Goal: Task Accomplishment & Management: Complete application form

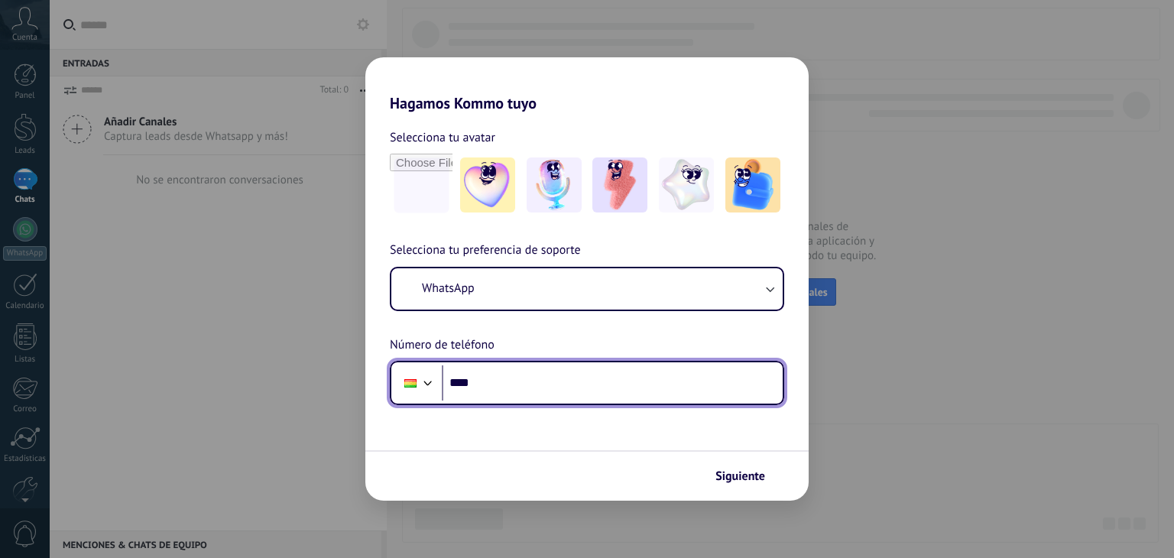
click at [510, 384] on input "****" at bounding box center [612, 382] width 341 height 35
type input "**********"
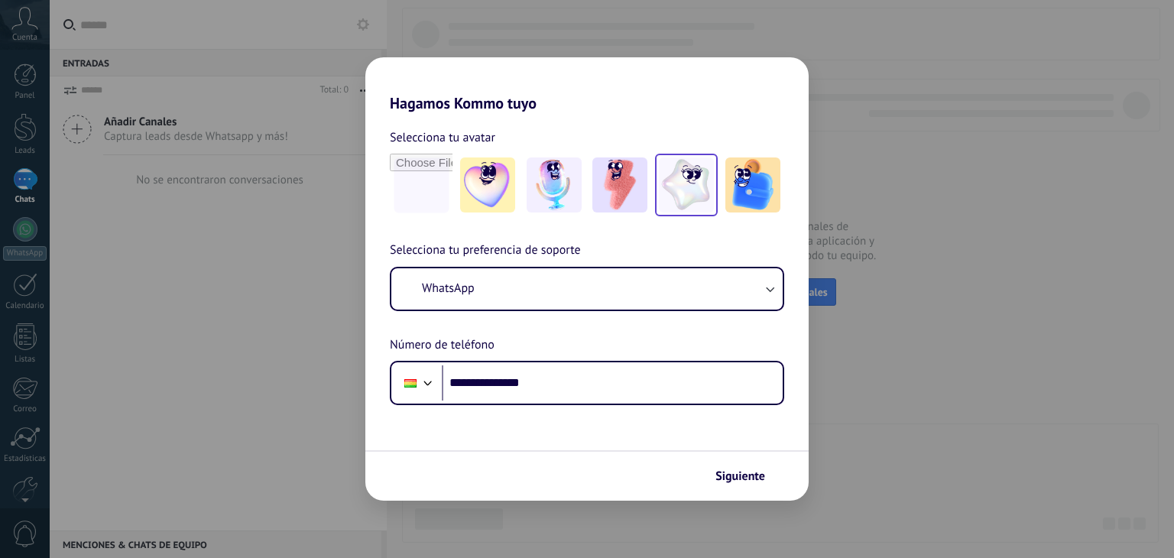
click at [669, 193] on img at bounding box center [686, 184] width 55 height 55
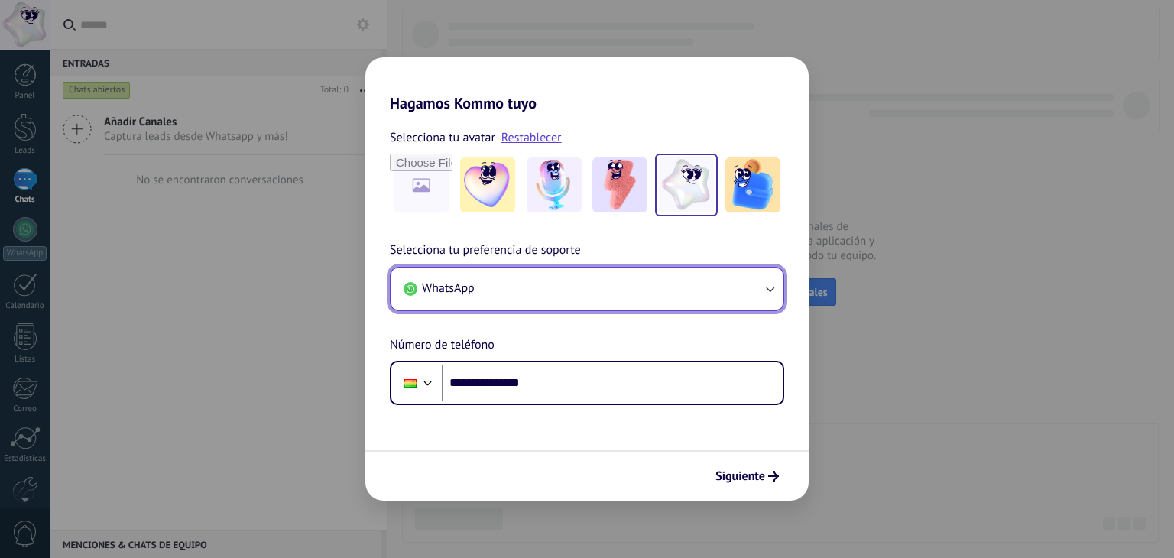
click at [770, 289] on icon "button" at bounding box center [770, 289] width 8 height 5
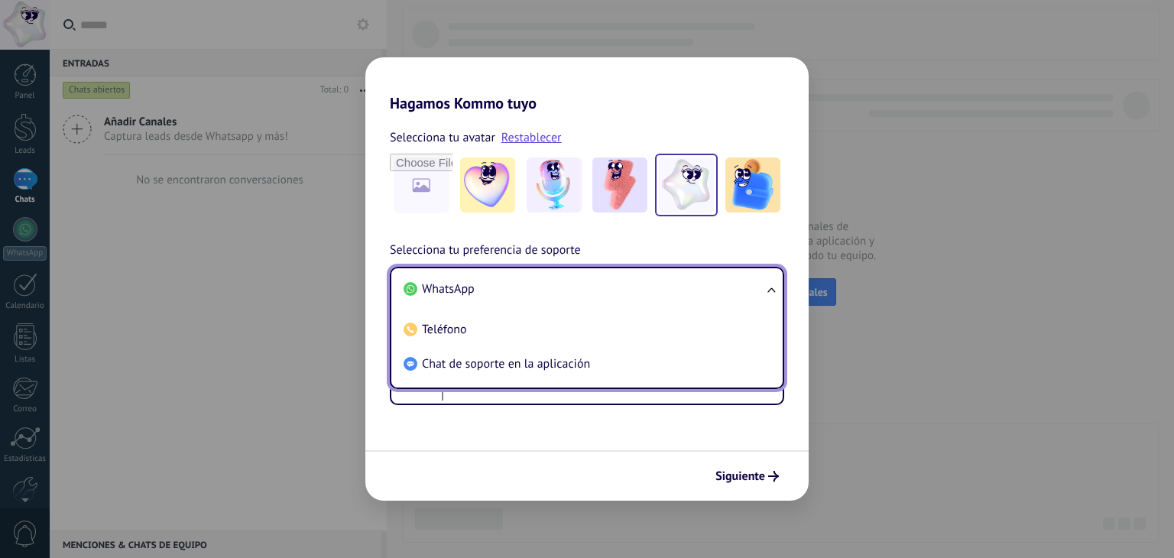
click at [770, 289] on ul "WhatsApp Teléfono Chat de soporte en la aplicación" at bounding box center [587, 328] width 394 height 122
click at [769, 296] on ul "WhatsApp Teléfono Chat de soporte en la aplicación" at bounding box center [587, 328] width 394 height 122
click at [767, 285] on ul "WhatsApp Teléfono Chat de soporte en la aplicación" at bounding box center [587, 328] width 394 height 122
click at [765, 468] on button "Siguiente" at bounding box center [746, 476] width 77 height 26
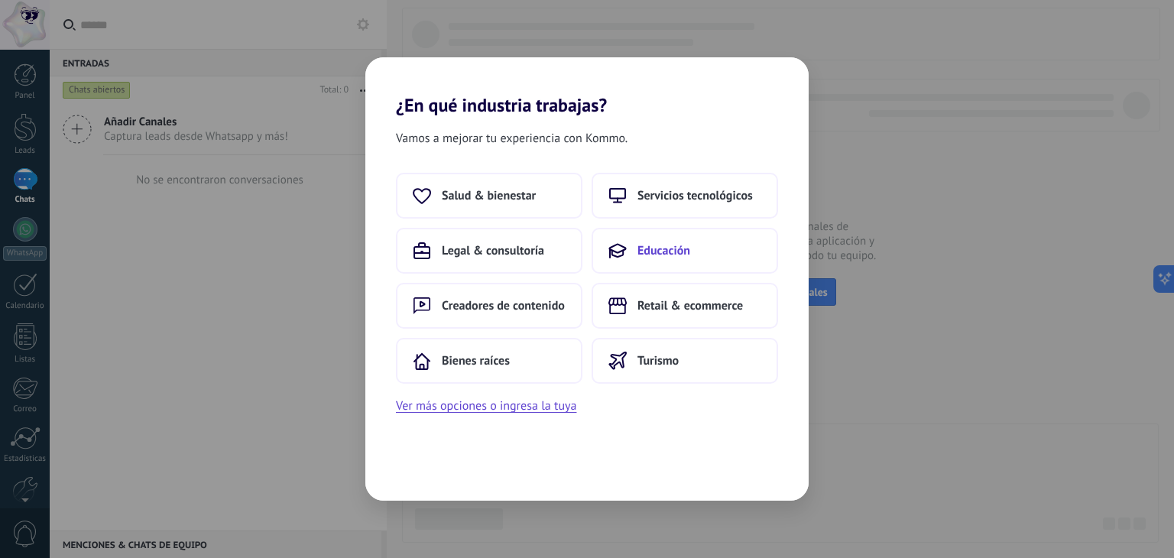
click at [640, 252] on span "Educación" at bounding box center [663, 250] width 53 height 15
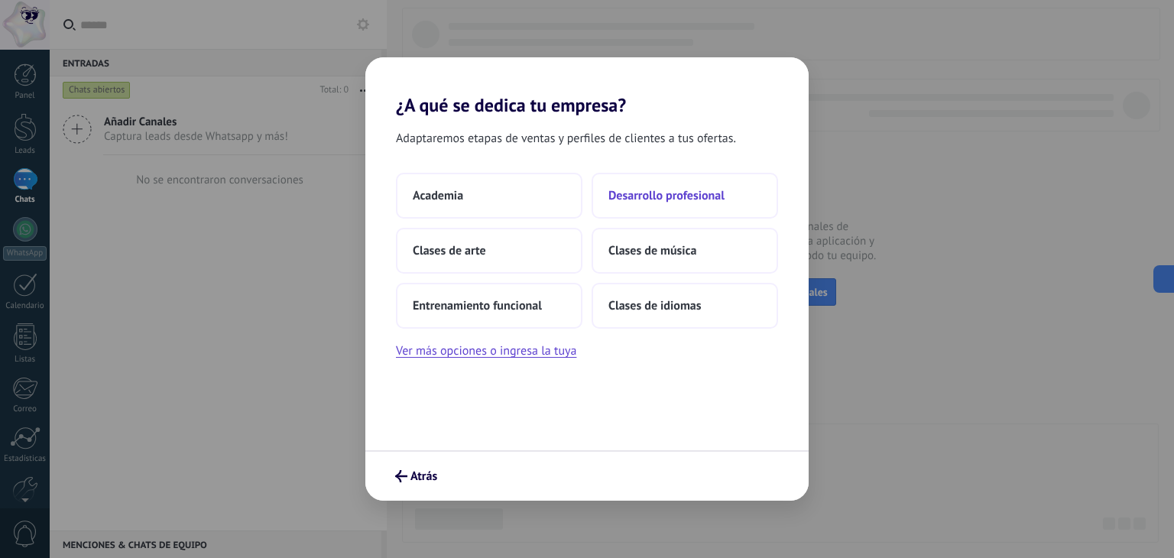
click at [642, 190] on span "Desarrollo profesional" at bounding box center [666, 195] width 116 height 15
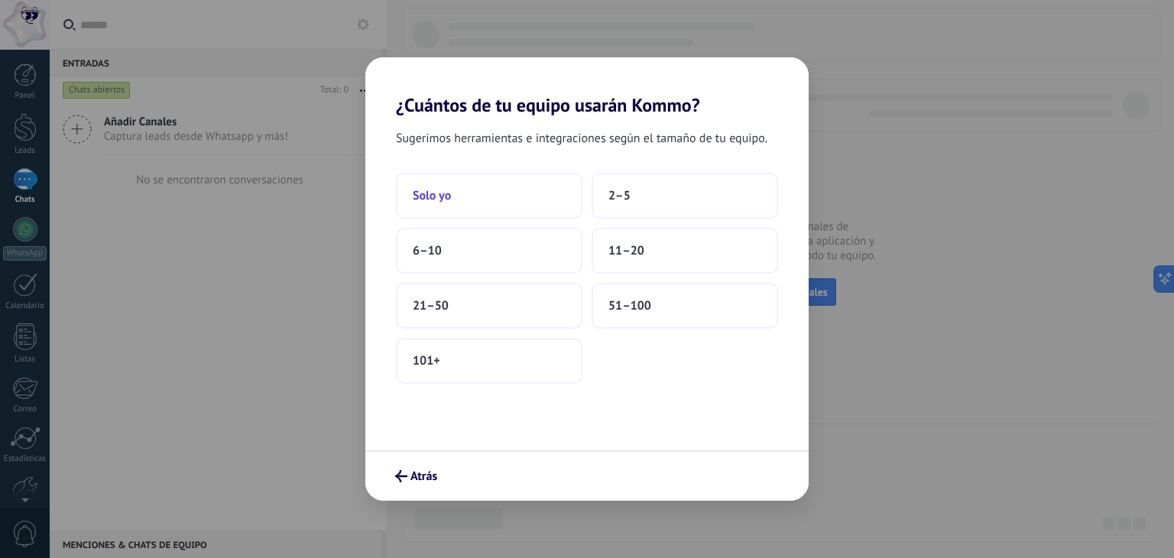
click at [460, 217] on button "Solo yo" at bounding box center [489, 196] width 186 height 46
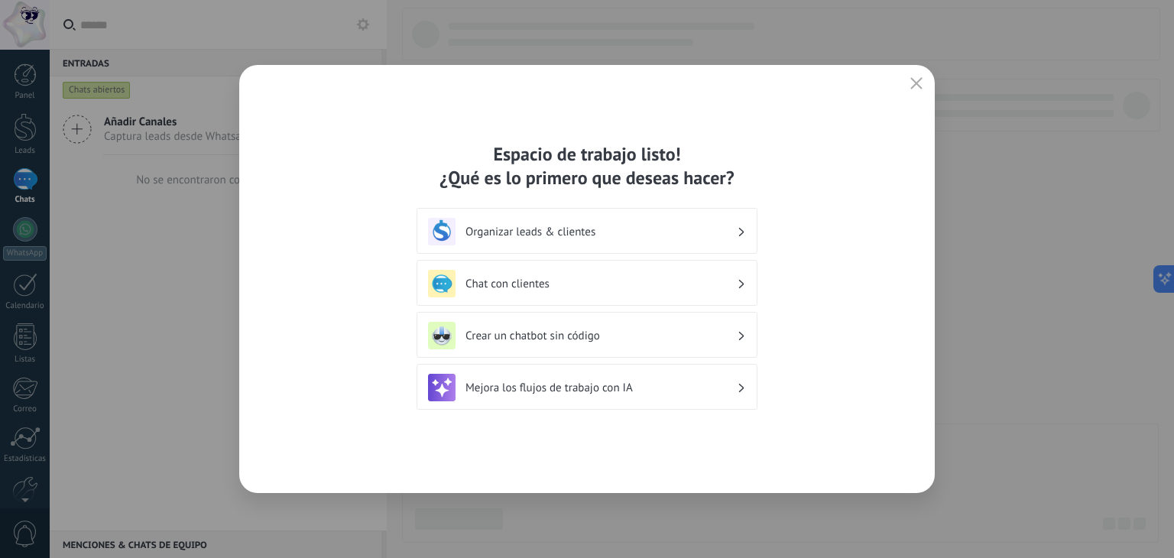
click at [740, 286] on use at bounding box center [741, 283] width 5 height 8
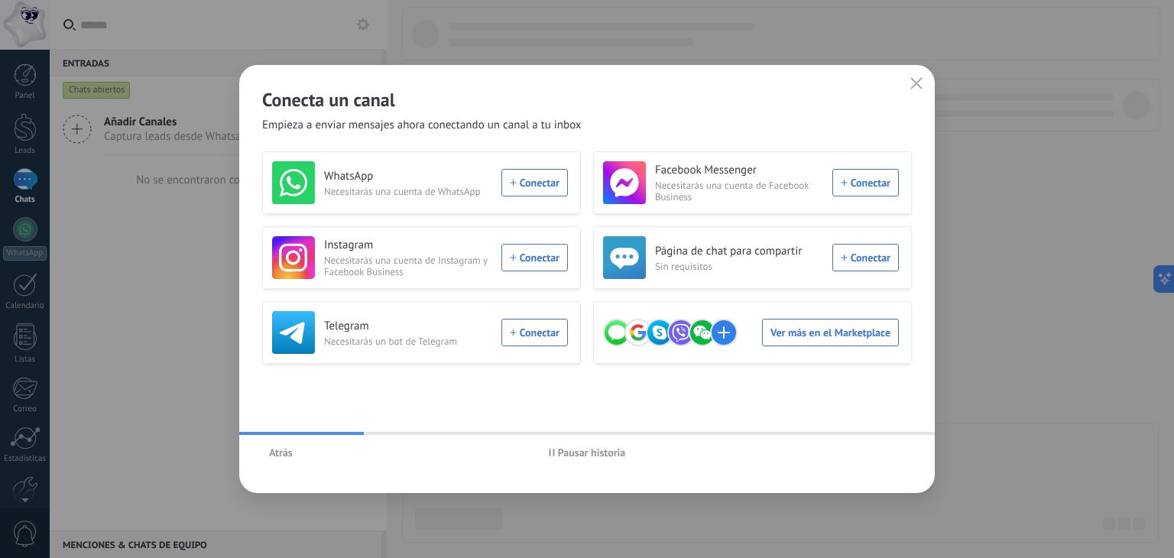
click at [278, 452] on span "Atrás" at bounding box center [281, 452] width 24 height 11
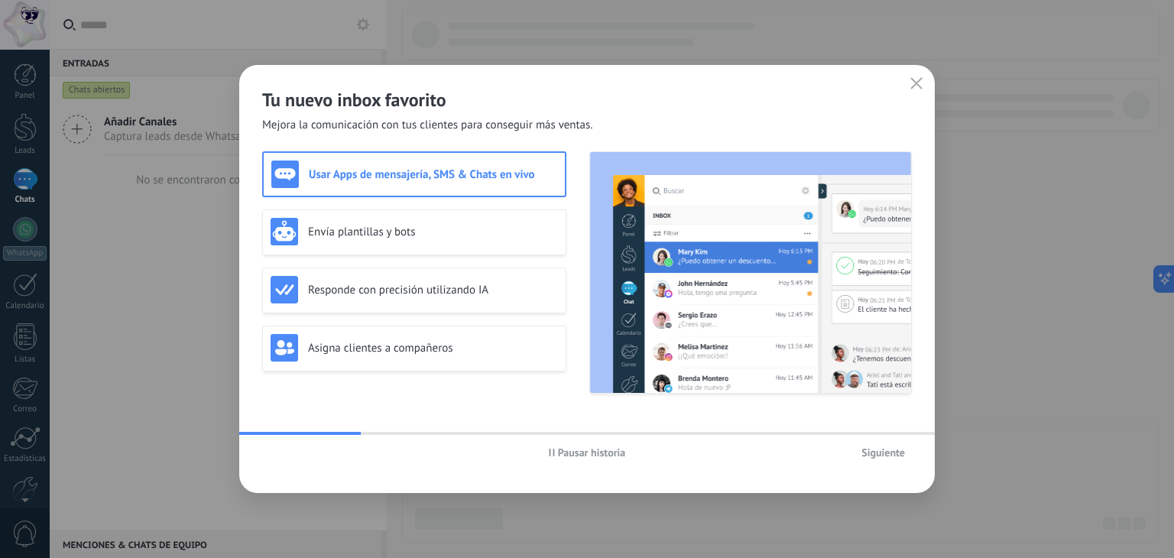
click at [877, 452] on span "Siguiente" at bounding box center [883, 452] width 44 height 11
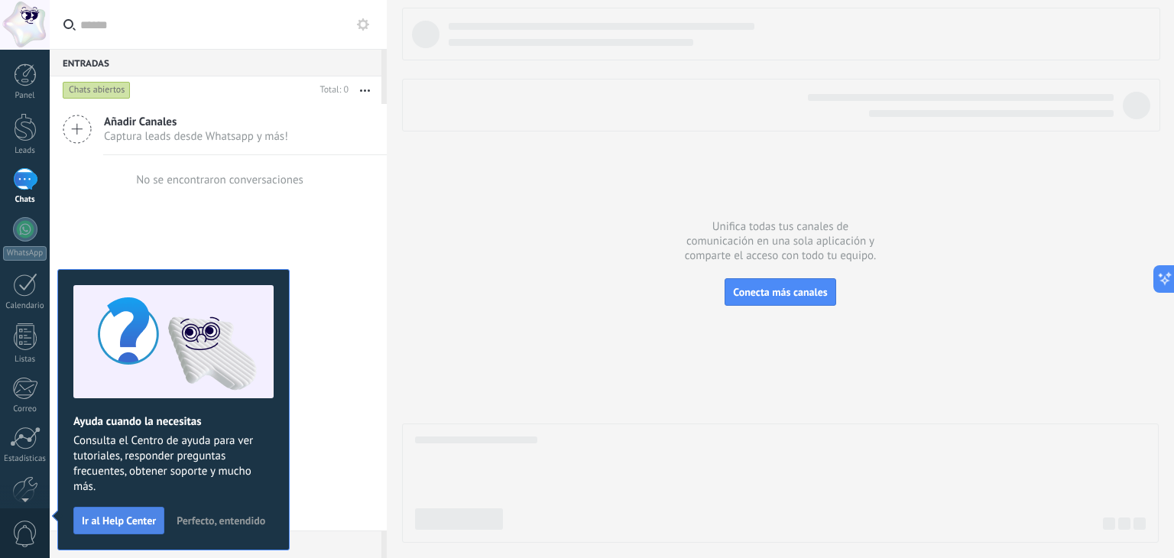
click at [138, 520] on span "Ir al Help Center" at bounding box center [119, 520] width 74 height 11
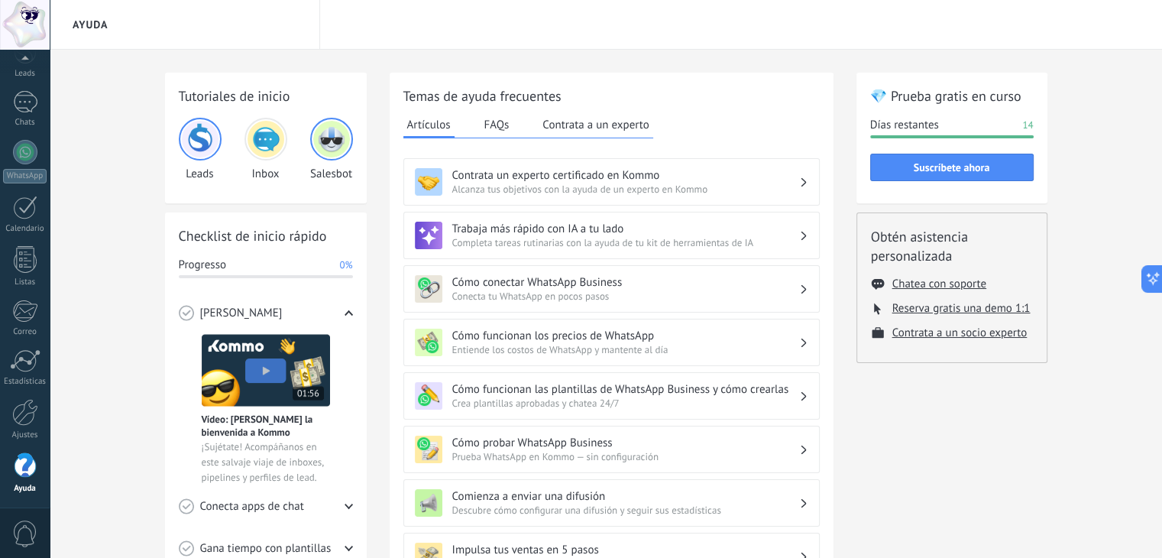
click at [189, 141] on img at bounding box center [200, 139] width 37 height 37
click at [642, 294] on span "Conecta tu WhatsApp en pocos pasos" at bounding box center [625, 296] width 347 height 13
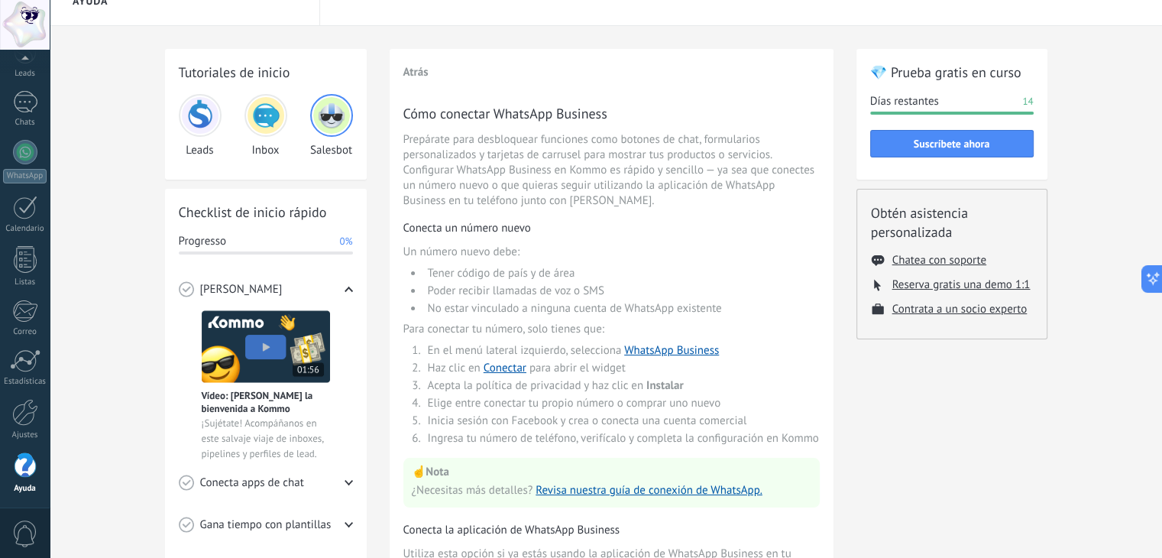
scroll to position [2, 0]
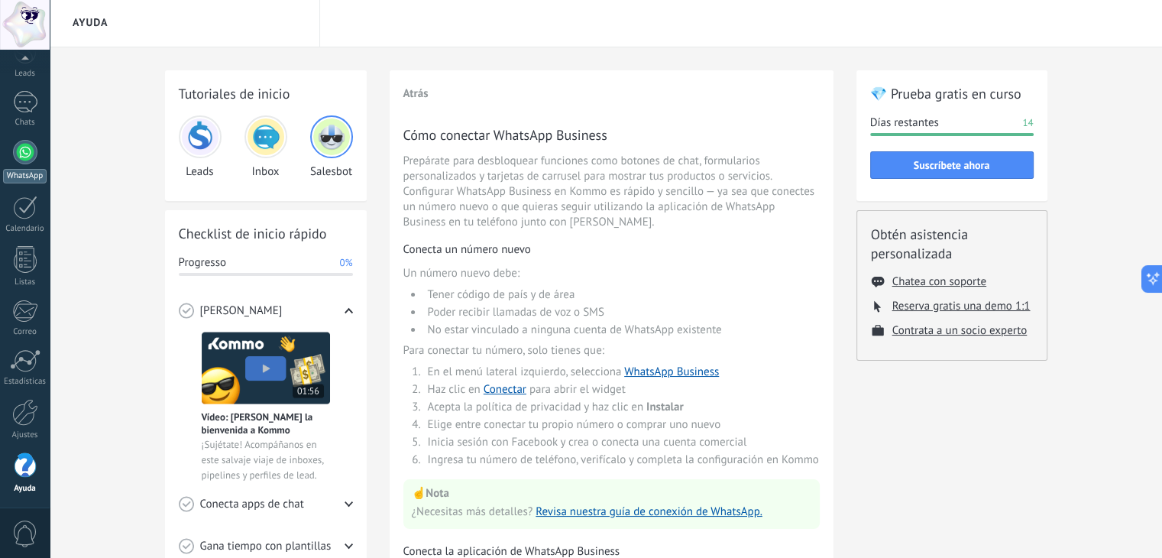
click at [11, 147] on link "WhatsApp" at bounding box center [25, 162] width 50 height 44
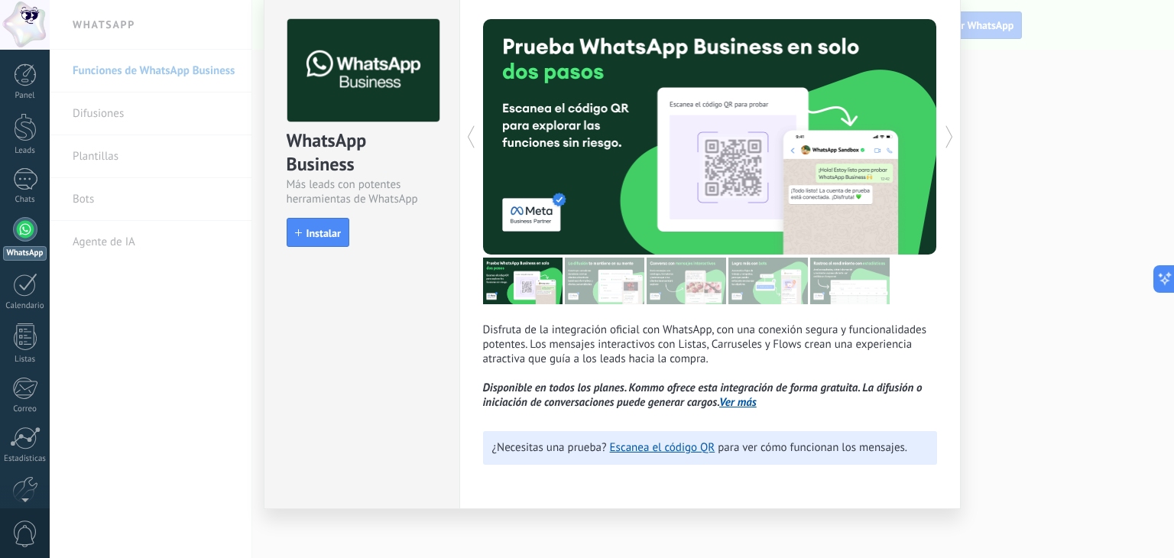
scroll to position [67, 0]
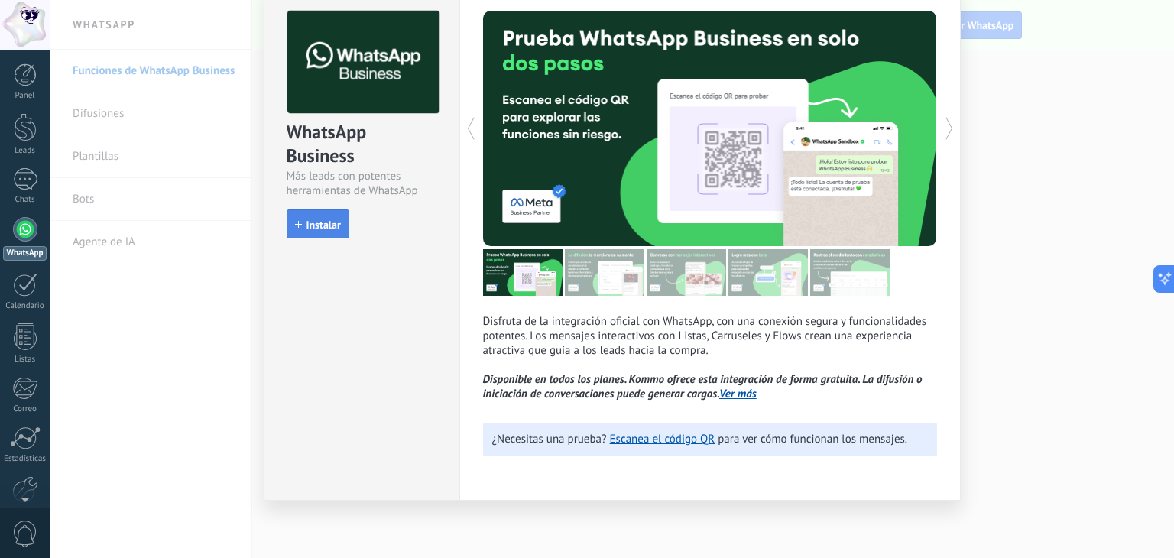
click at [330, 226] on span "Instalar" at bounding box center [323, 224] width 34 height 11
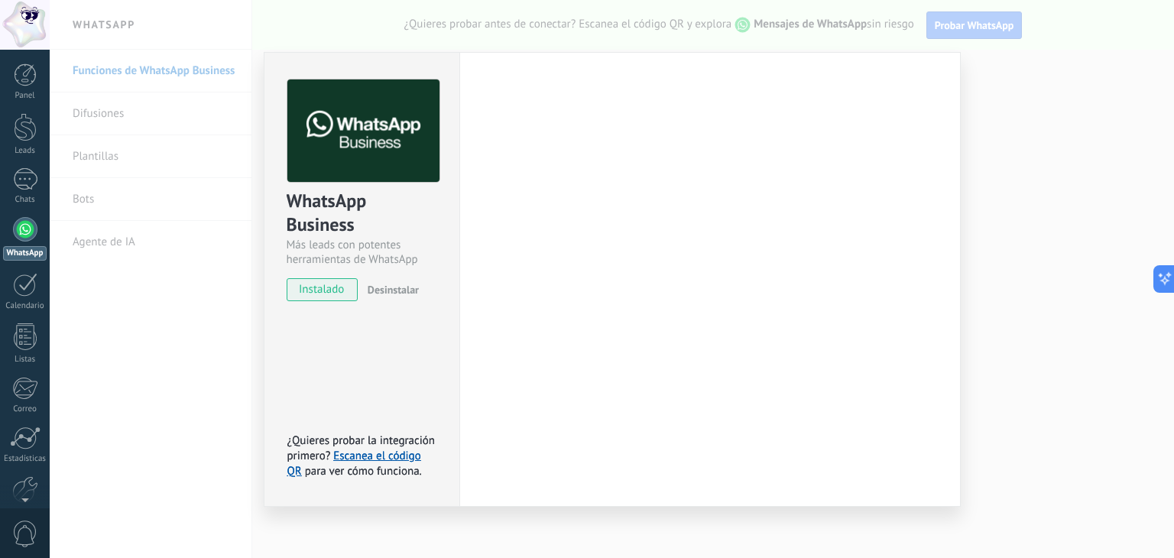
scroll to position [0, 0]
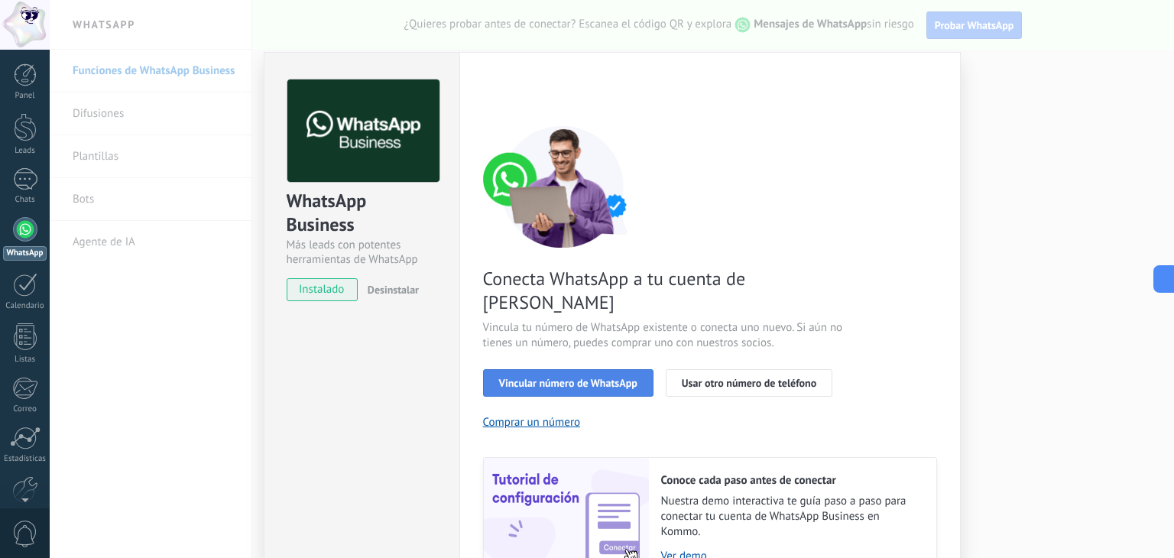
click at [605, 369] on button "Vincular número de WhatsApp" at bounding box center [568, 383] width 170 height 28
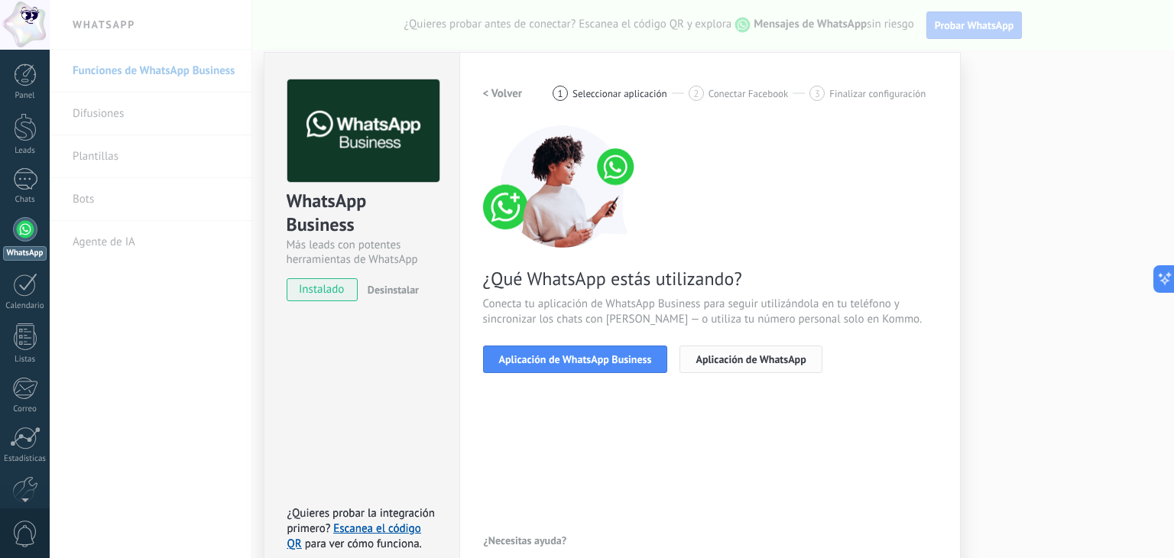
click at [695, 362] on span "Aplicación de WhatsApp" at bounding box center [750, 359] width 110 height 11
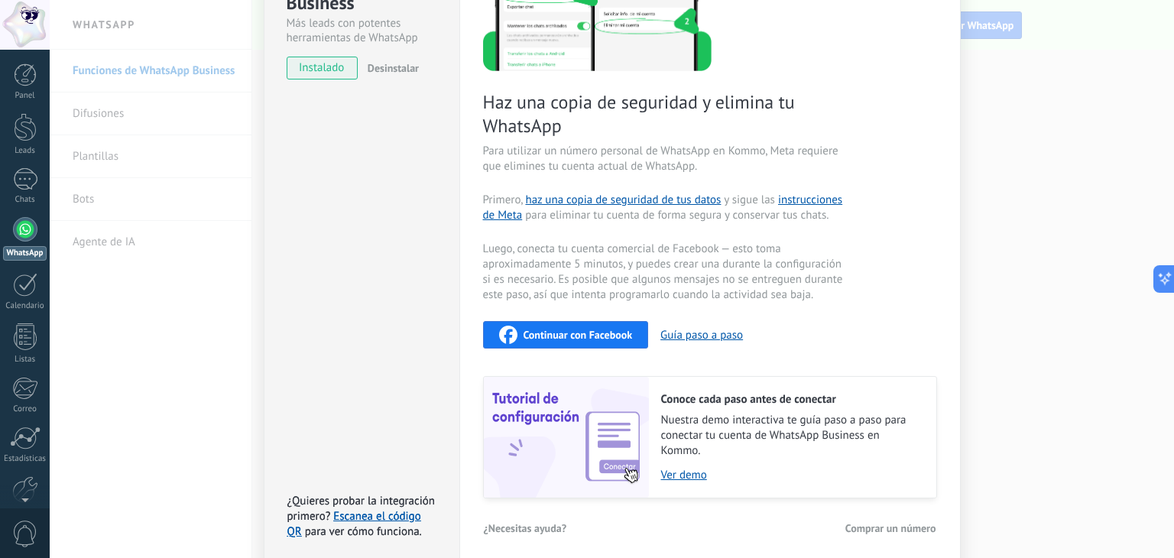
scroll to position [229, 0]
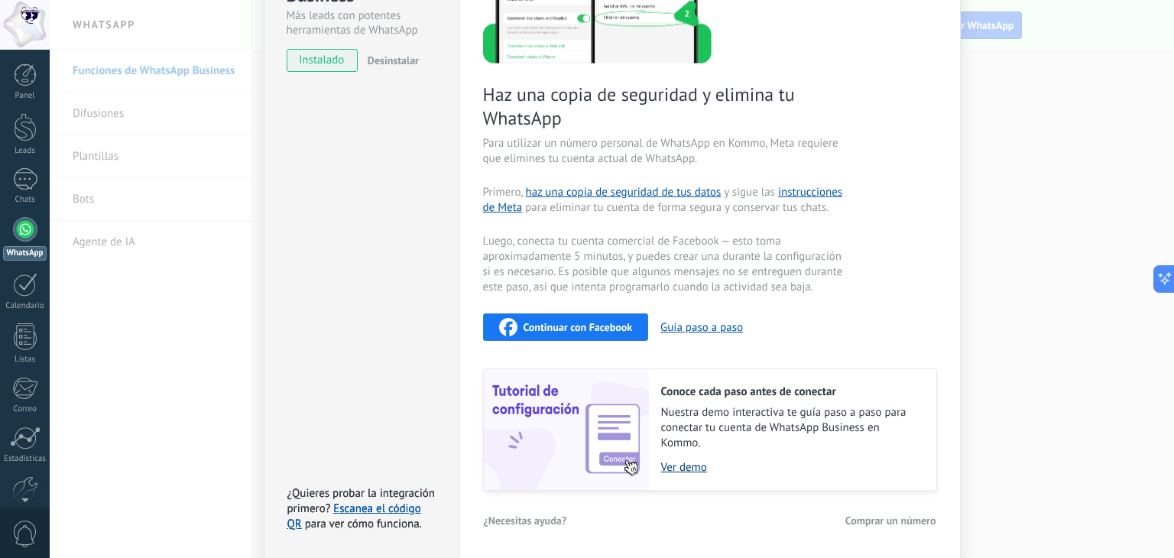
click at [694, 465] on link "Ver demo" at bounding box center [791, 467] width 260 height 15
click at [581, 332] on div "Continuar con Facebook" at bounding box center [566, 327] width 134 height 18
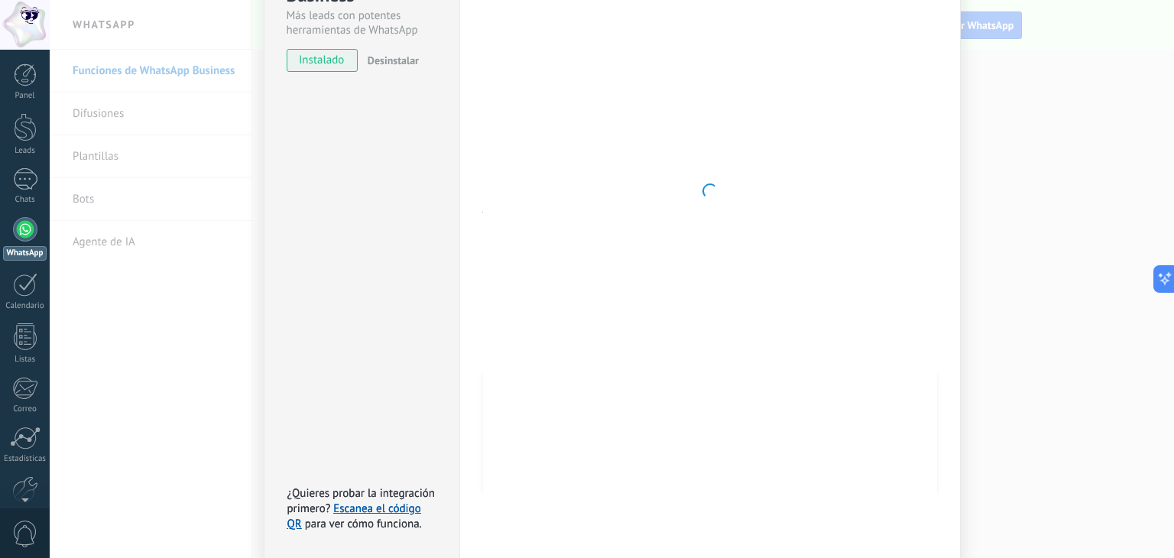
click at [993, 236] on div "WhatsApp Business Más leads con potentes herramientas de WhatsApp instalado Des…" at bounding box center [612, 279] width 1124 height 558
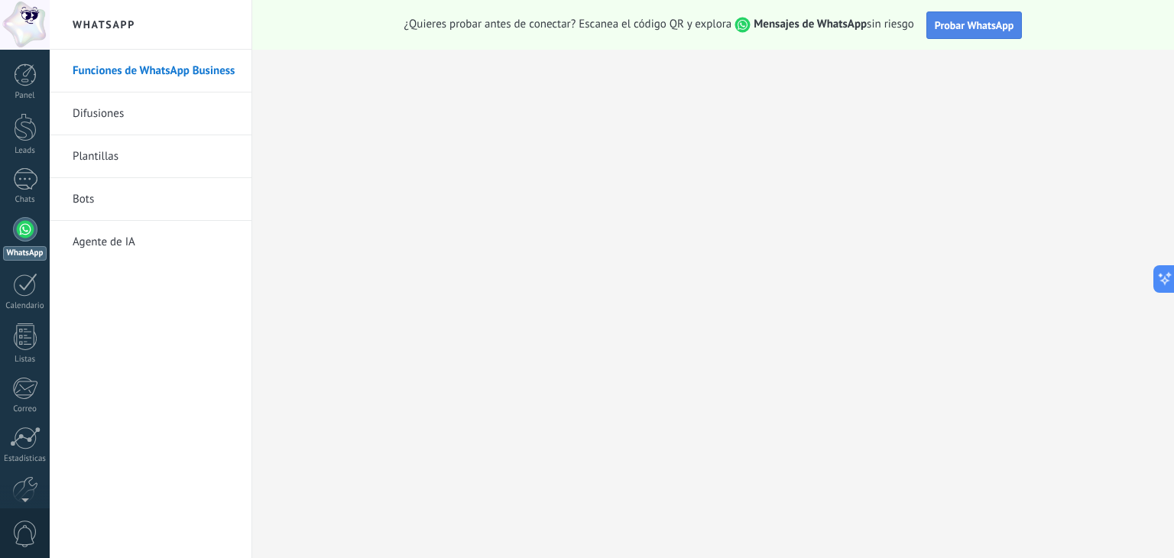
click at [961, 19] on span "Probar WhatsApp" at bounding box center [973, 25] width 79 height 14
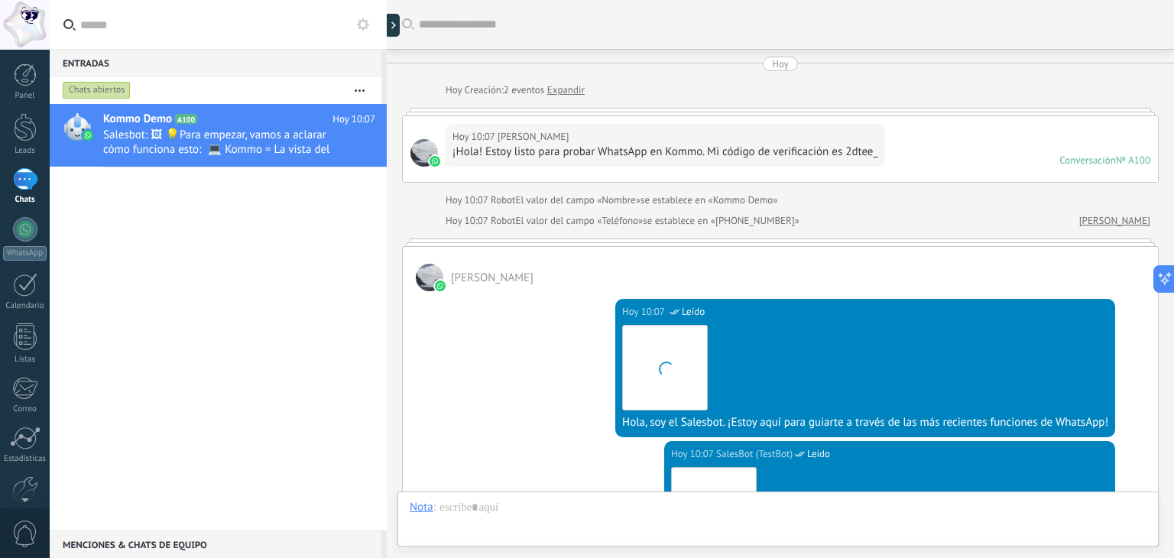
scroll to position [452, 0]
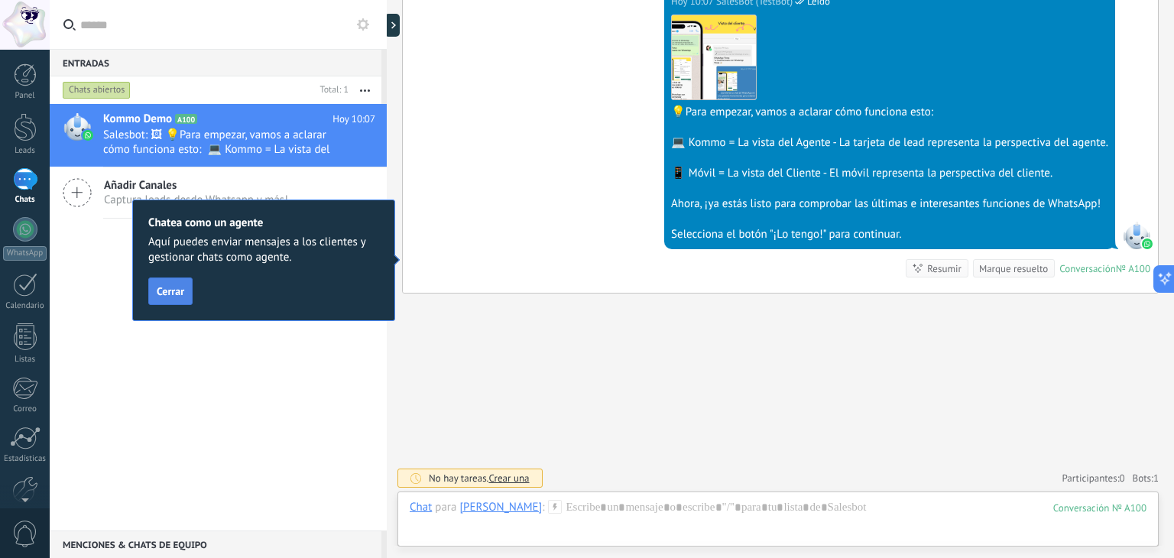
click at [184, 290] on button "Cerrar" at bounding box center [170, 291] width 44 height 28
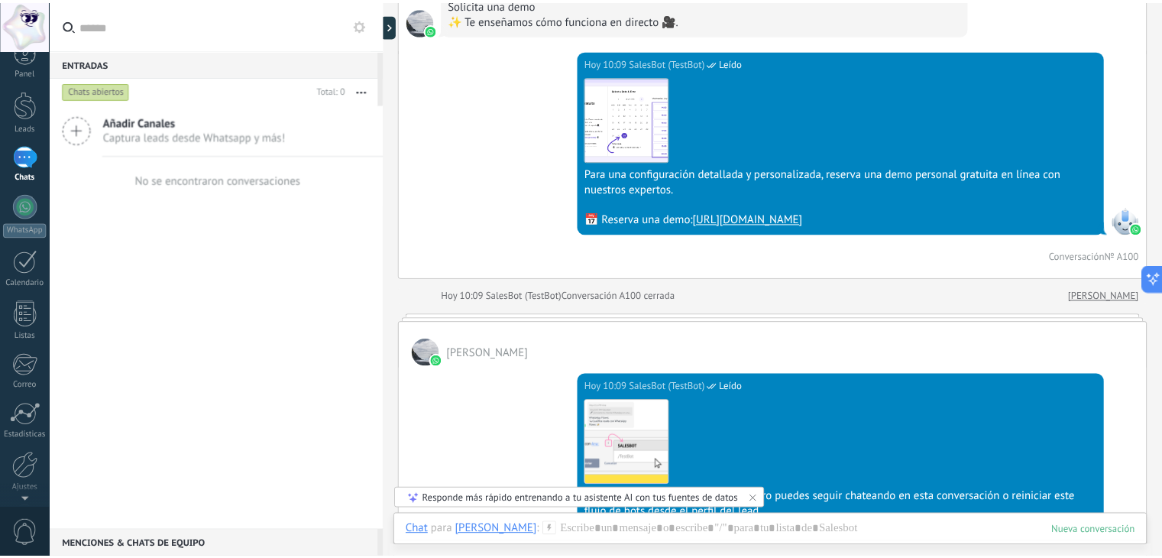
scroll to position [0, 0]
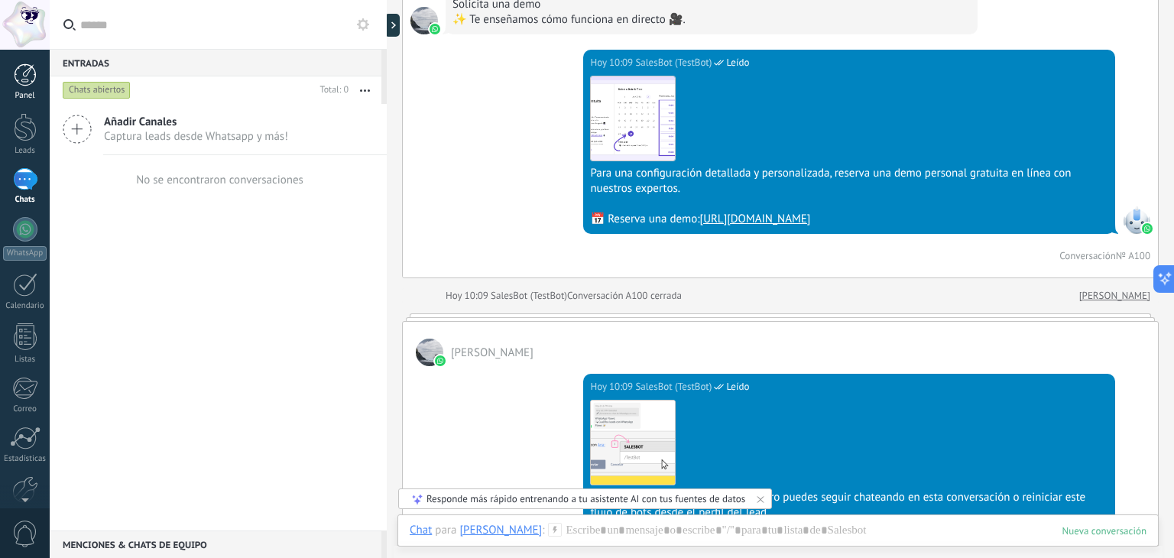
click at [23, 99] on div "Panel" at bounding box center [25, 96] width 44 height 10
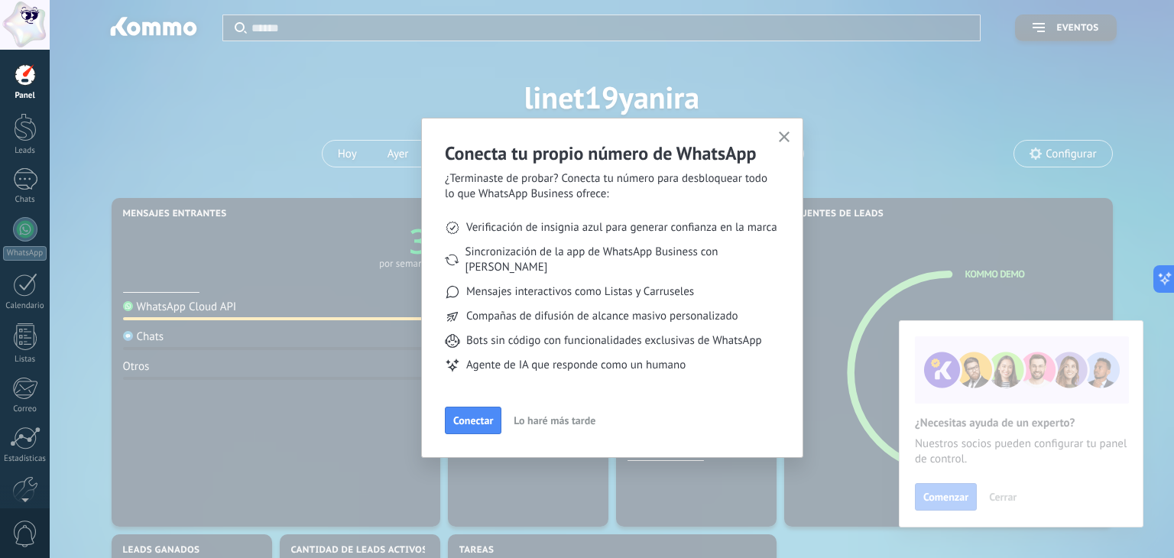
click at [527, 415] on span "Lo haré más tarde" at bounding box center [554, 420] width 82 height 11
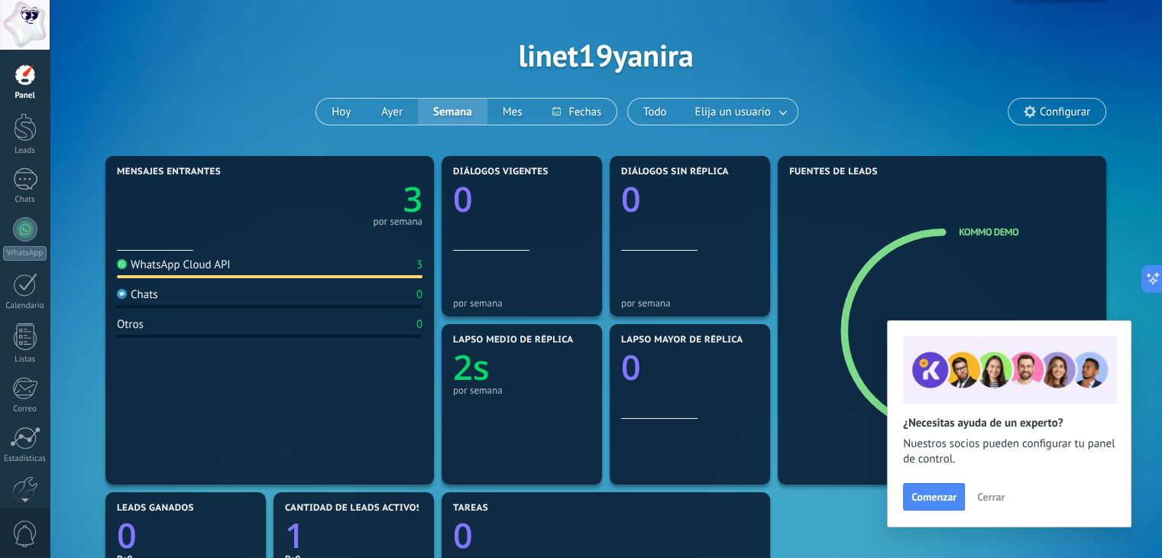
scroll to position [73, 0]
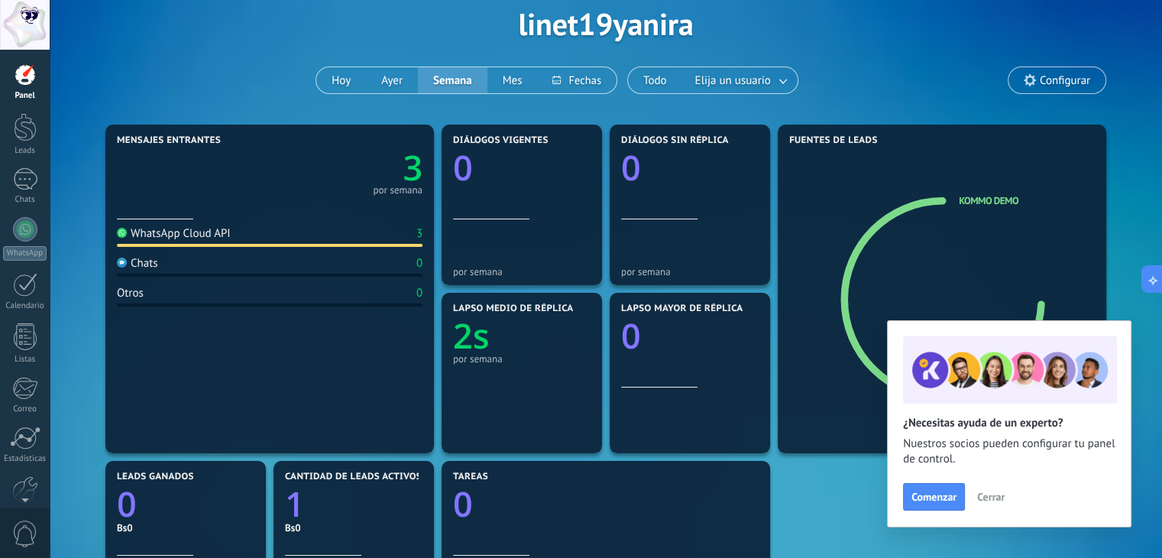
click at [998, 500] on span "Cerrar" at bounding box center [991, 496] width 28 height 11
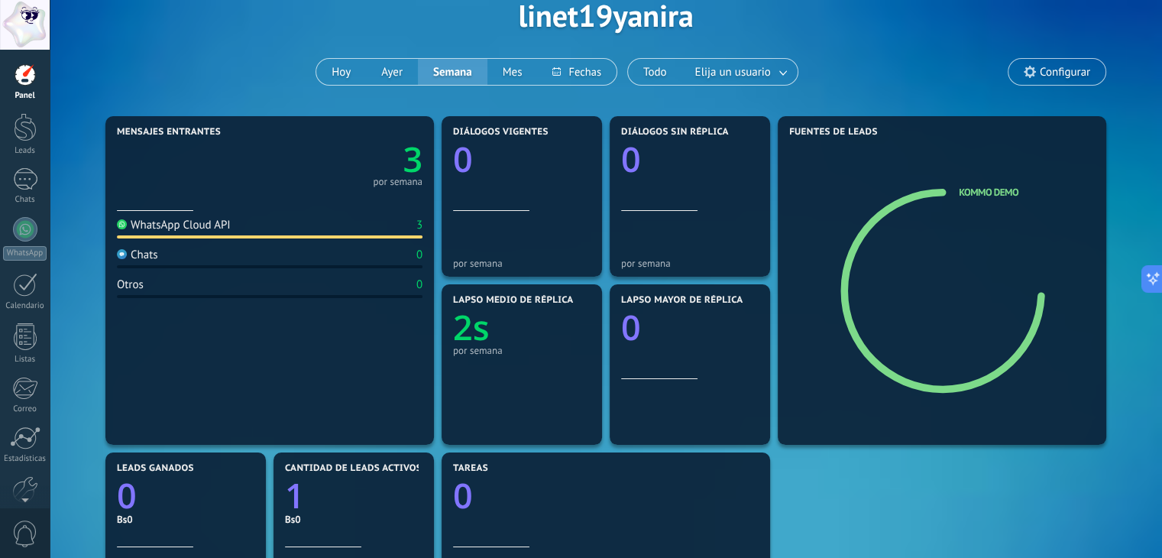
scroll to position [83, 0]
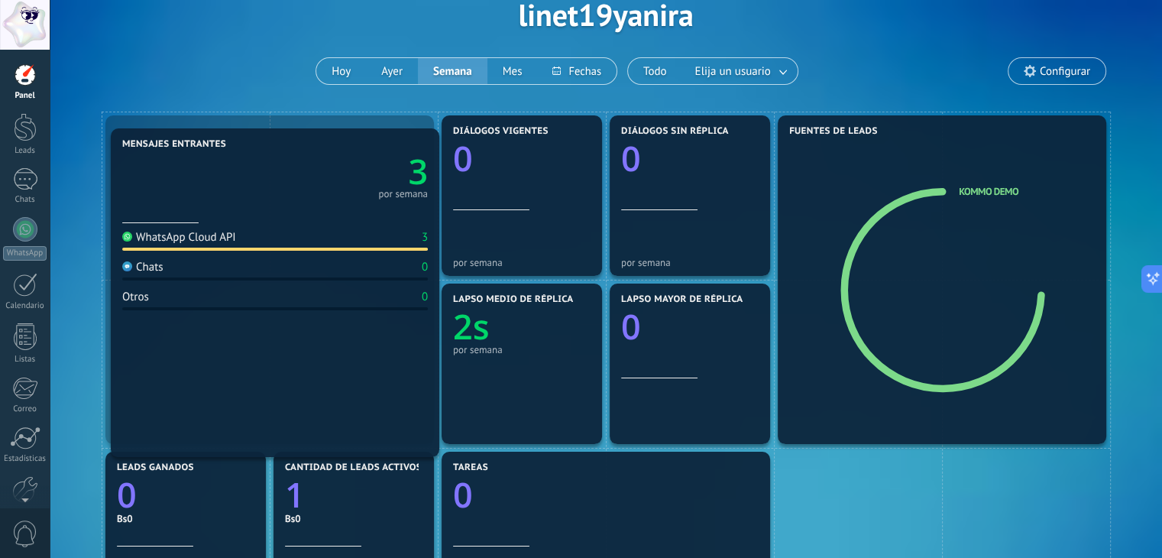
drag, startPoint x: 251, startPoint y: 264, endPoint x: 257, endPoint y: 277, distance: 14.0
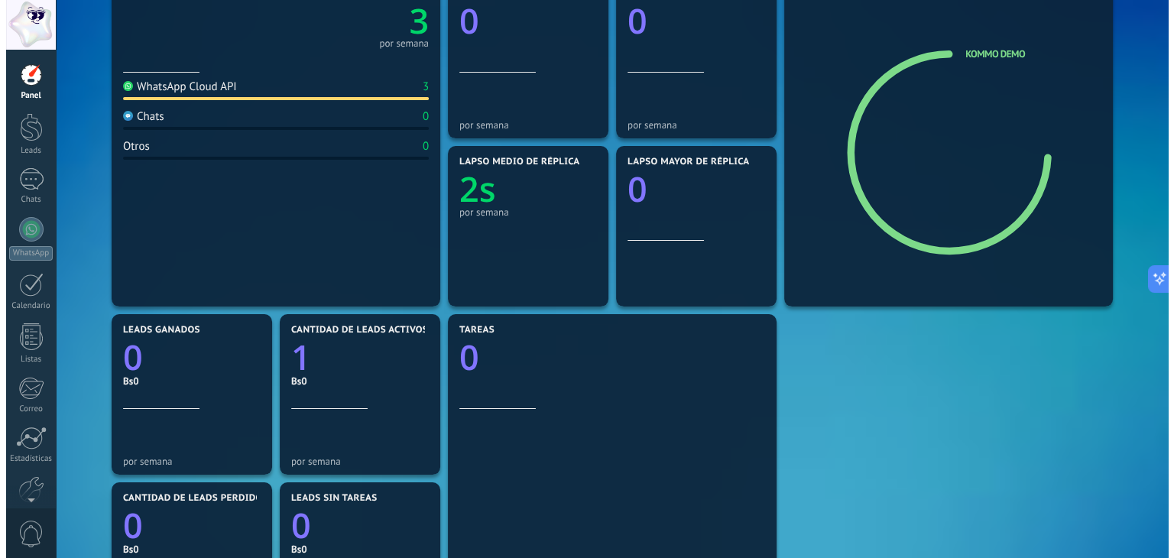
scroll to position [283, 0]
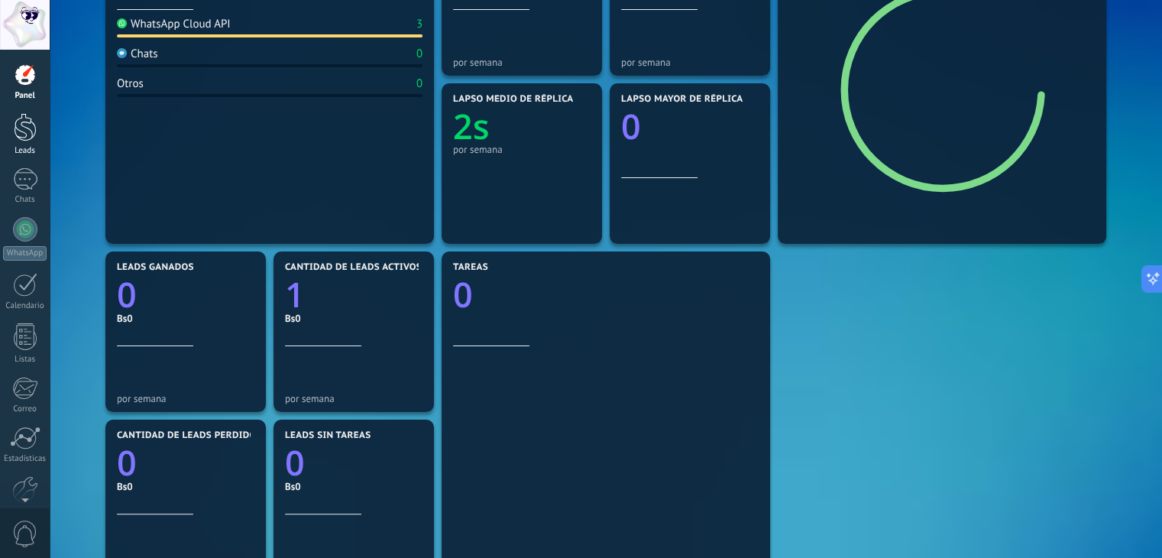
click at [20, 134] on div at bounding box center [25, 127] width 23 height 28
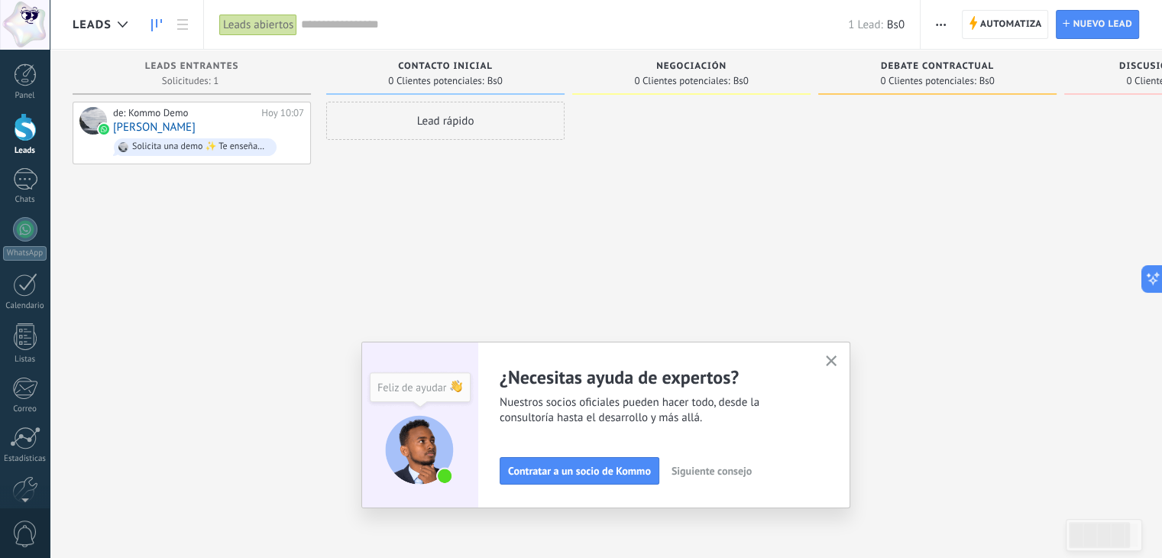
click at [834, 361] on icon "button" at bounding box center [831, 360] width 11 height 11
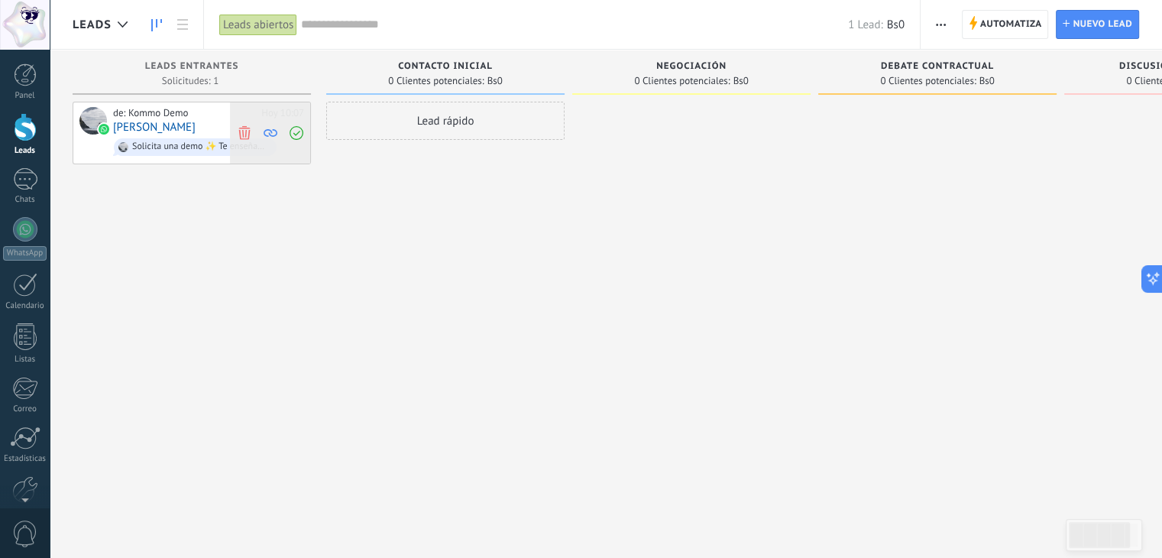
click at [300, 129] on icon at bounding box center [297, 133] width 14 height 14
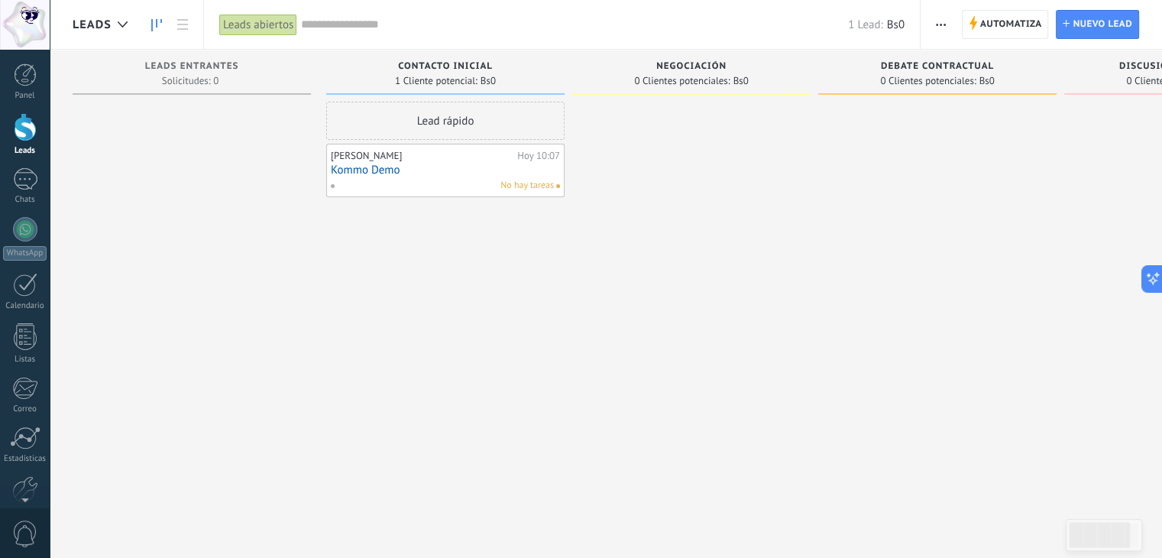
click at [548, 172] on link "Kommo Demo" at bounding box center [445, 170] width 229 height 13
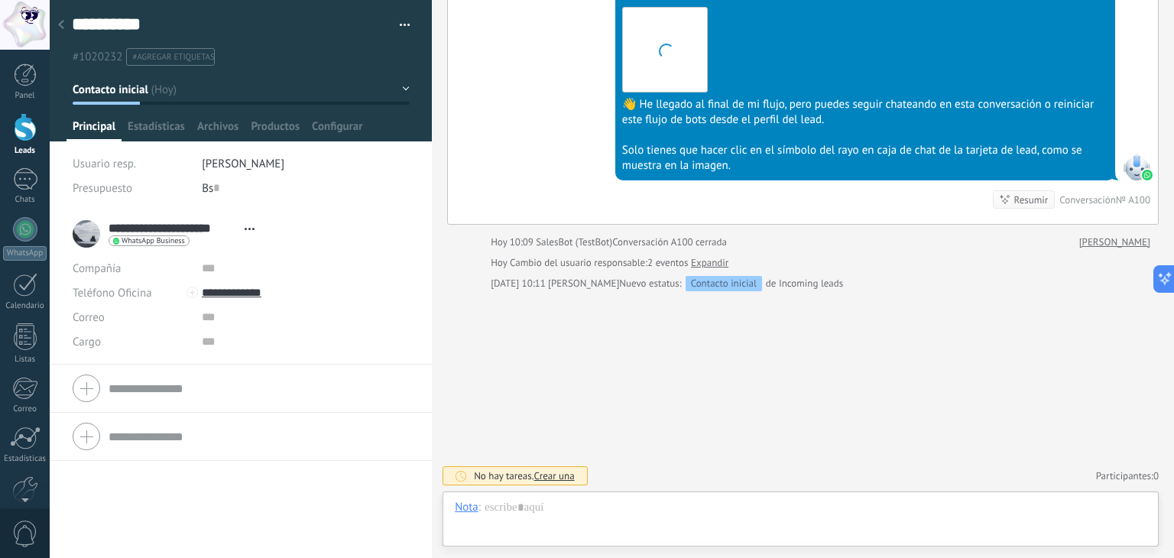
scroll to position [22, 0]
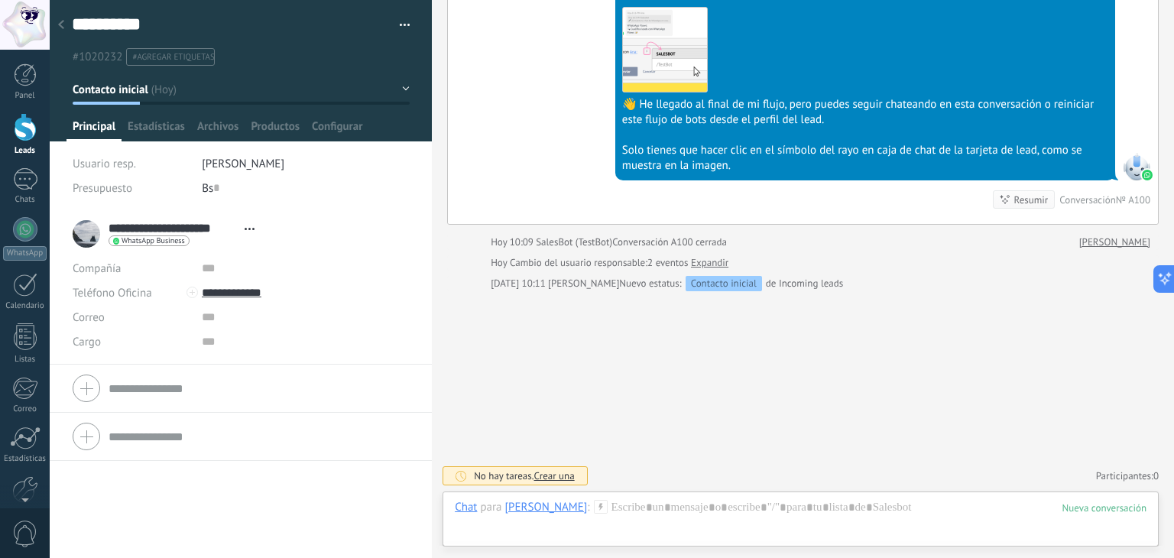
drag, startPoint x: 548, startPoint y: 172, endPoint x: 325, endPoint y: 154, distance: 223.1
click at [153, 120] on span "Estadísticas" at bounding box center [156, 130] width 57 height 22
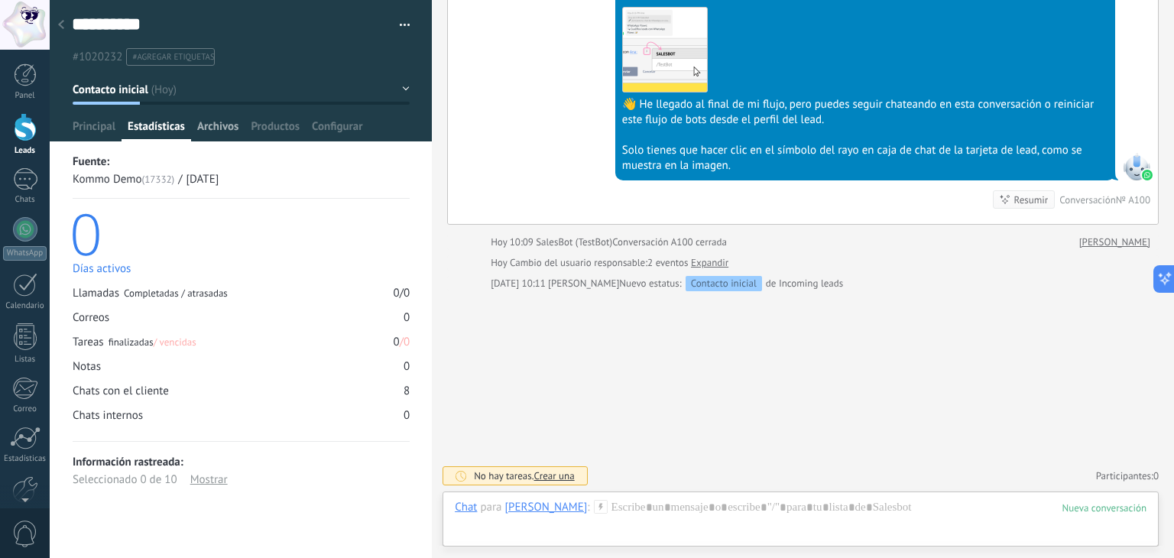
click at [222, 128] on span "Archivos" at bounding box center [217, 130] width 41 height 22
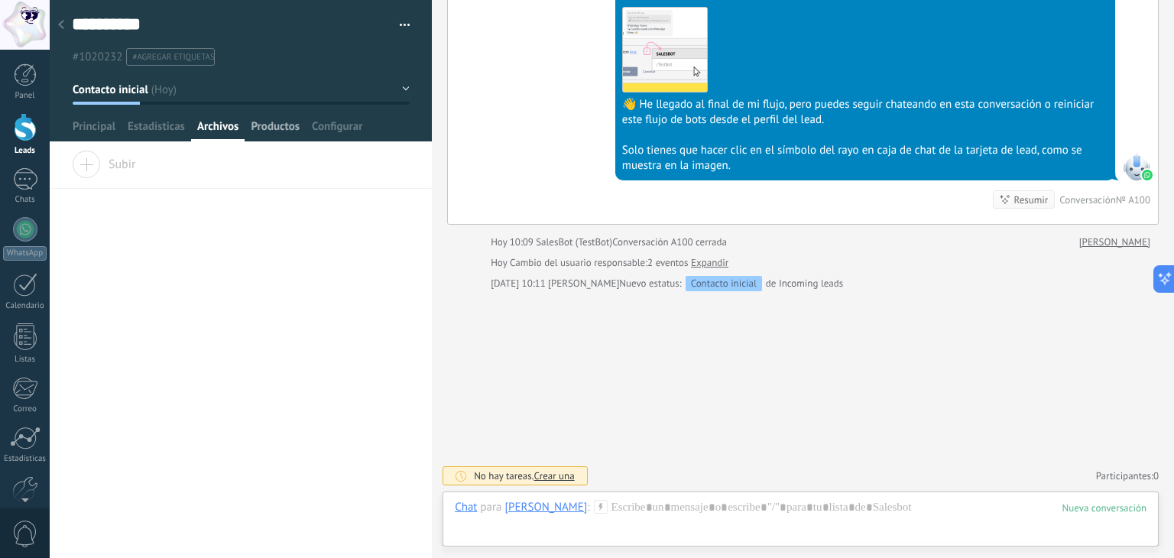
click at [267, 119] on span "Productos" at bounding box center [275, 130] width 49 height 22
click at [105, 124] on span "Principal" at bounding box center [94, 130] width 43 height 22
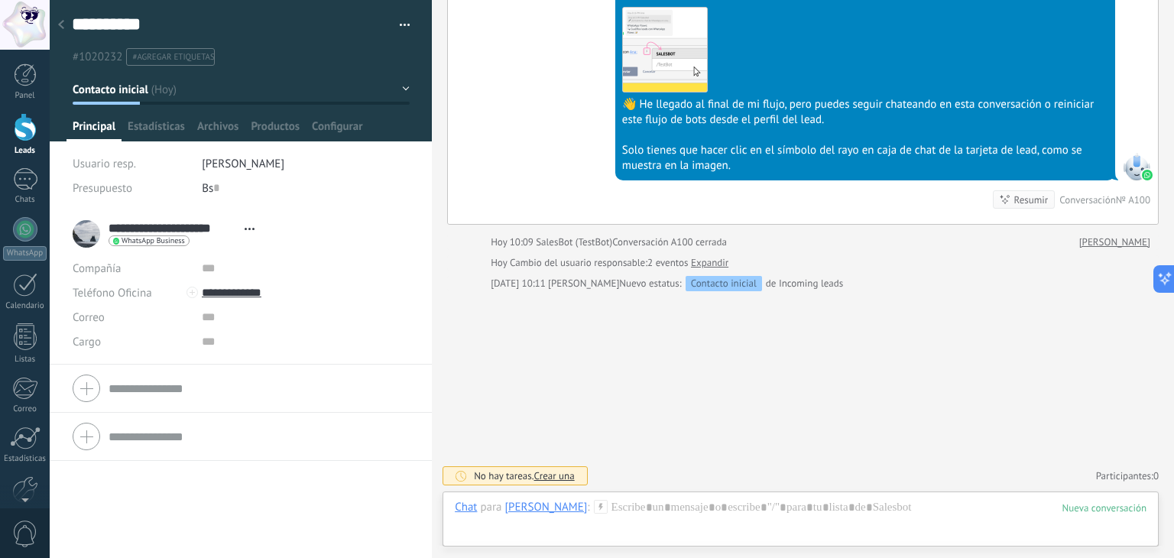
click at [68, 24] on div at bounding box center [60, 26] width 21 height 30
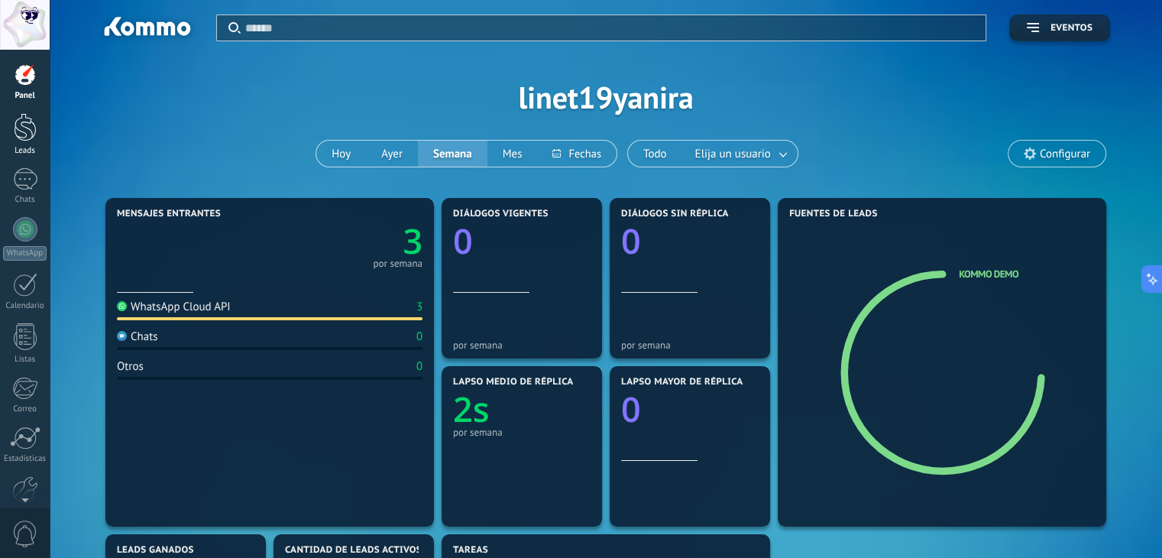
click at [24, 132] on div at bounding box center [25, 127] width 23 height 28
click at [18, 138] on div at bounding box center [25, 127] width 23 height 28
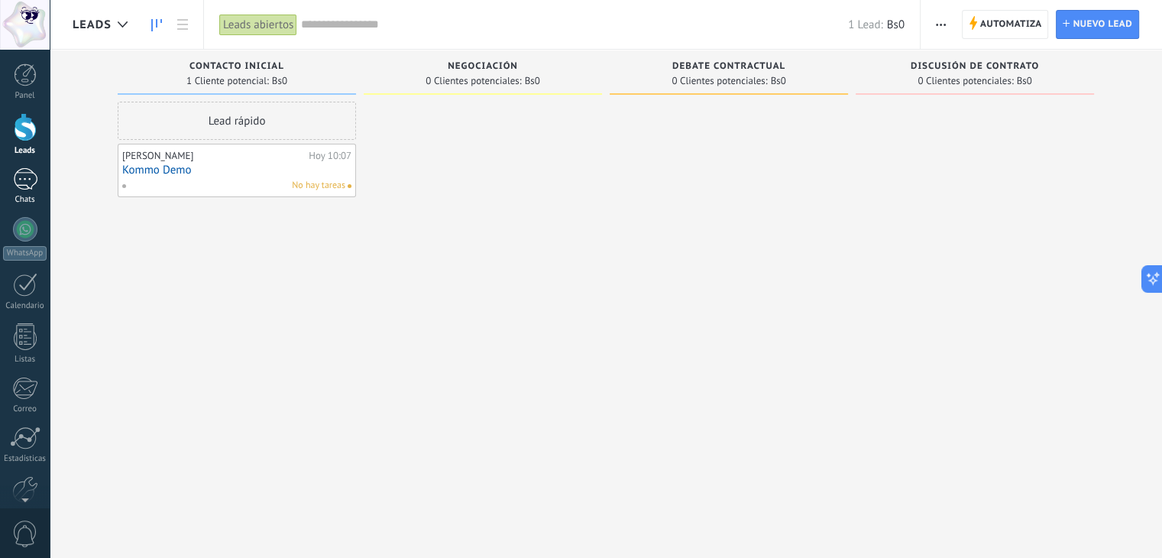
click at [22, 189] on div "1" at bounding box center [25, 179] width 24 height 22
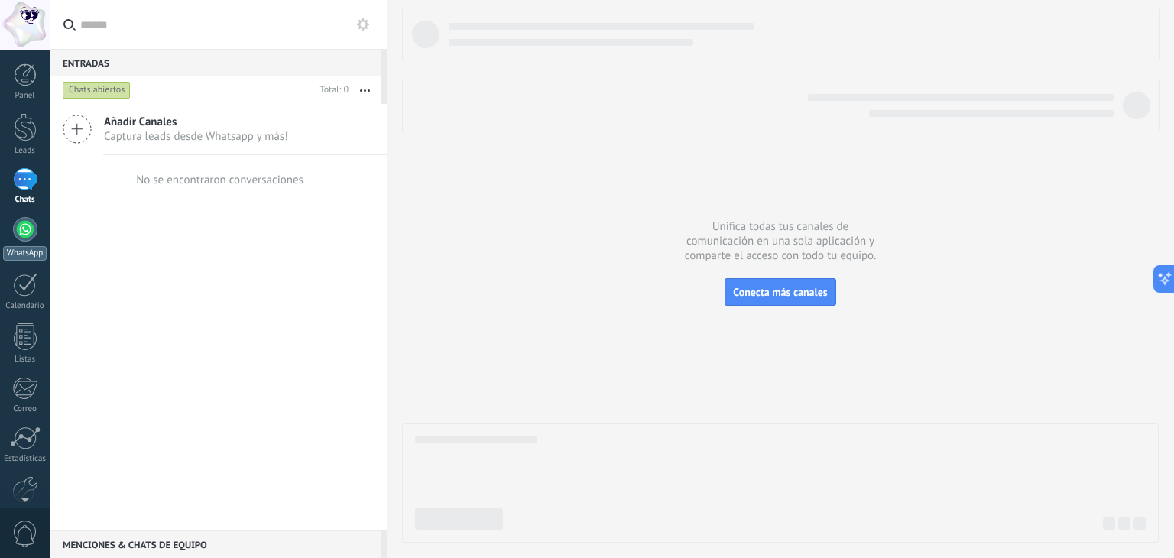
click at [21, 233] on div at bounding box center [25, 229] width 24 height 24
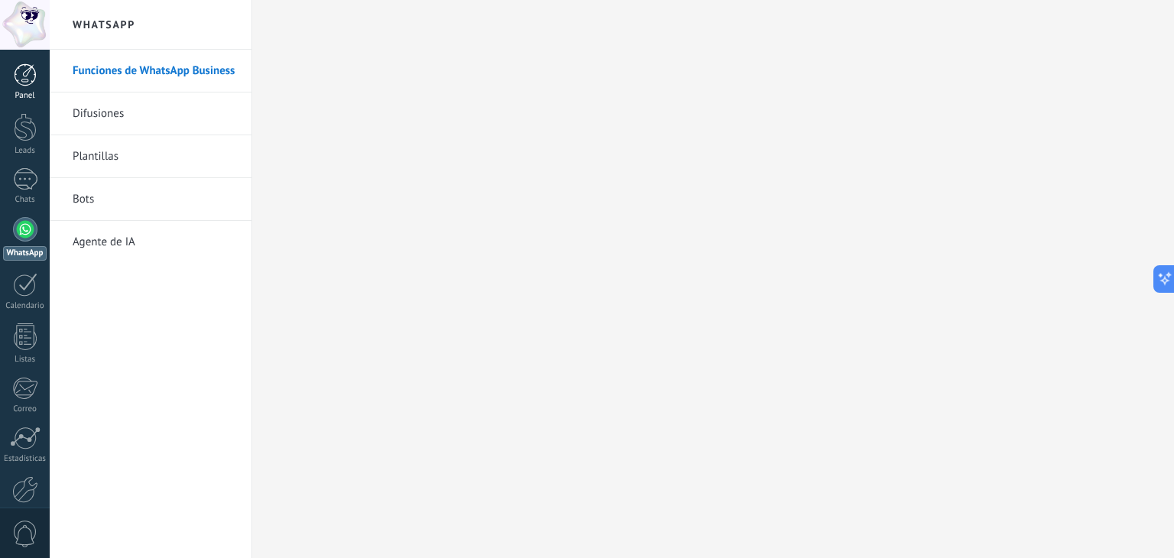
click at [29, 86] on link "Panel" at bounding box center [25, 81] width 50 height 37
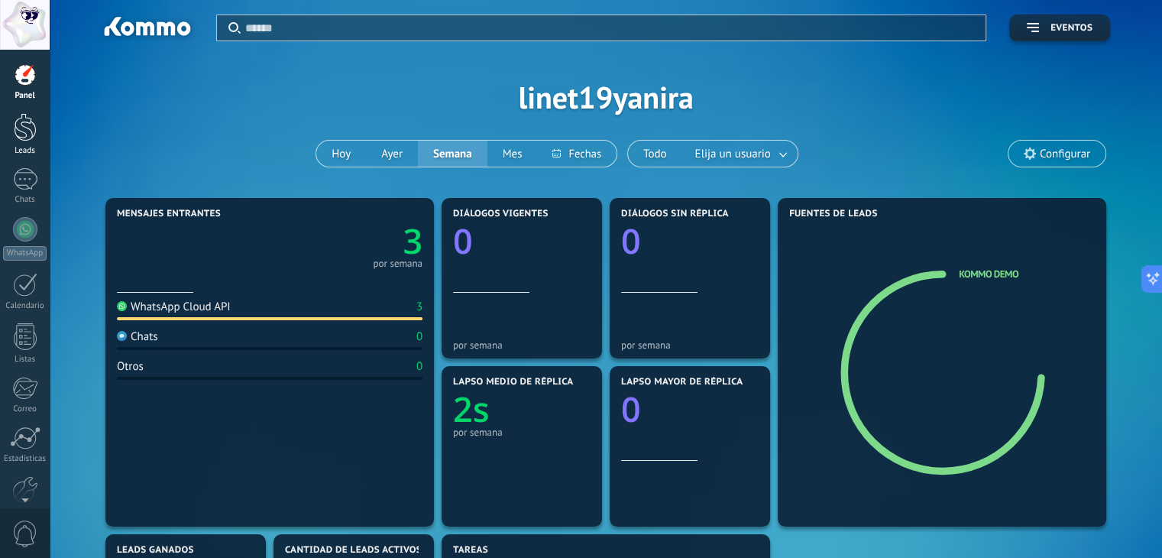
click at [14, 128] on div at bounding box center [25, 127] width 23 height 28
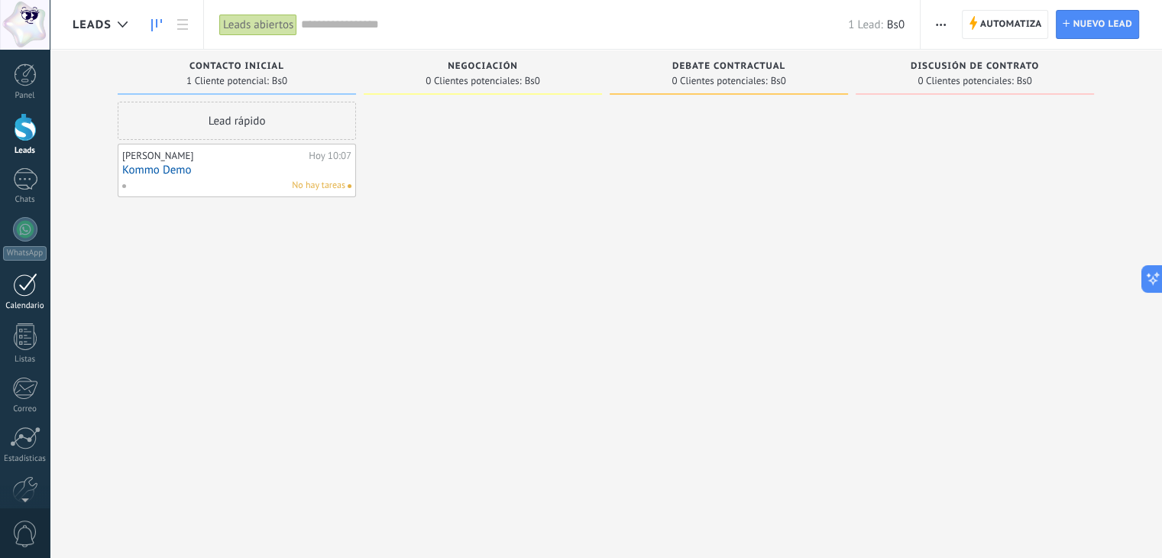
click at [23, 295] on div at bounding box center [25, 285] width 24 height 24
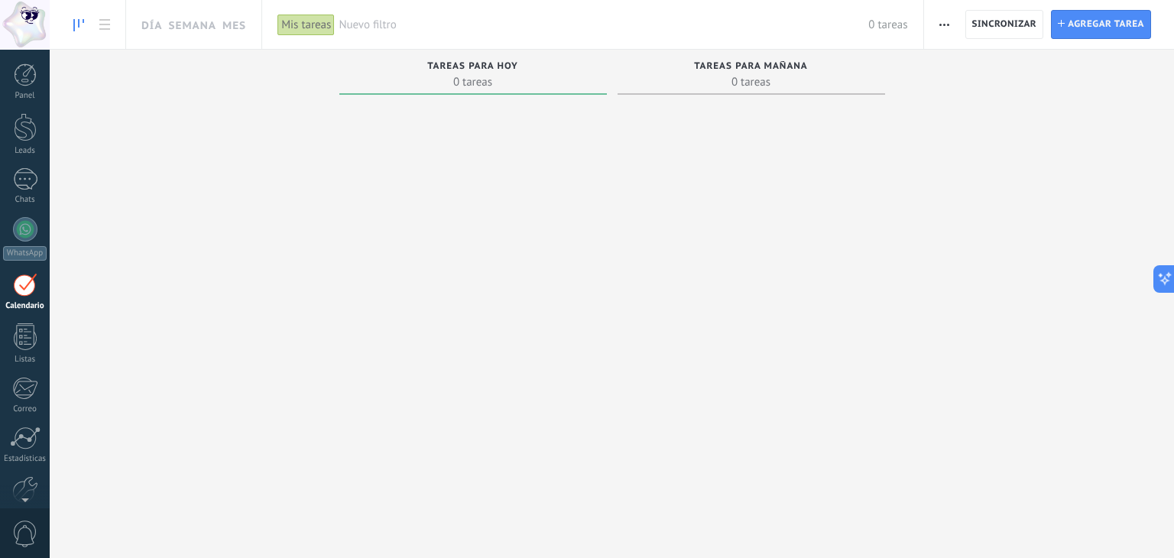
click at [306, 31] on div "Mis tareas" at bounding box center [305, 25] width 57 height 22
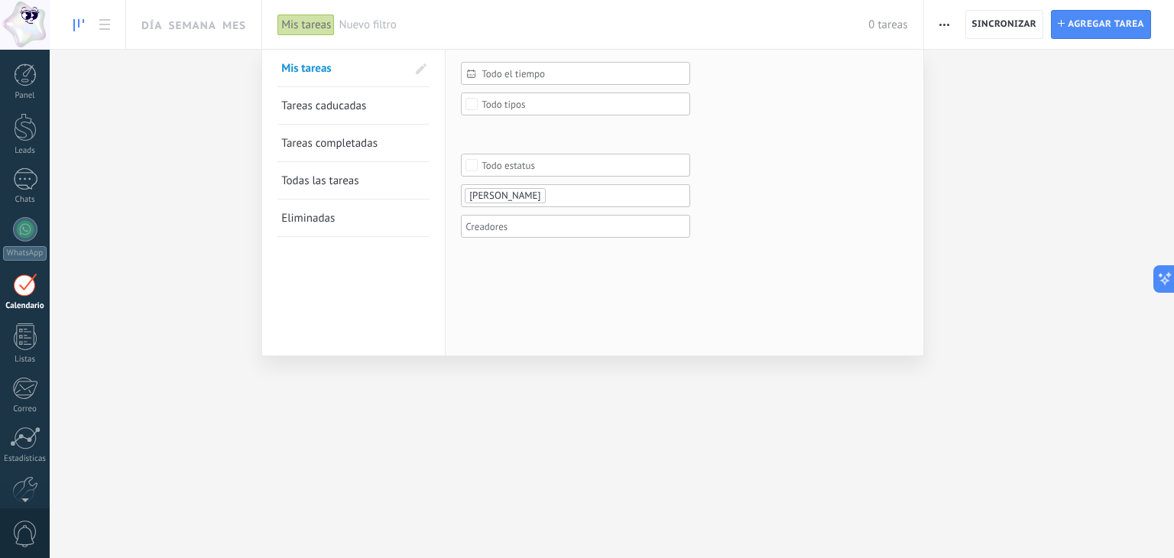
click at [1097, 28] on div at bounding box center [587, 279] width 1174 height 558
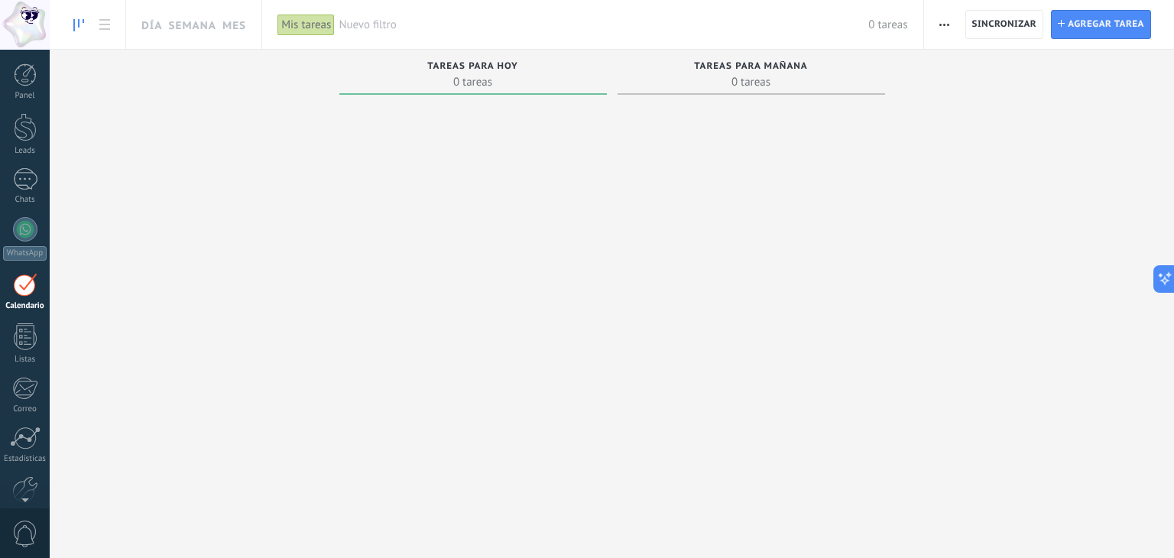
click at [1097, 28] on span "Agregar tarea" at bounding box center [1105, 25] width 76 height 28
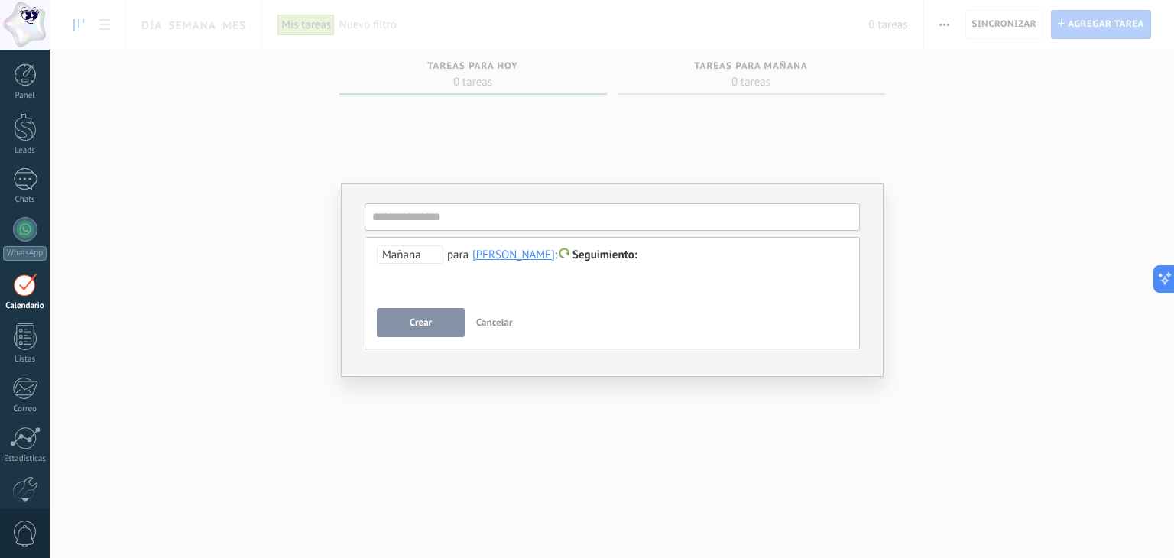
click at [423, 254] on span "Mañana" at bounding box center [410, 254] width 66 height 18
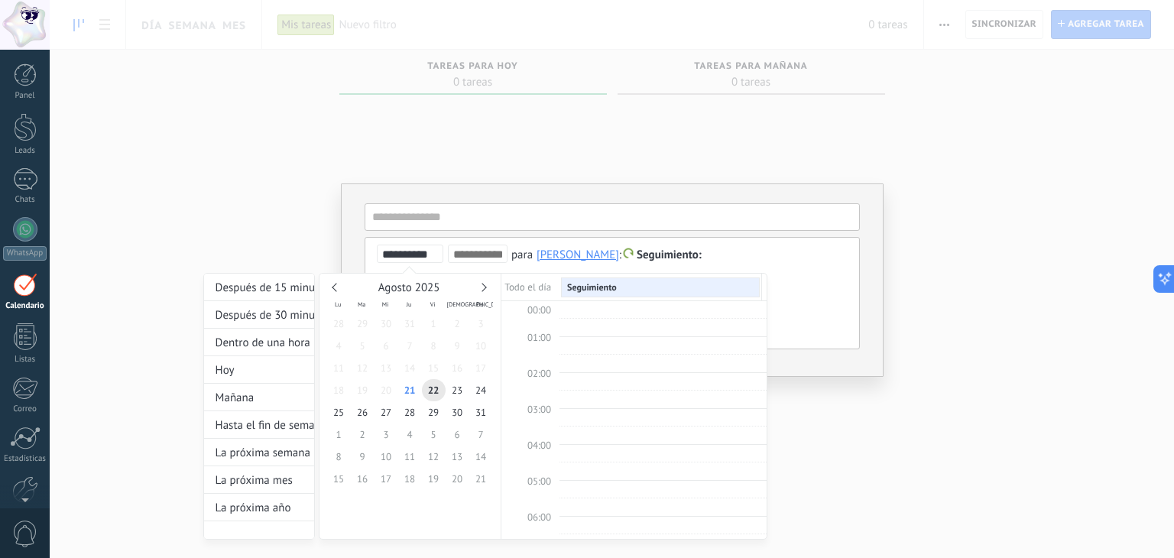
scroll to position [286, 0]
click at [804, 273] on div at bounding box center [587, 279] width 1174 height 558
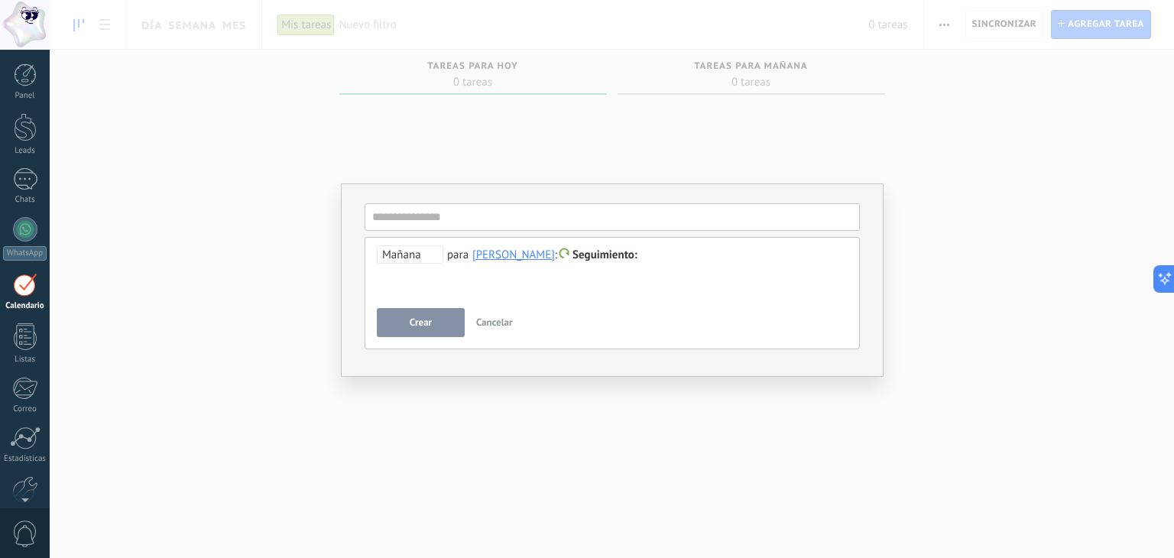
click at [501, 322] on span "Cancelar" at bounding box center [494, 322] width 37 height 13
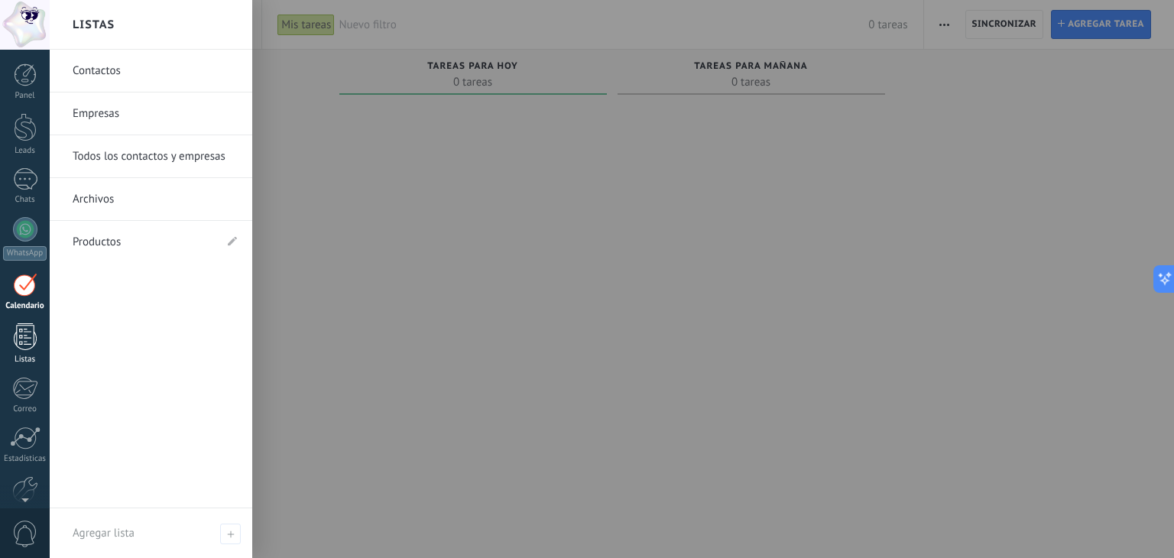
click at [28, 338] on div at bounding box center [25, 336] width 23 height 27
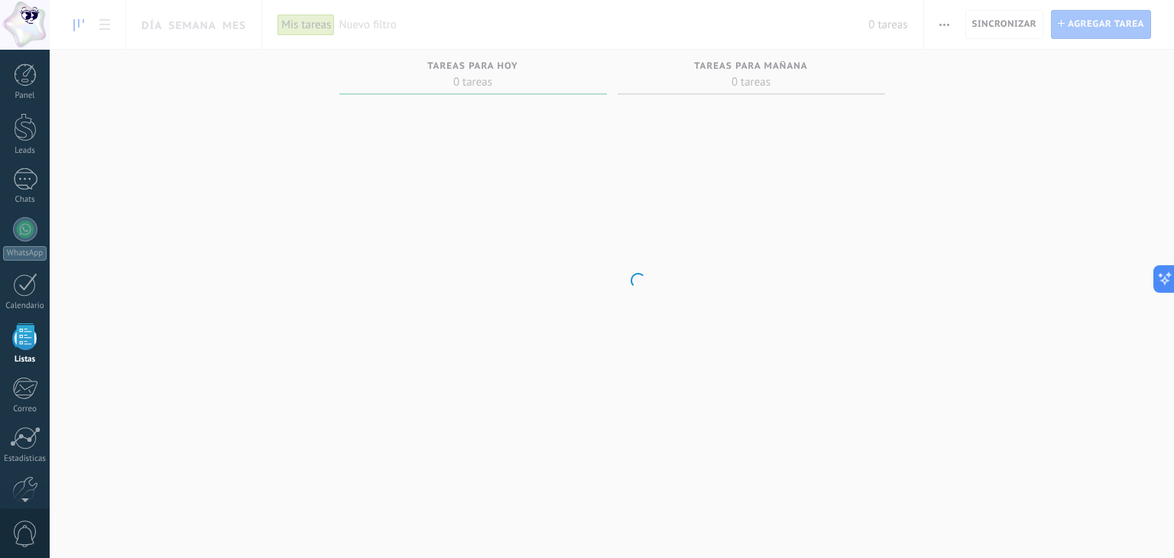
click at [28, 338] on div at bounding box center [25, 336] width 23 height 27
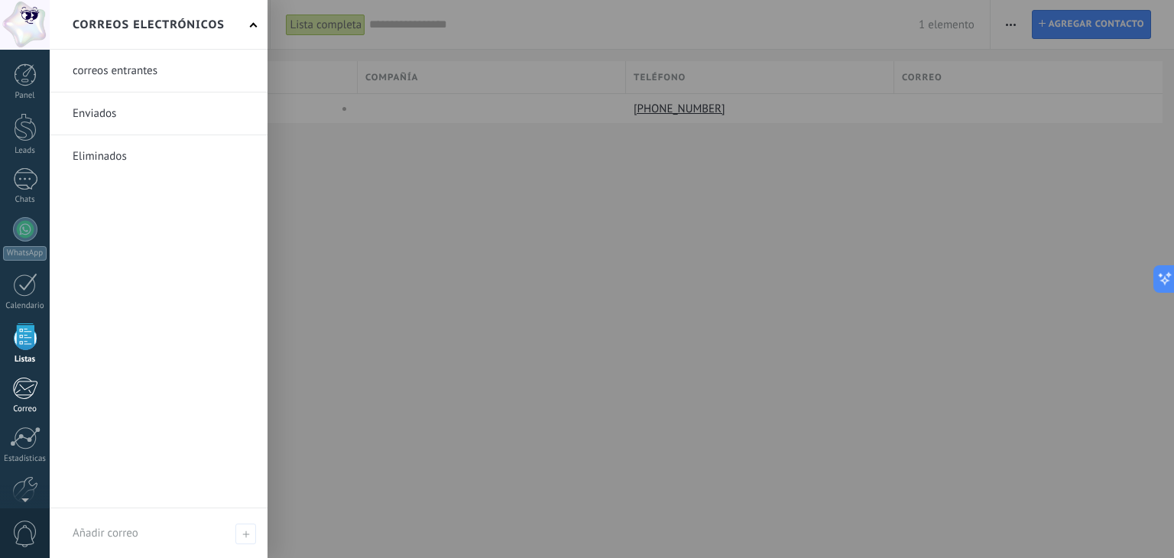
click at [24, 384] on div at bounding box center [24, 388] width 25 height 23
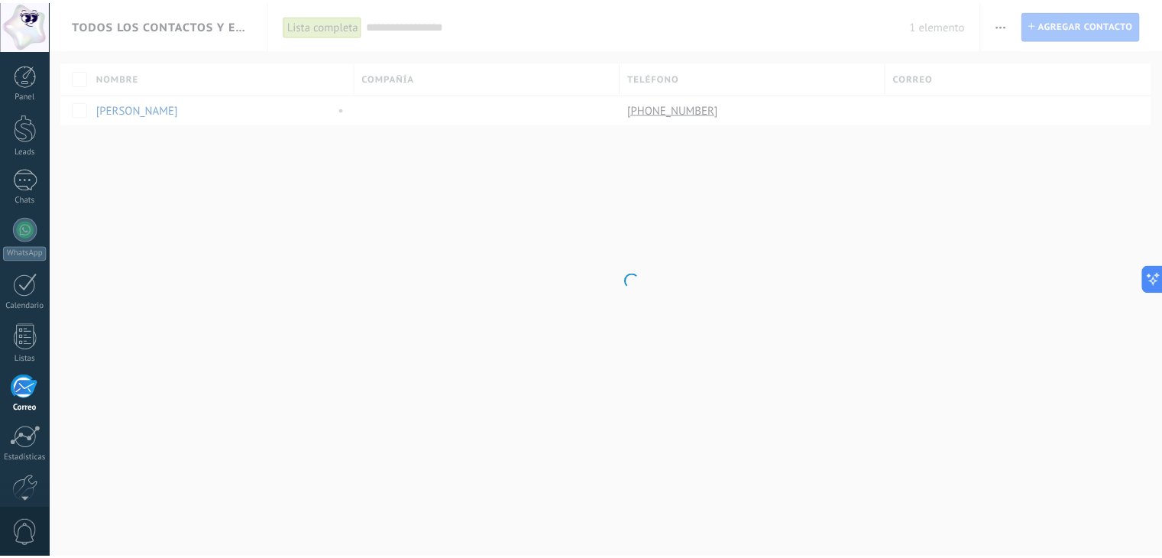
scroll to position [77, 0]
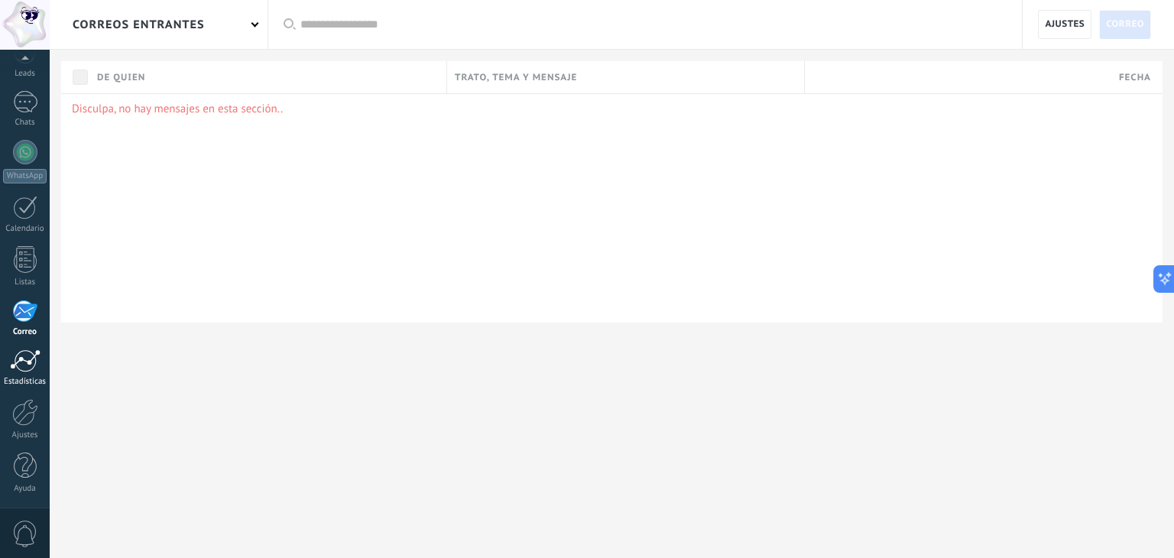
click at [28, 363] on div at bounding box center [25, 360] width 31 height 23
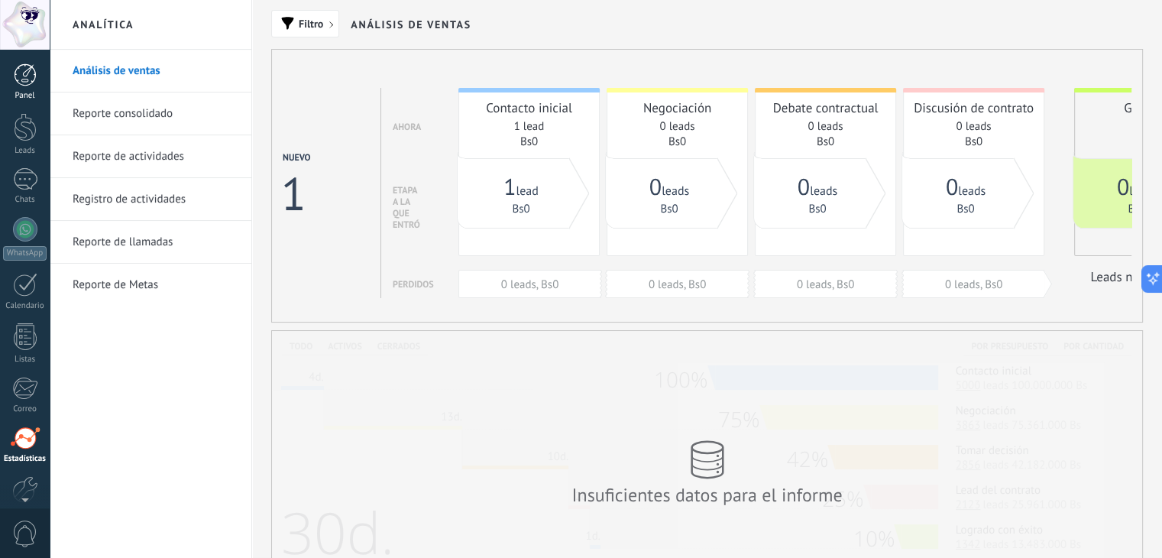
click at [18, 82] on div at bounding box center [25, 74] width 23 height 23
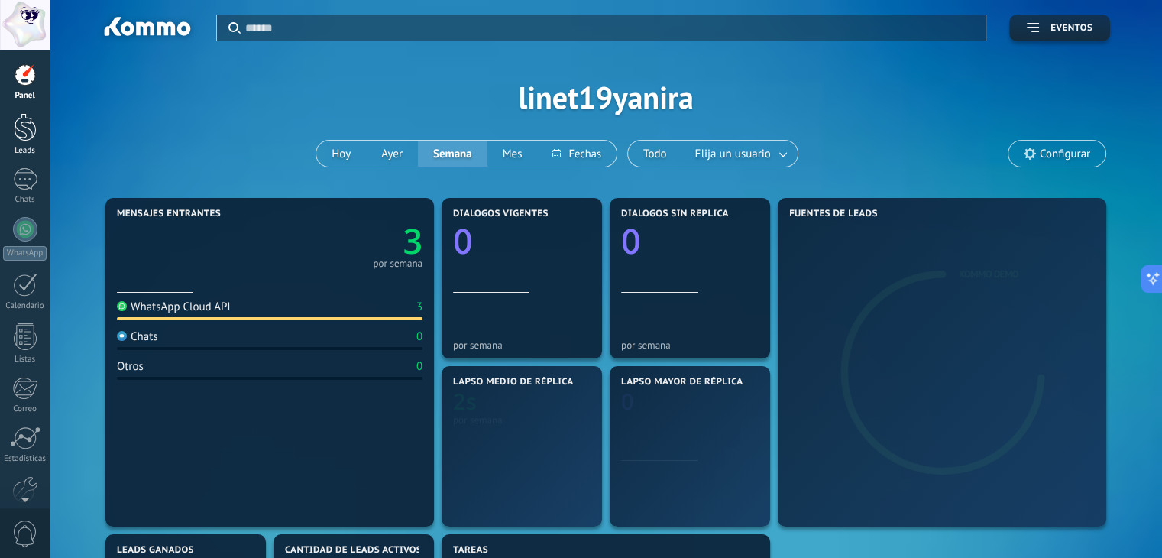
click at [24, 142] on link "Leads" at bounding box center [25, 134] width 50 height 43
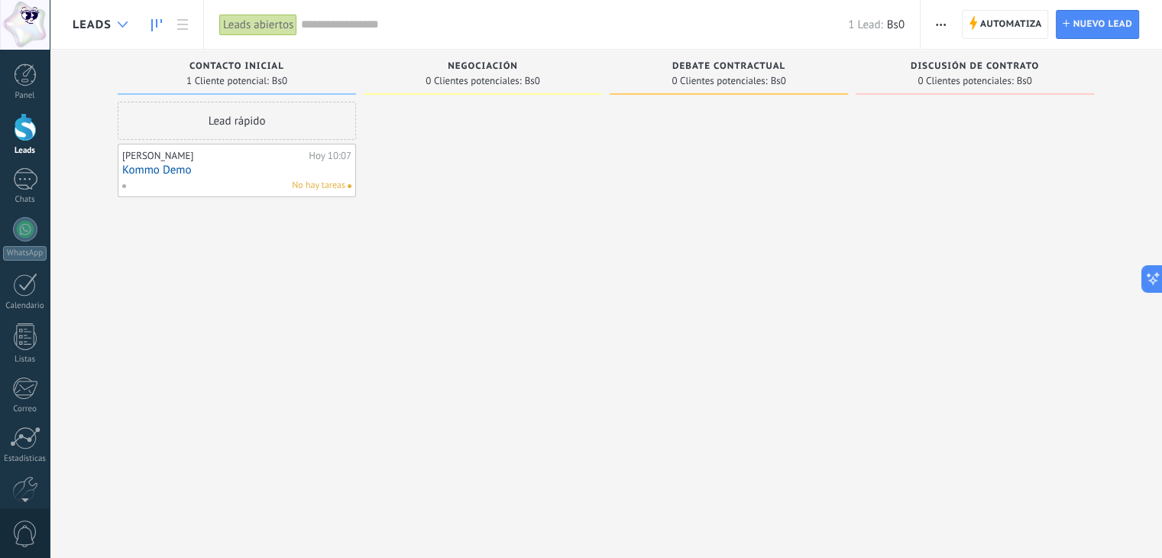
click at [124, 24] on use at bounding box center [123, 24] width 10 height 6
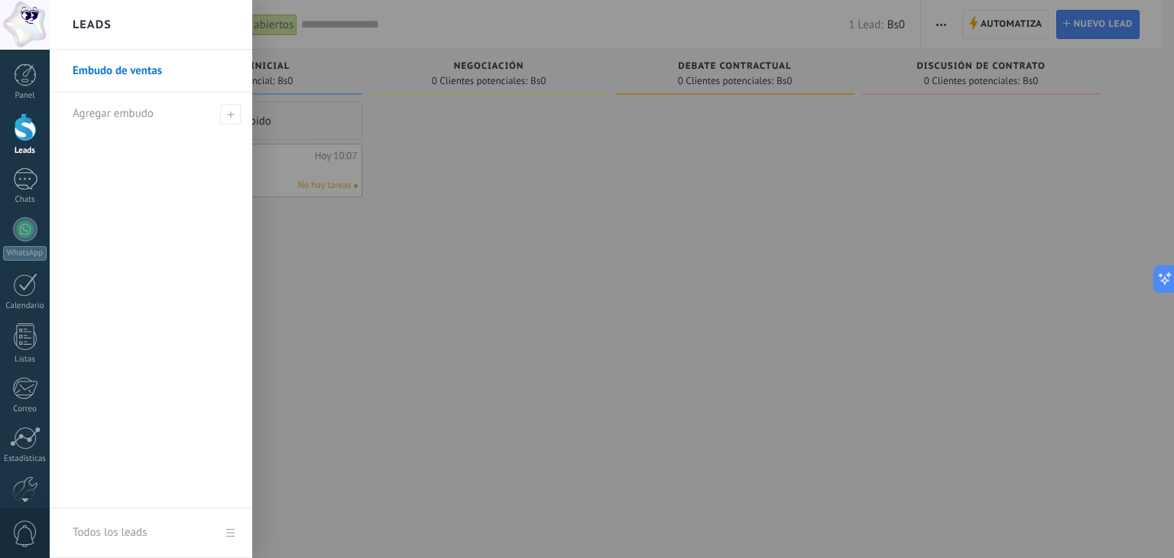
click at [124, 24] on div "Leads" at bounding box center [151, 25] width 202 height 50
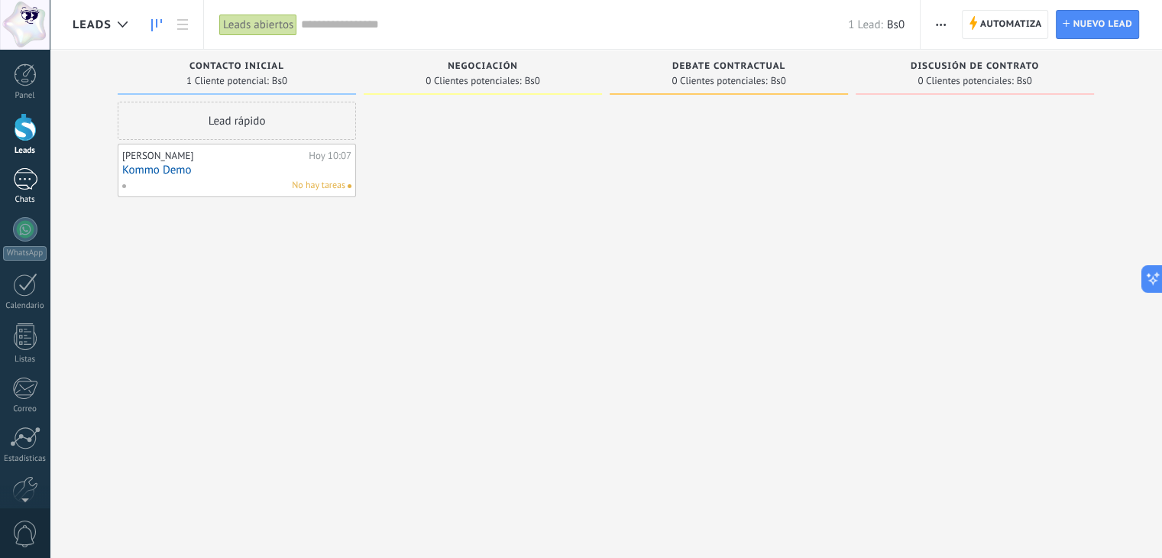
click at [28, 183] on div at bounding box center [25, 179] width 24 height 22
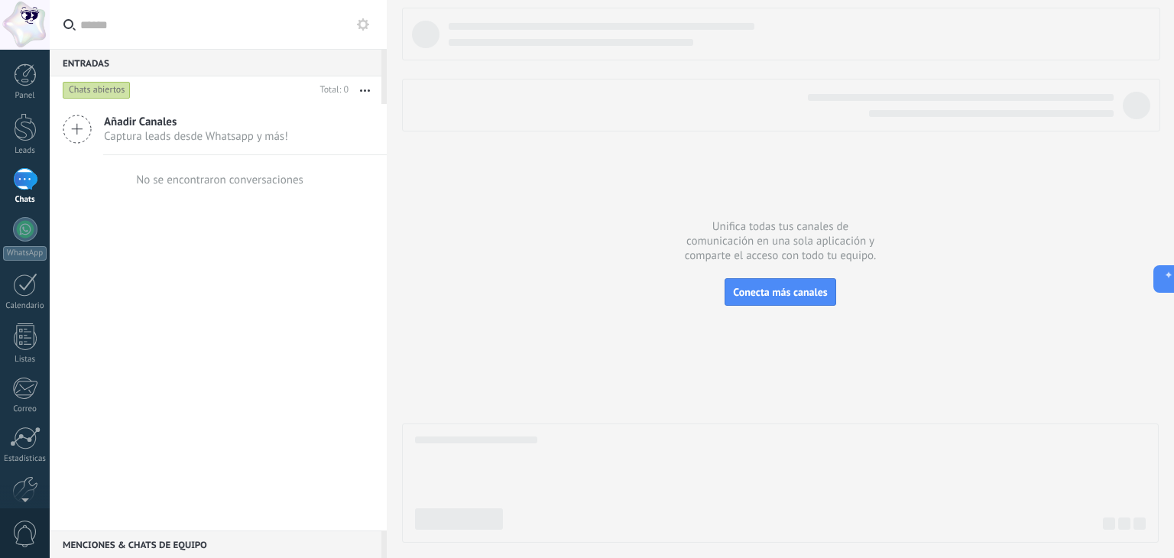
click at [180, 186] on div "No se encontraron conversaciones" at bounding box center [219, 180] width 167 height 15
click at [21, 290] on div at bounding box center [25, 285] width 24 height 24
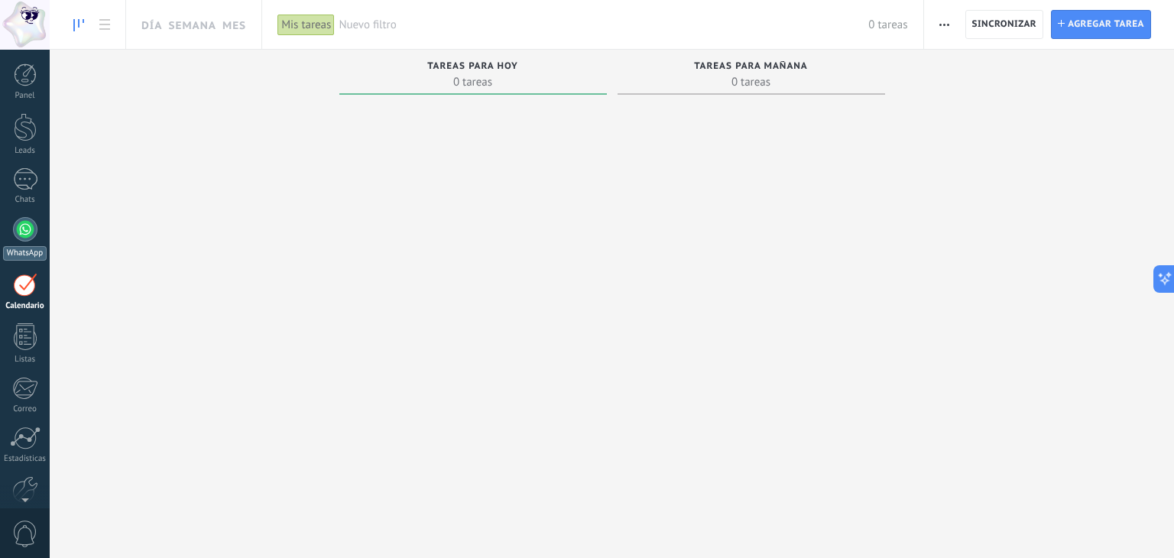
click at [15, 232] on div at bounding box center [25, 229] width 24 height 24
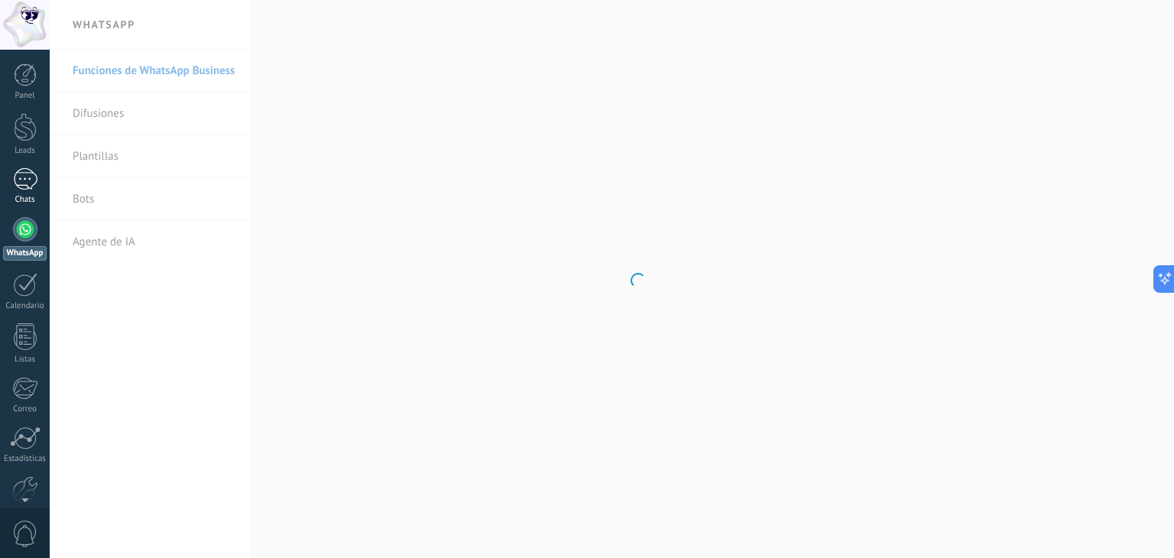
click at [19, 183] on div at bounding box center [25, 179] width 24 height 22
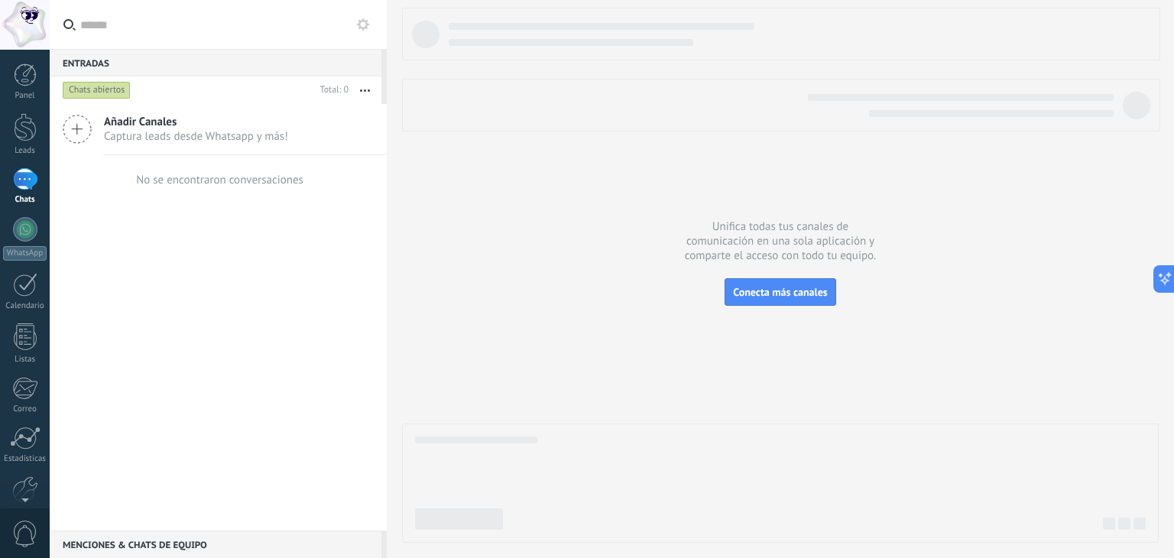
click at [76, 114] on div "Añadir Canales Captura leads desde Whatsapp y más!" at bounding box center [218, 129] width 337 height 51
click at [80, 123] on icon at bounding box center [77, 129] width 29 height 29
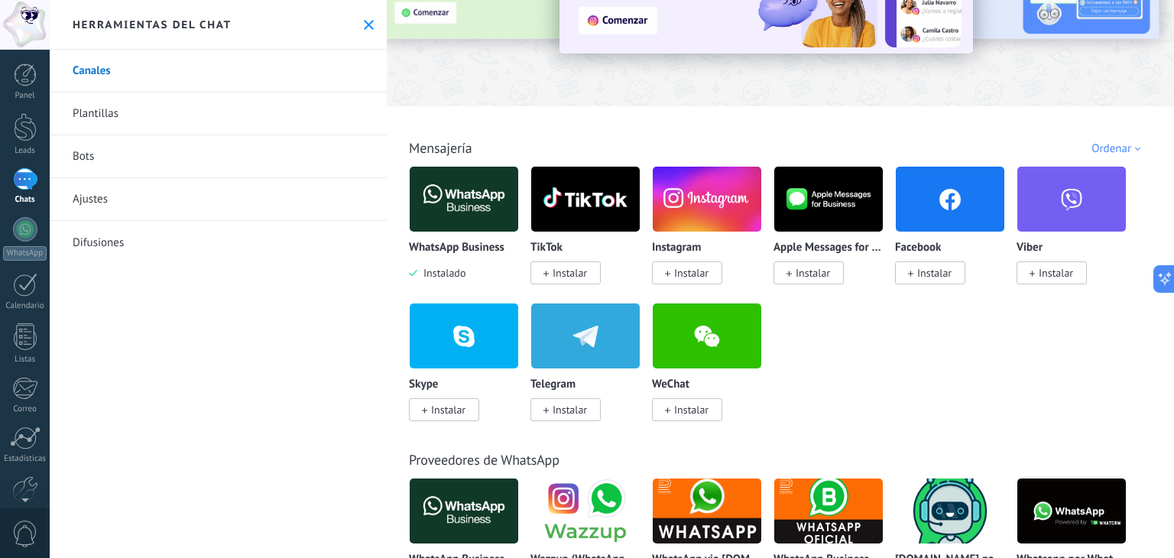
scroll to position [144, 0]
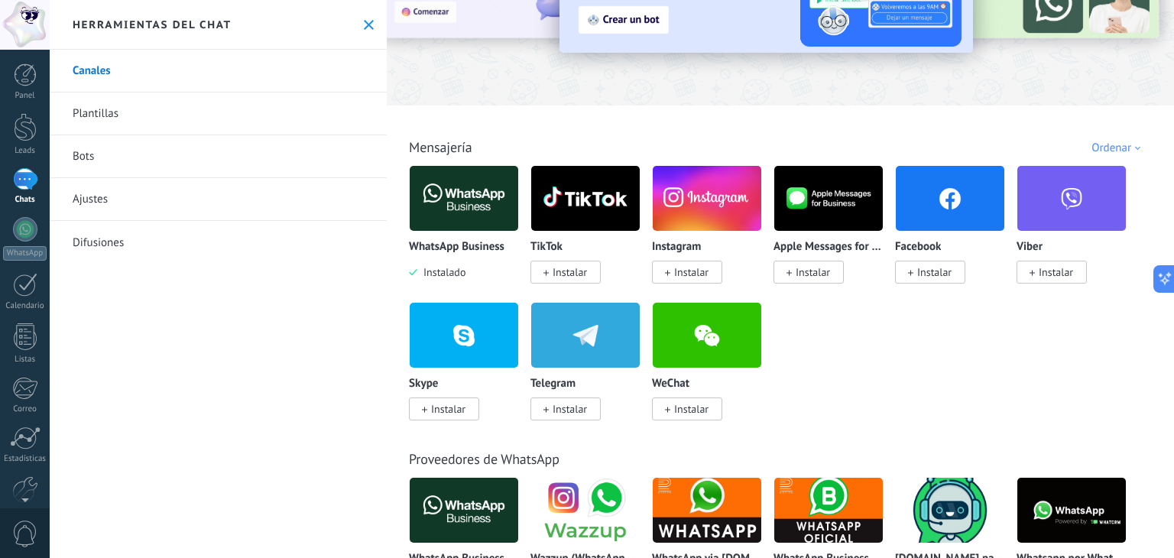
click at [919, 270] on span "Instalar" at bounding box center [934, 272] width 34 height 14
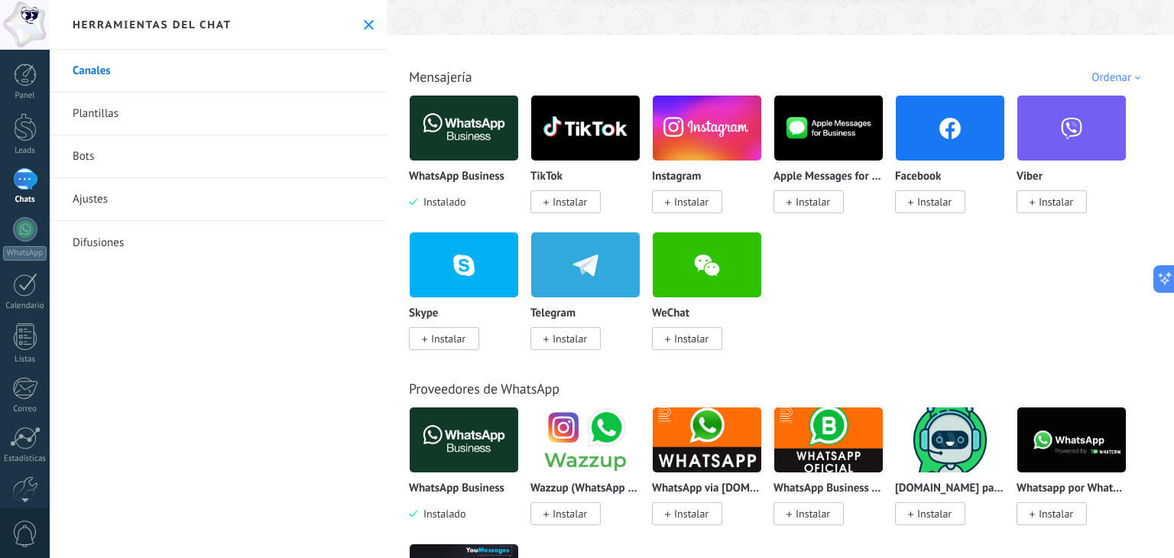
scroll to position [189, 0]
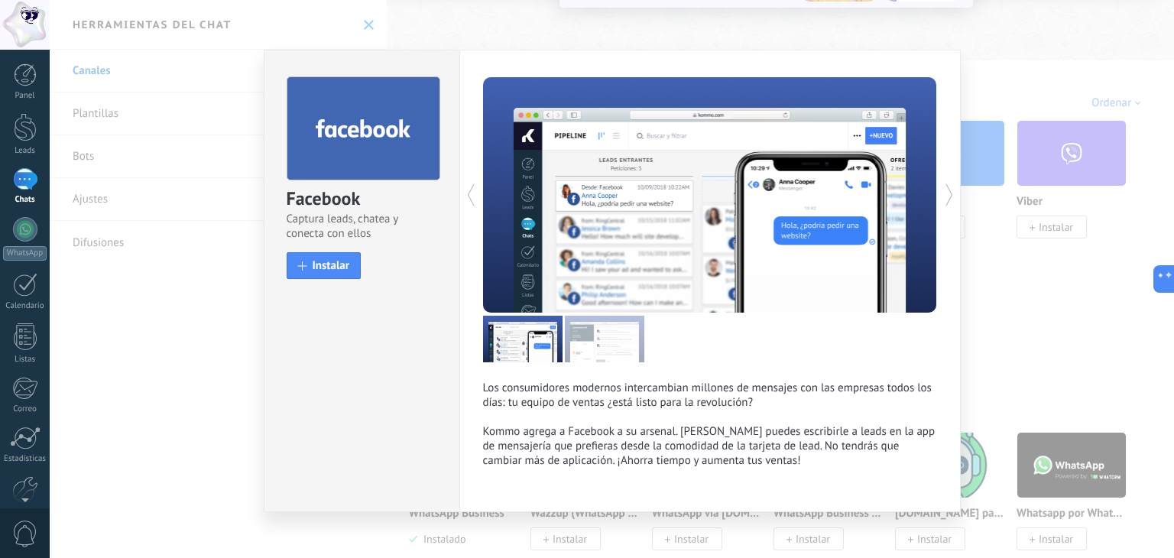
click at [1077, 305] on div "Facebook Captura leads, chatea y conecta con ellos install Instalar Los consumi…" at bounding box center [612, 279] width 1124 height 558
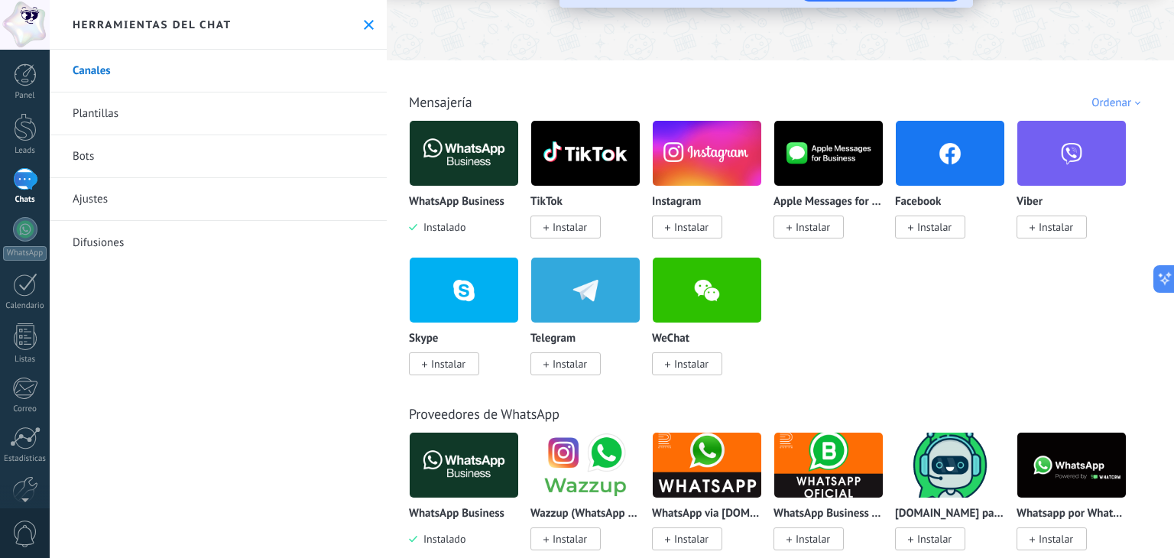
scroll to position [0, 0]
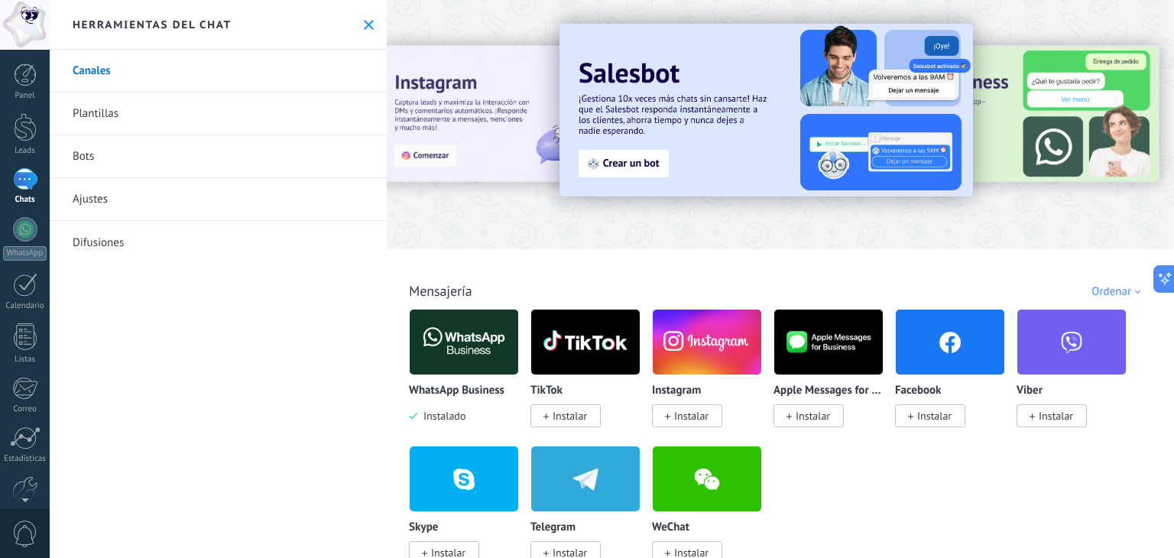
click at [121, 117] on link "Plantillas" at bounding box center [218, 113] width 337 height 43
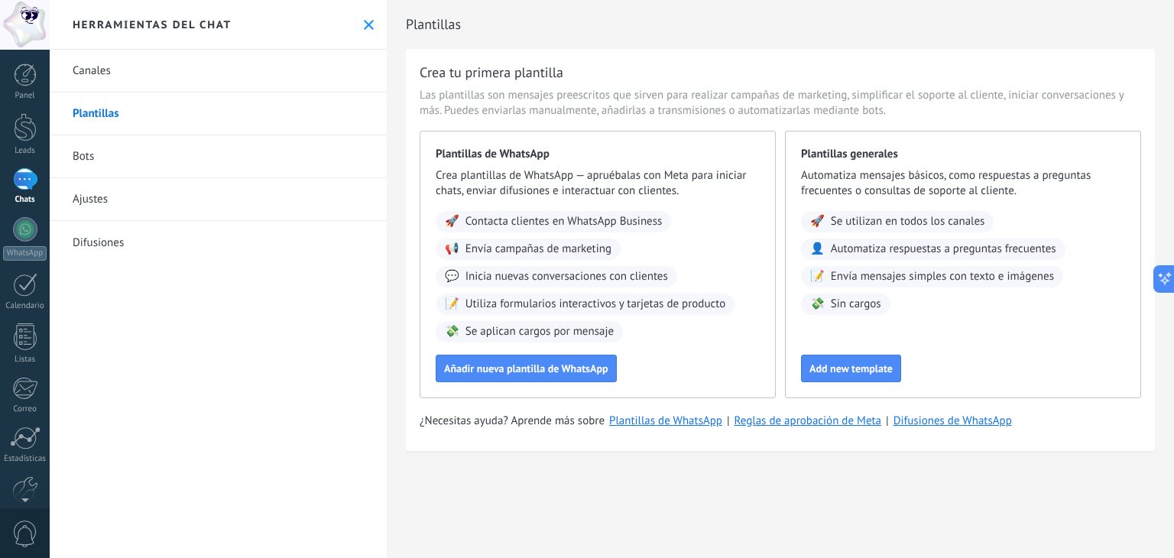
click at [102, 239] on link "Difusiones" at bounding box center [218, 242] width 337 height 43
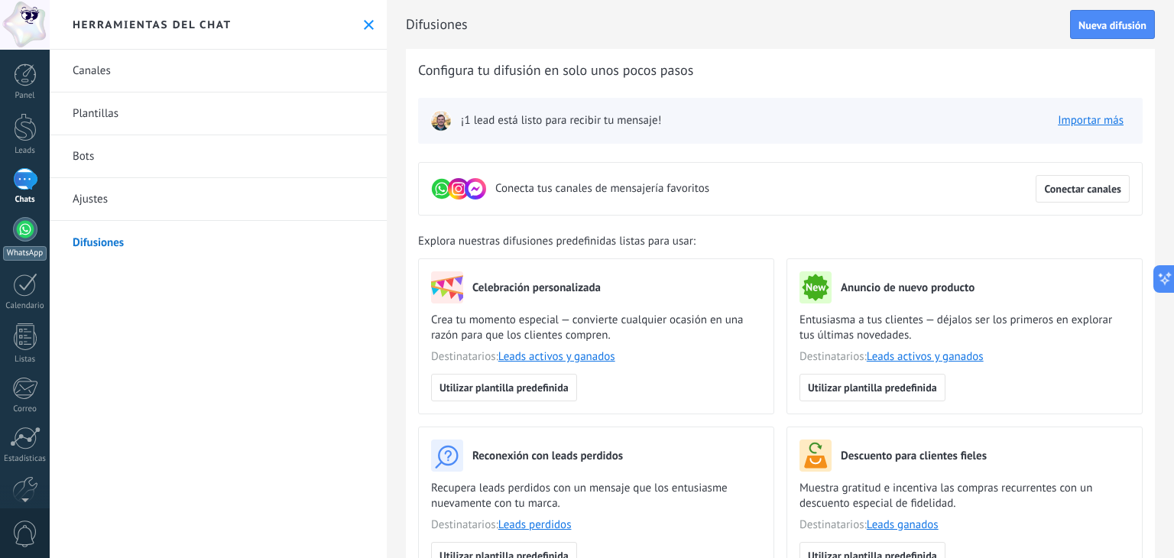
click at [24, 244] on link "WhatsApp" at bounding box center [25, 239] width 50 height 44
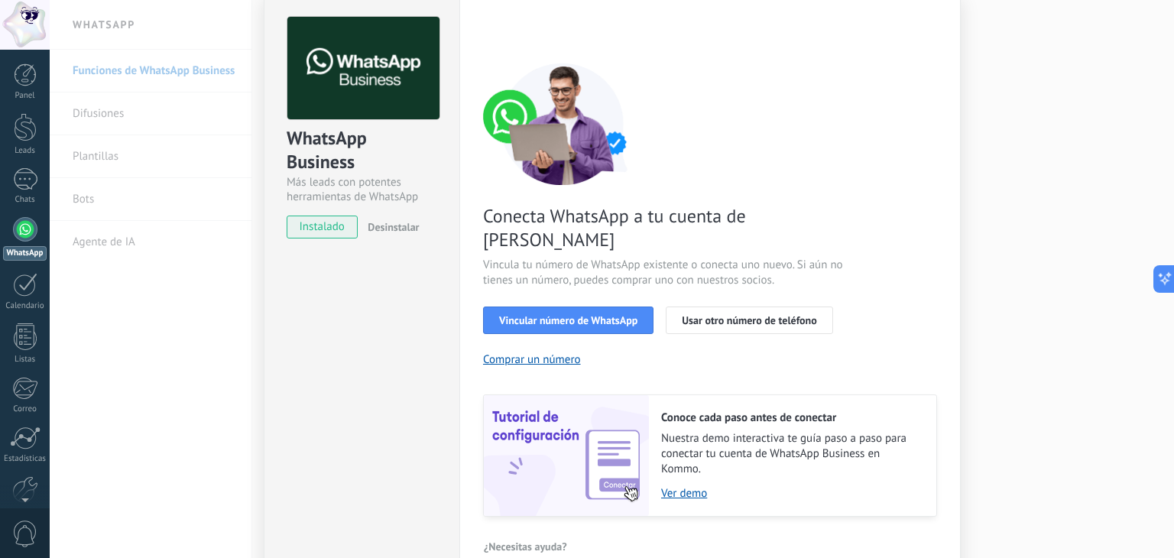
scroll to position [66, 0]
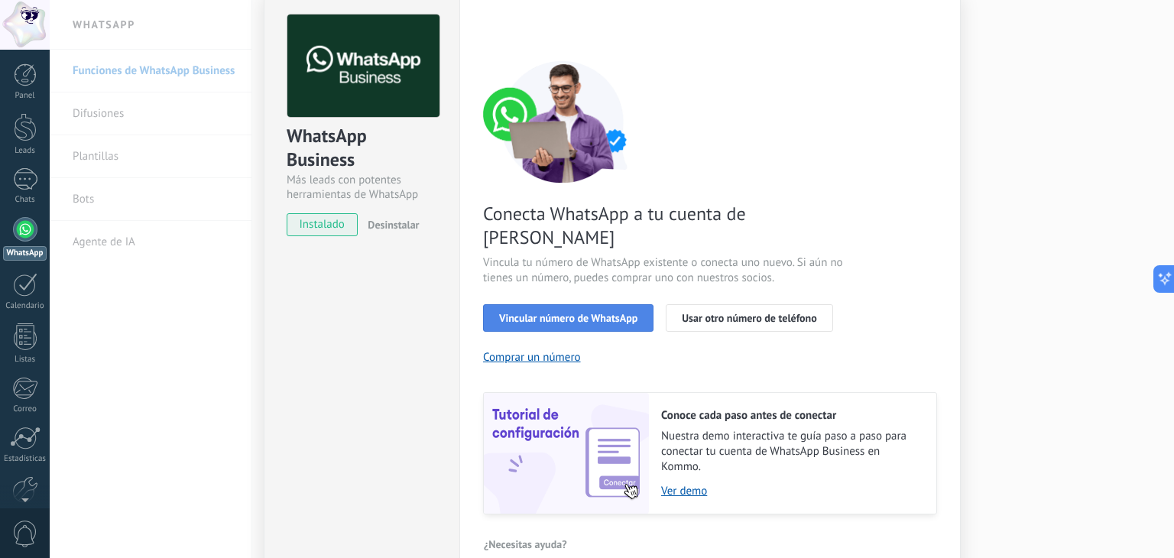
click at [552, 313] on span "Vincular número de WhatsApp" at bounding box center [568, 318] width 138 height 11
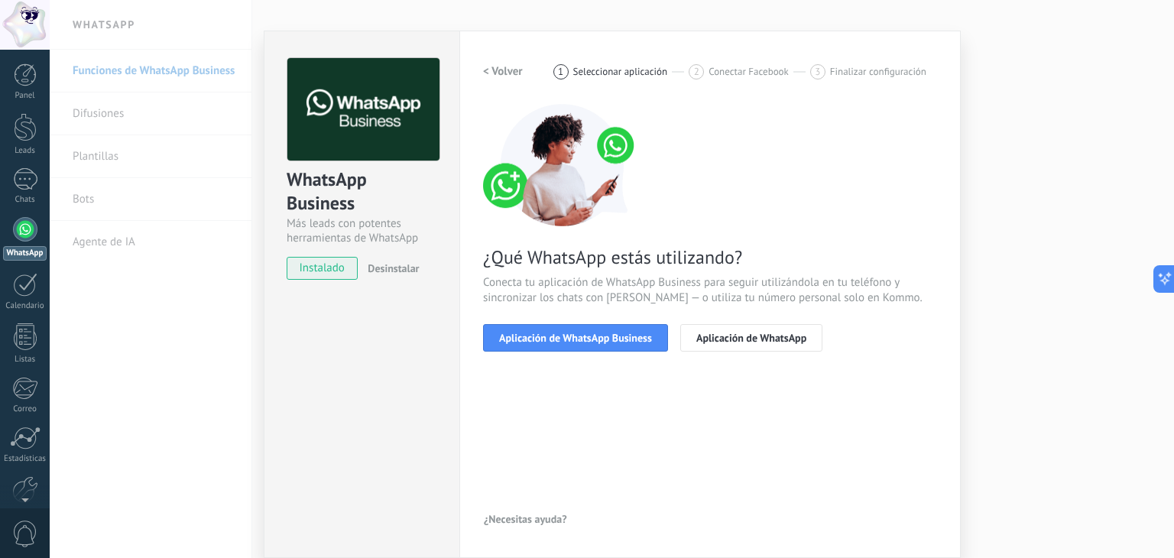
scroll to position [21, 0]
click at [749, 334] on span "Aplicación de WhatsApp" at bounding box center [751, 338] width 110 height 11
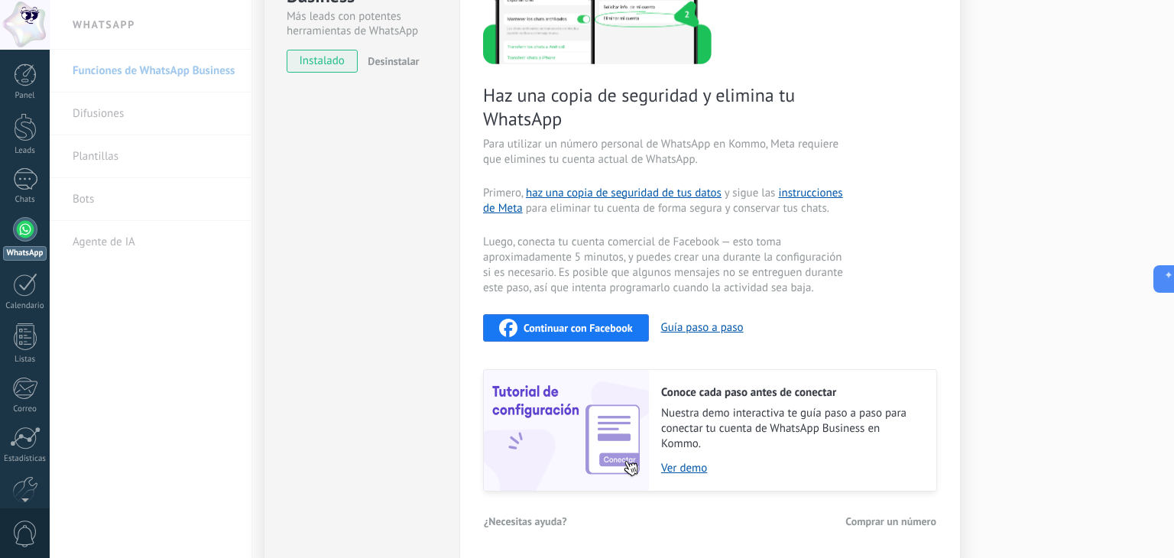
scroll to position [0, 0]
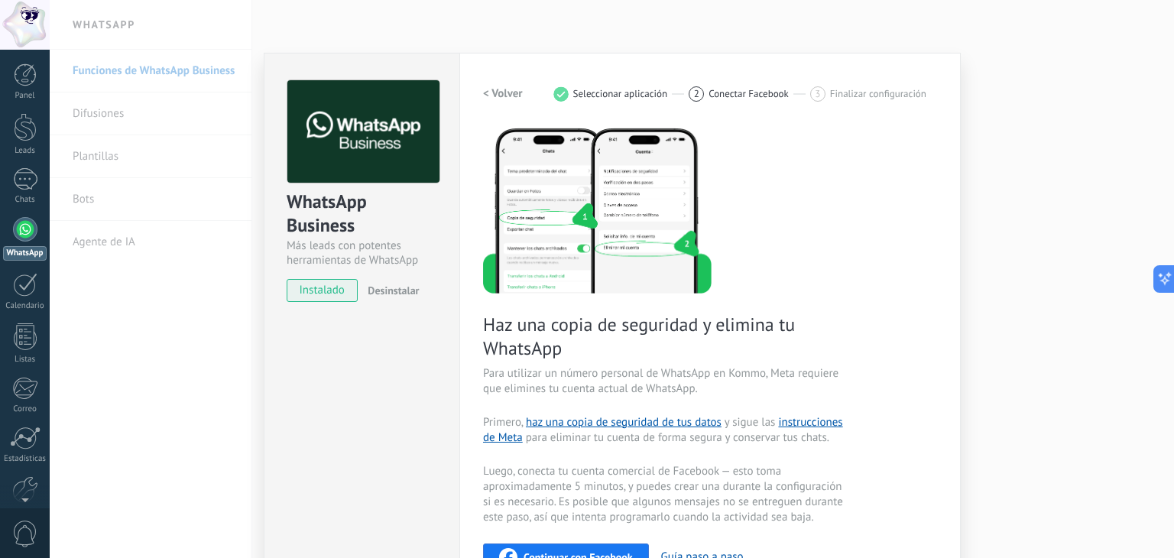
click at [499, 86] on h2 "< Volver" at bounding box center [503, 93] width 40 height 15
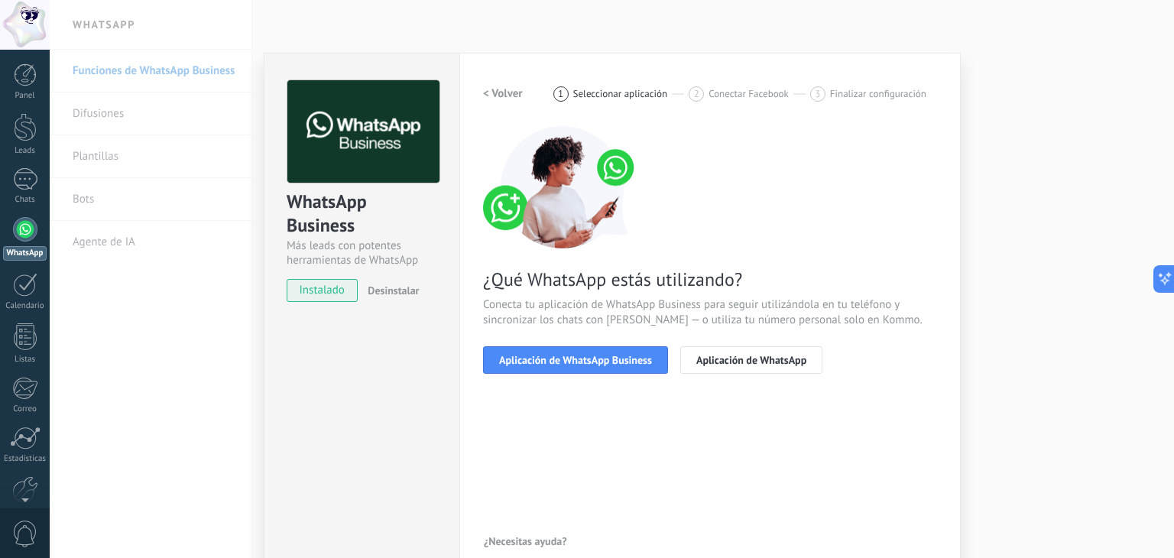
click at [499, 86] on h2 "< Volver" at bounding box center [503, 93] width 40 height 15
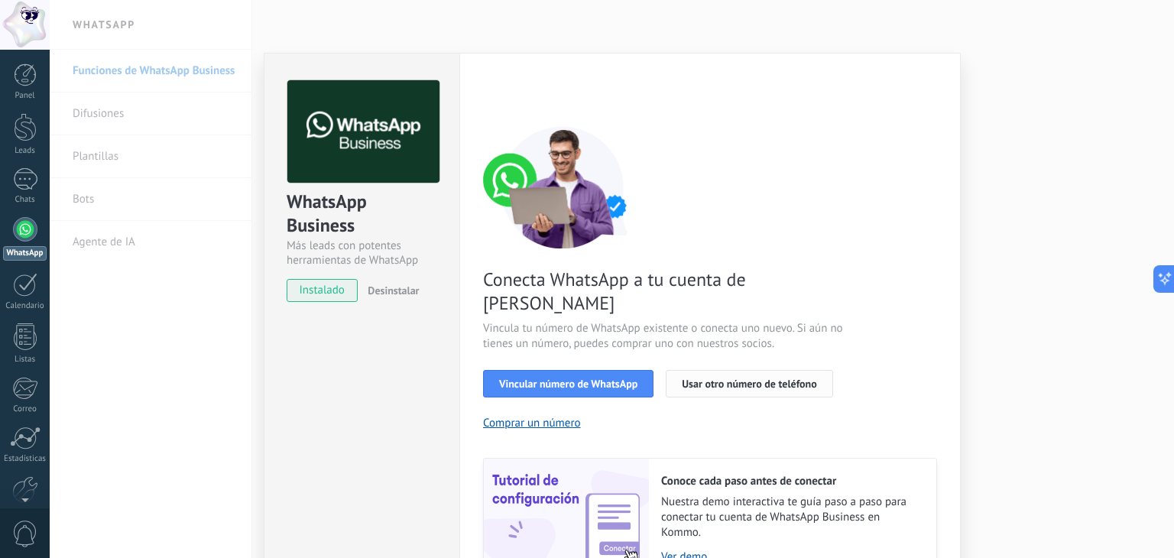
click at [743, 378] on span "Usar otro número de teléfono" at bounding box center [749, 383] width 134 height 11
click at [582, 370] on button "Vincular número de WhatsApp" at bounding box center [568, 384] width 170 height 28
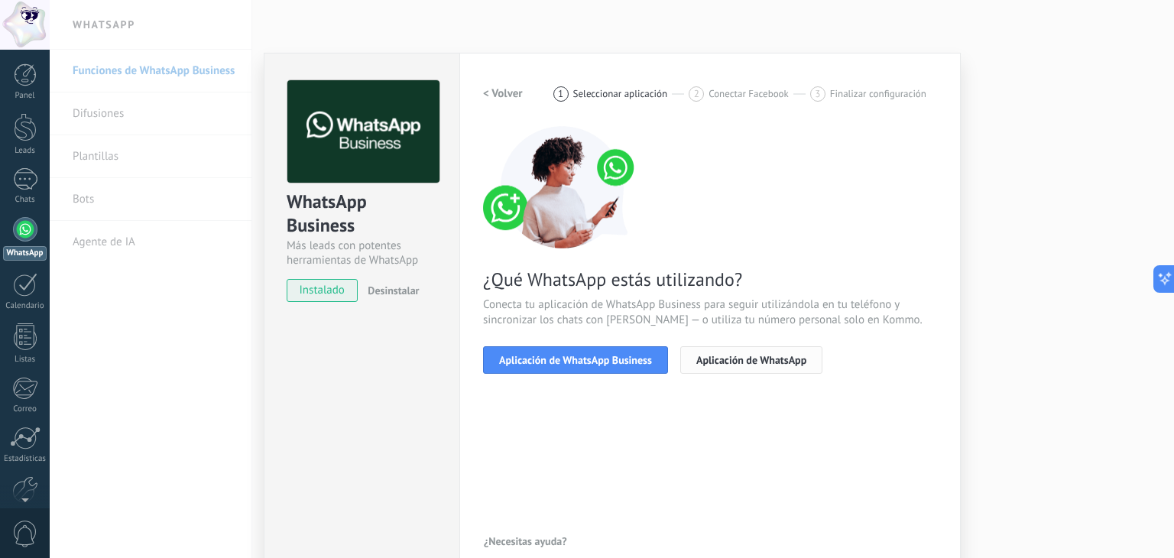
click at [734, 355] on span "Aplicación de WhatsApp" at bounding box center [751, 360] width 110 height 11
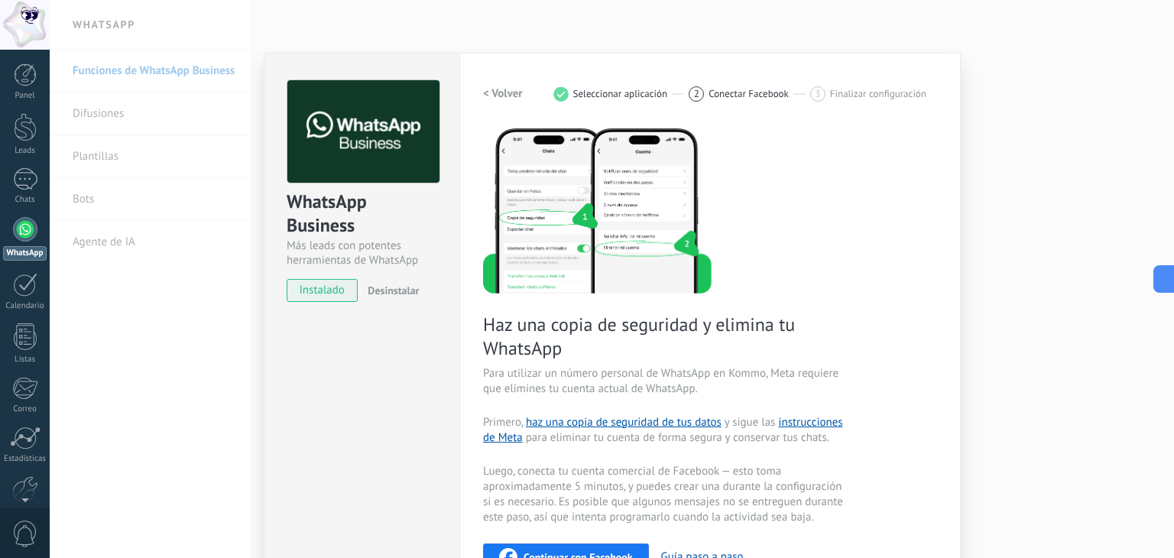
click at [1024, 206] on div "WhatsApp Business Más leads con potentes herramientas de WhatsApp instalado Des…" at bounding box center [612, 279] width 1124 height 558
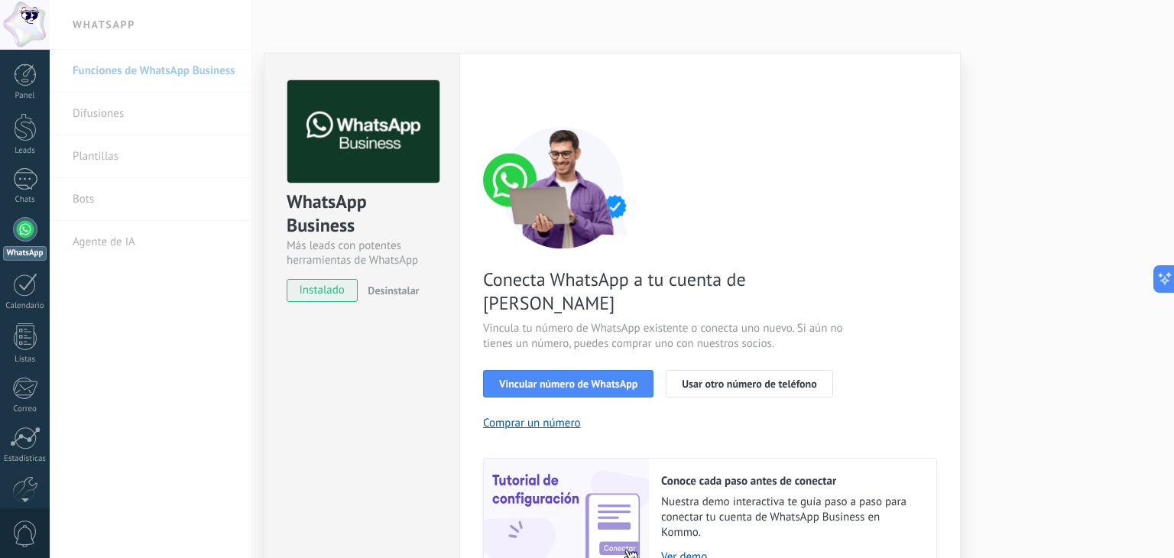
click at [332, 288] on span "instalado" at bounding box center [322, 290] width 70 height 23
click at [538, 370] on button "Vincular número de WhatsApp" at bounding box center [568, 384] width 170 height 28
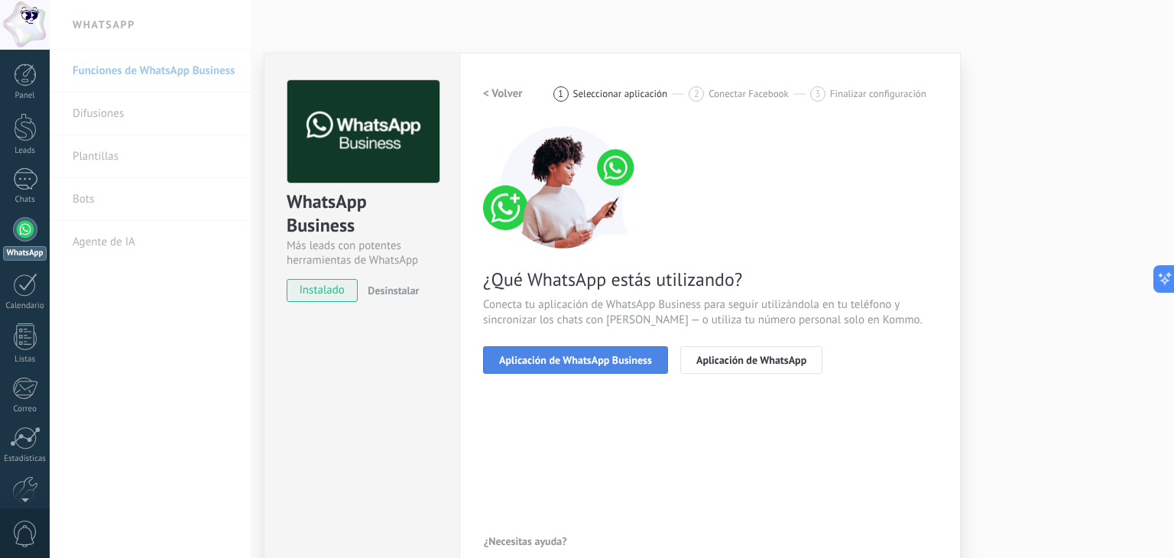
click at [571, 366] on button "Aplicación de WhatsApp Business" at bounding box center [575, 360] width 185 height 28
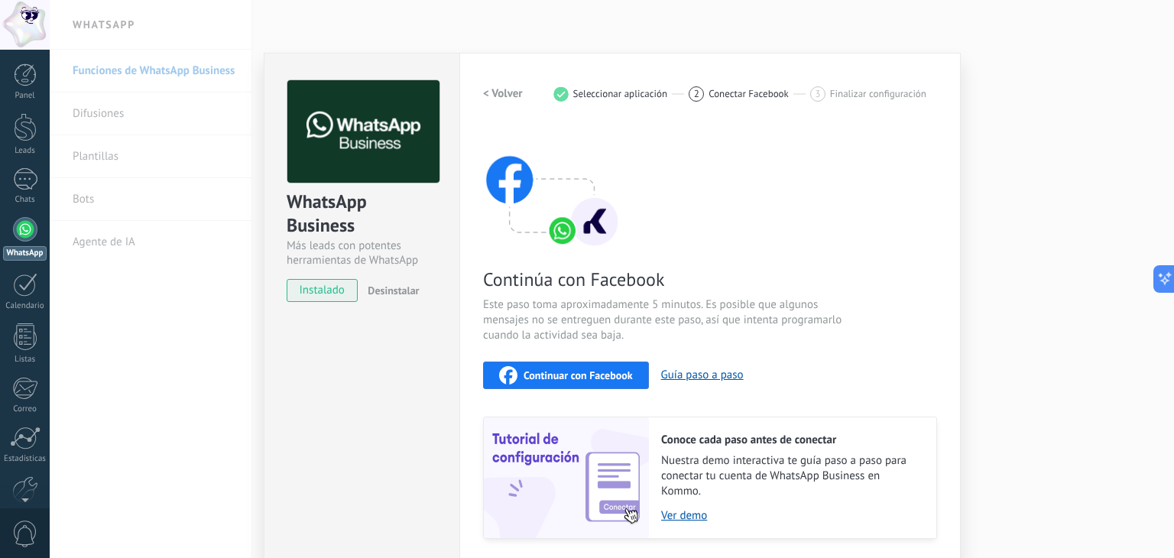
click at [614, 370] on span "Continuar con Facebook" at bounding box center [577, 375] width 109 height 11
click at [1080, 183] on div "WhatsApp Business Más leads con potentes herramientas de WhatsApp instalado Des…" at bounding box center [612, 279] width 1124 height 558
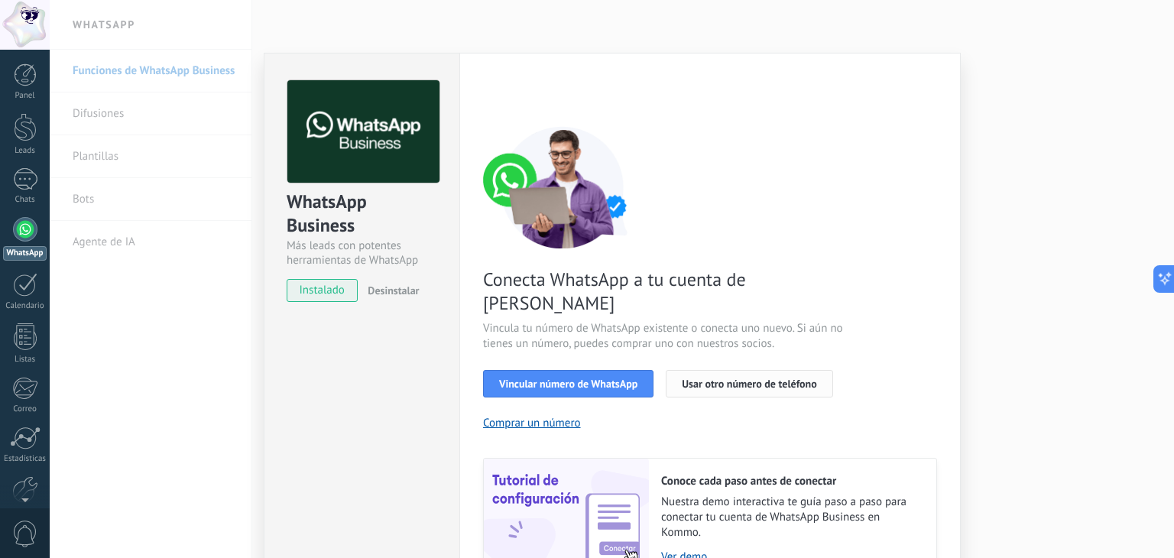
click at [683, 378] on span "Usar otro número de teléfono" at bounding box center [749, 383] width 134 height 11
click at [997, 364] on div "WhatsApp Business Más leads con potentes herramientas de WhatsApp instalado Des…" at bounding box center [612, 279] width 1124 height 558
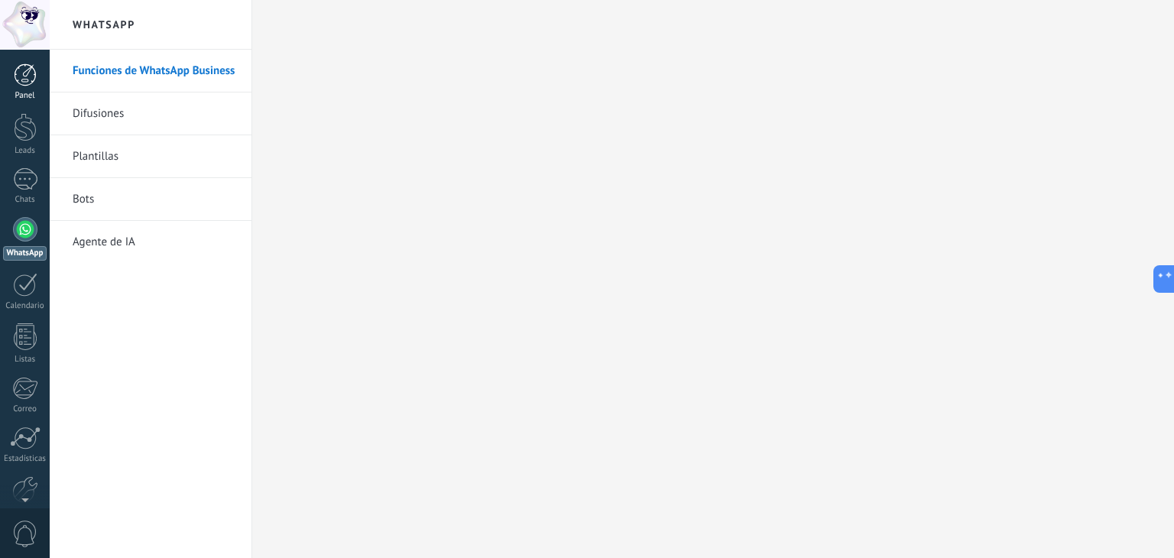
click at [18, 96] on div "Panel" at bounding box center [25, 96] width 44 height 10
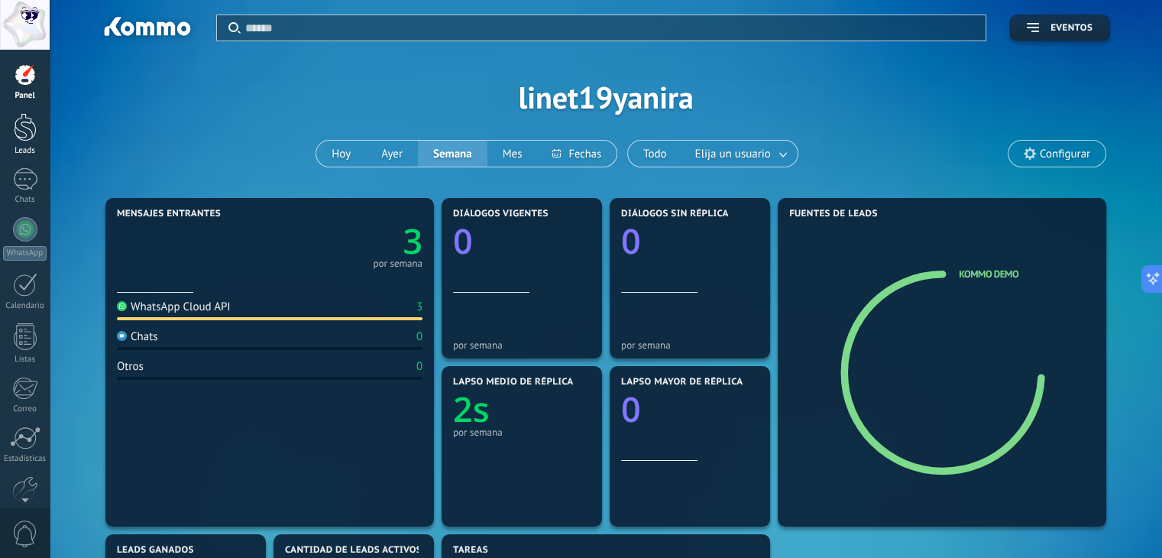
click at [23, 141] on div at bounding box center [25, 127] width 23 height 28
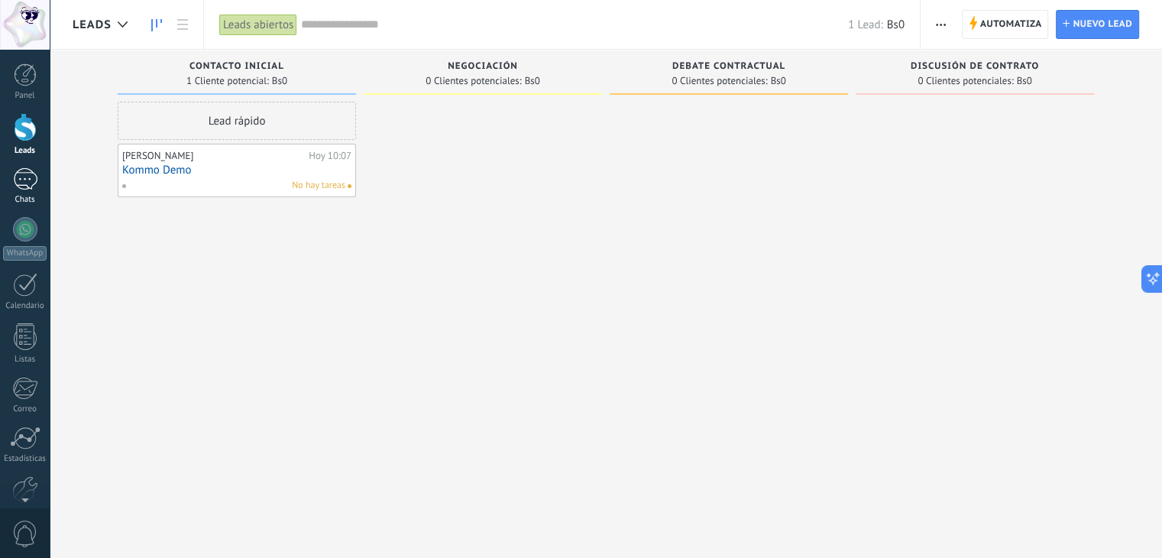
click at [16, 190] on link "Chats" at bounding box center [25, 186] width 50 height 37
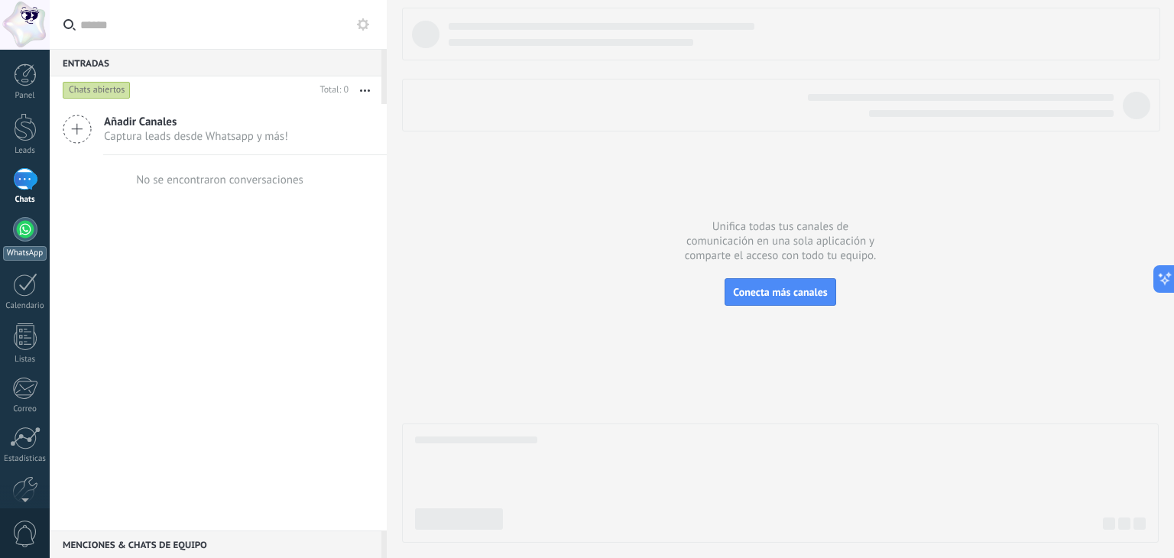
click at [24, 233] on div at bounding box center [25, 229] width 24 height 24
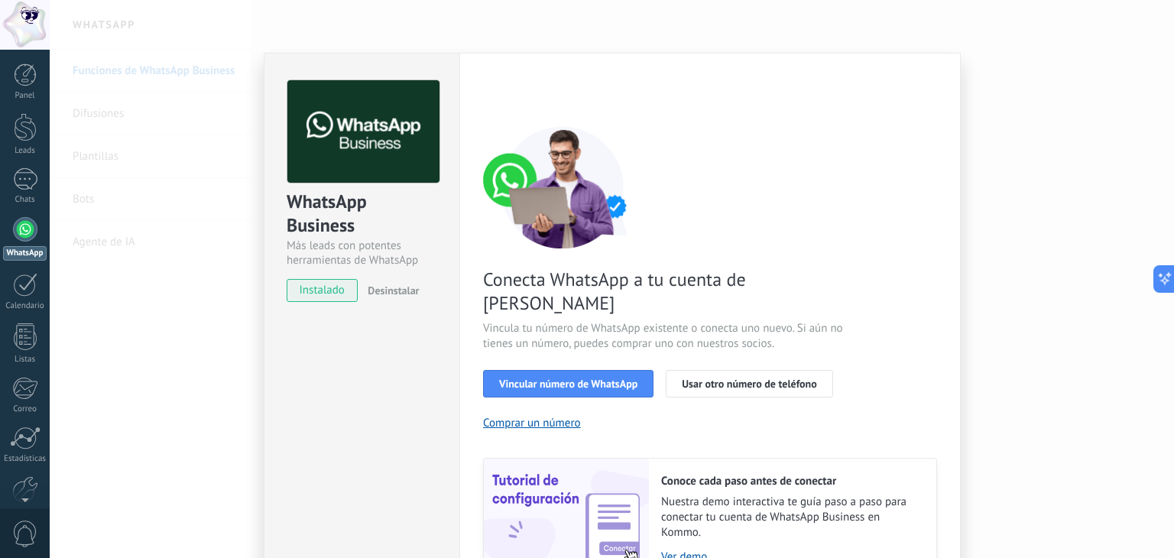
scroll to position [66, 0]
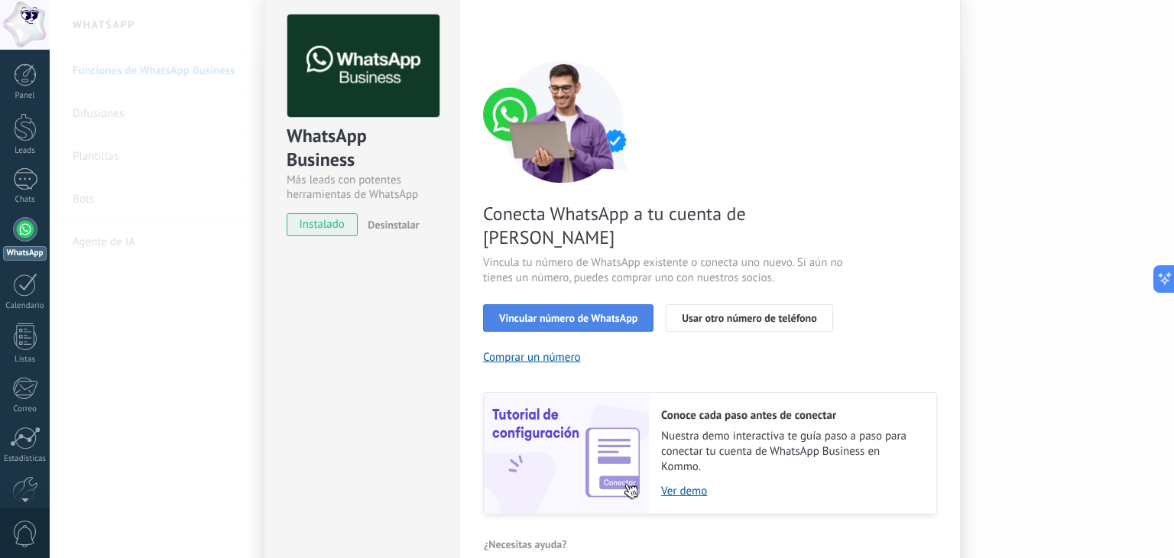
click at [597, 313] on span "Vincular número de WhatsApp" at bounding box center [568, 318] width 138 height 11
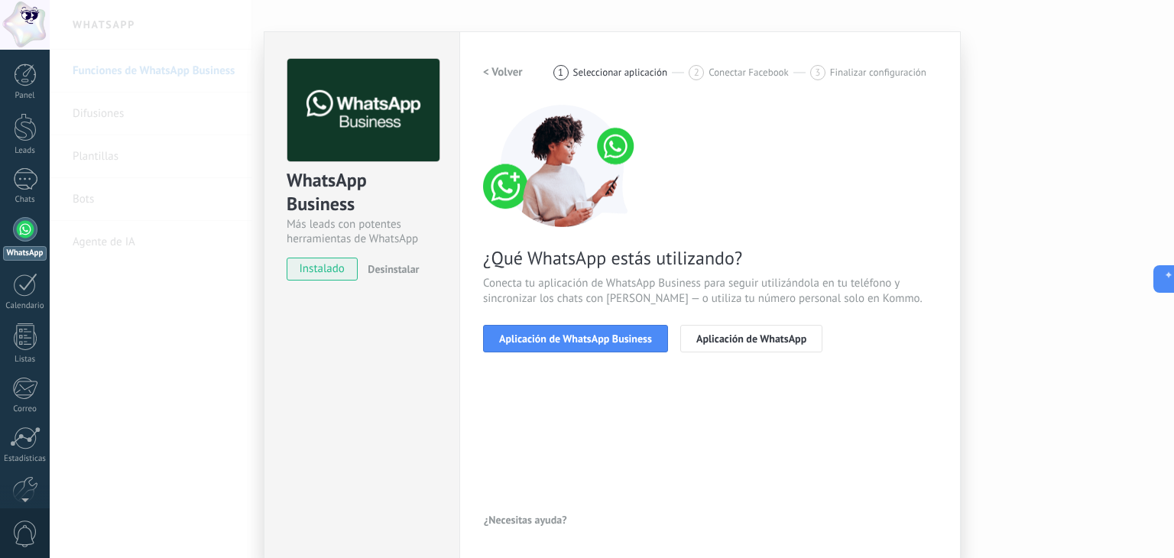
click at [1019, 417] on div "WhatsApp Business Más leads con potentes herramientas de WhatsApp instalado Des…" at bounding box center [612, 279] width 1124 height 558
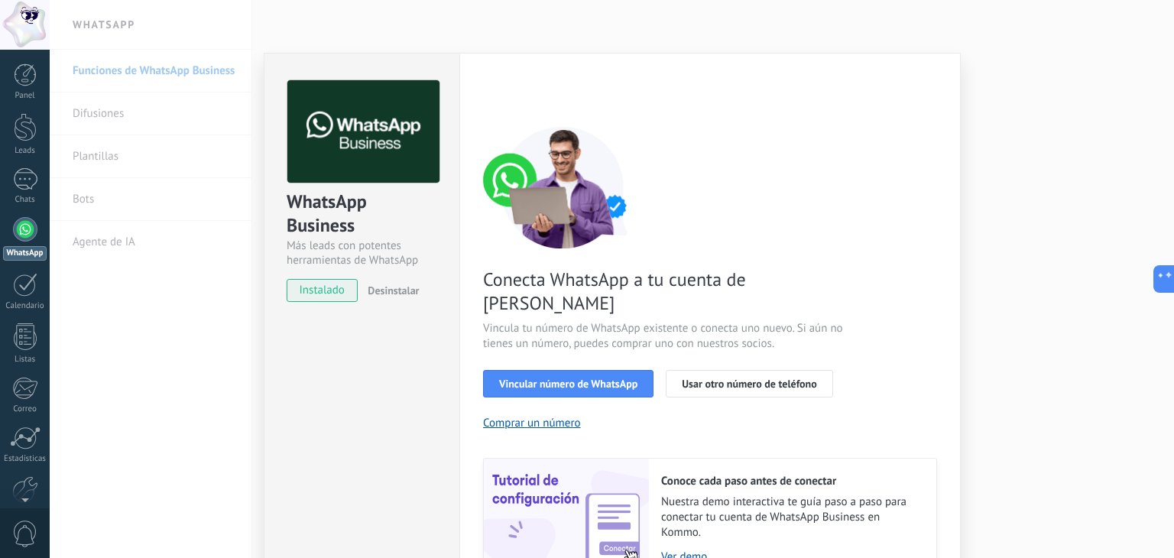
scroll to position [0, 0]
click at [995, 416] on div "WhatsApp Business Más leads con potentes herramientas de WhatsApp instalado Des…" at bounding box center [612, 279] width 1124 height 558
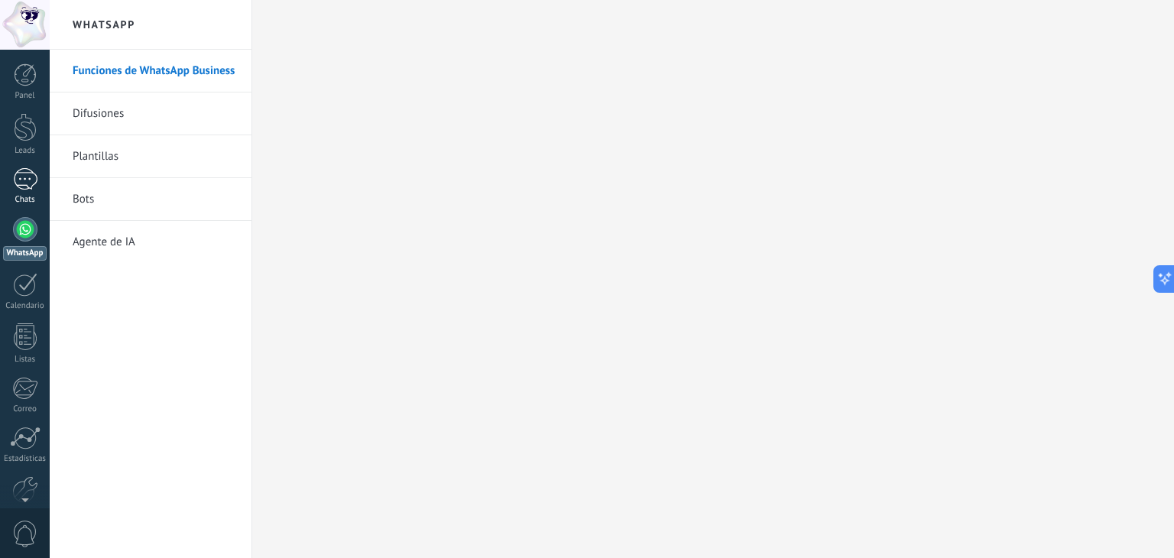
click at [29, 170] on div at bounding box center [25, 179] width 24 height 22
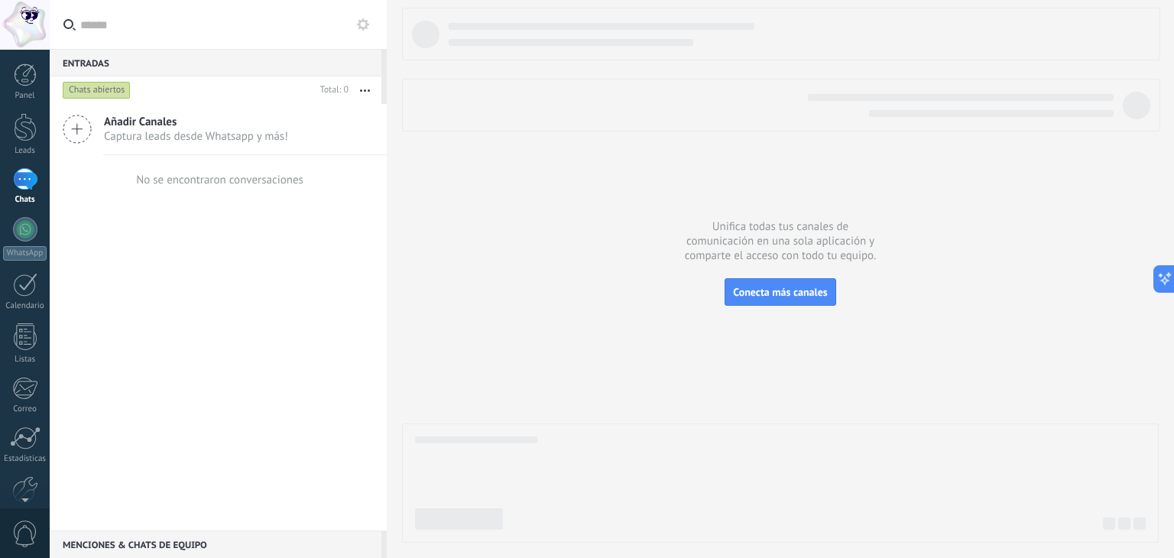
click at [86, 135] on icon at bounding box center [77, 129] width 29 height 29
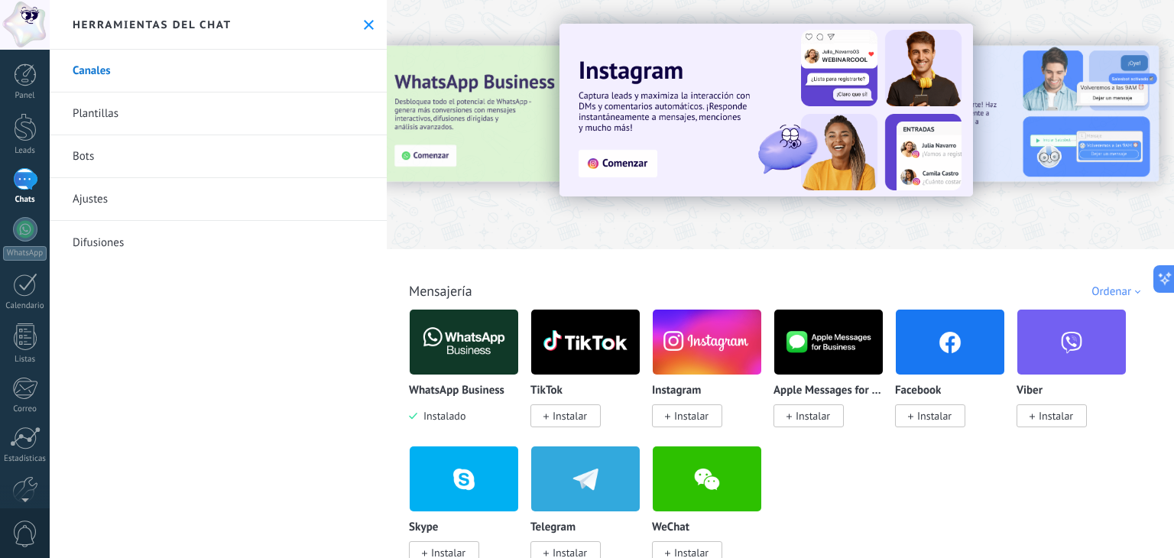
click at [362, 31] on button at bounding box center [368, 24] width 13 height 13
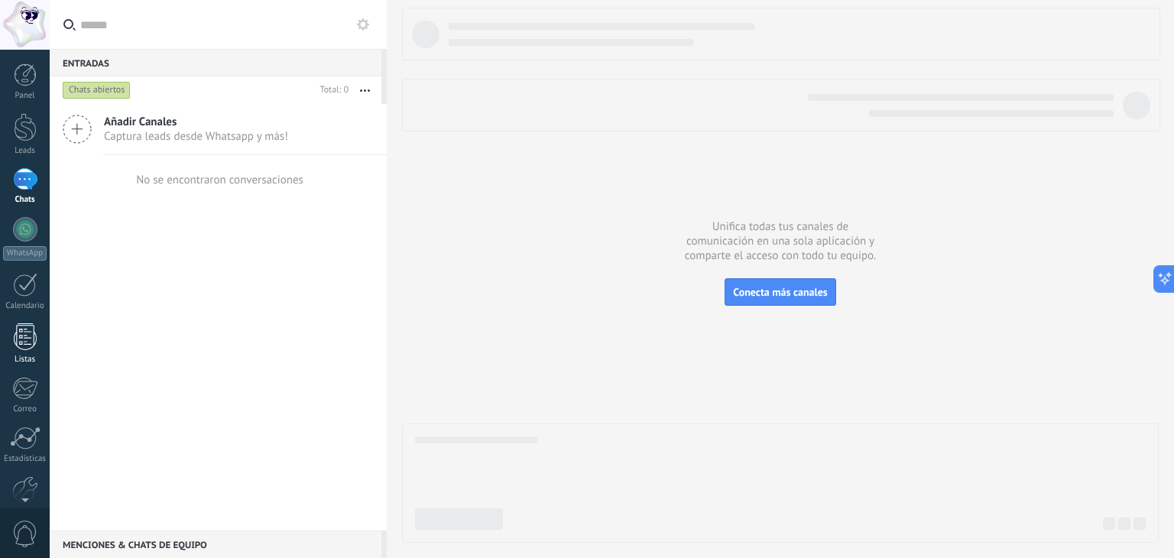
click at [16, 332] on div at bounding box center [25, 336] width 23 height 27
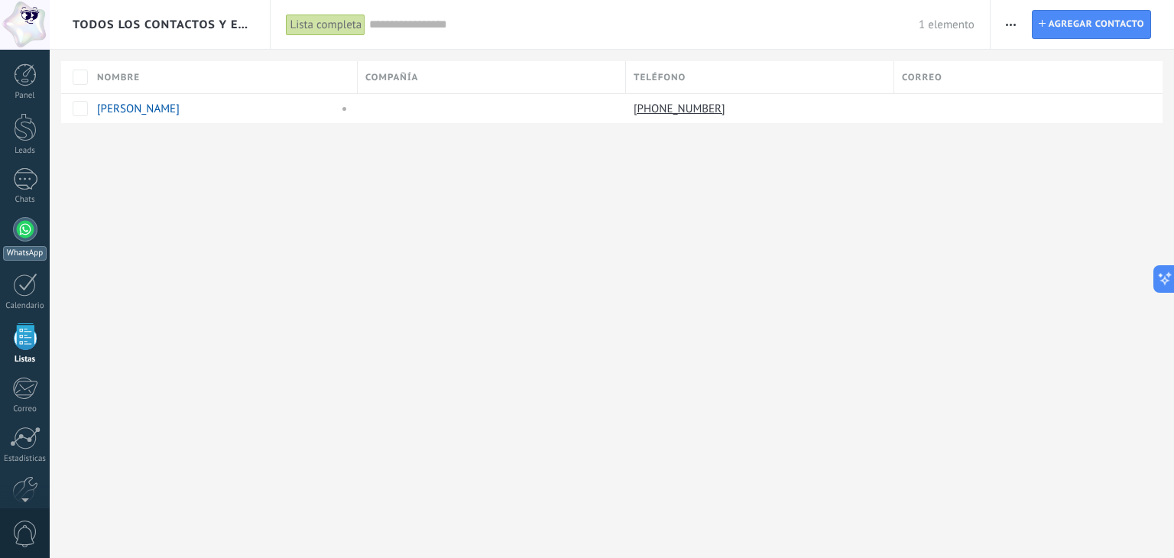
click at [15, 241] on link "WhatsApp" at bounding box center [25, 239] width 50 height 44
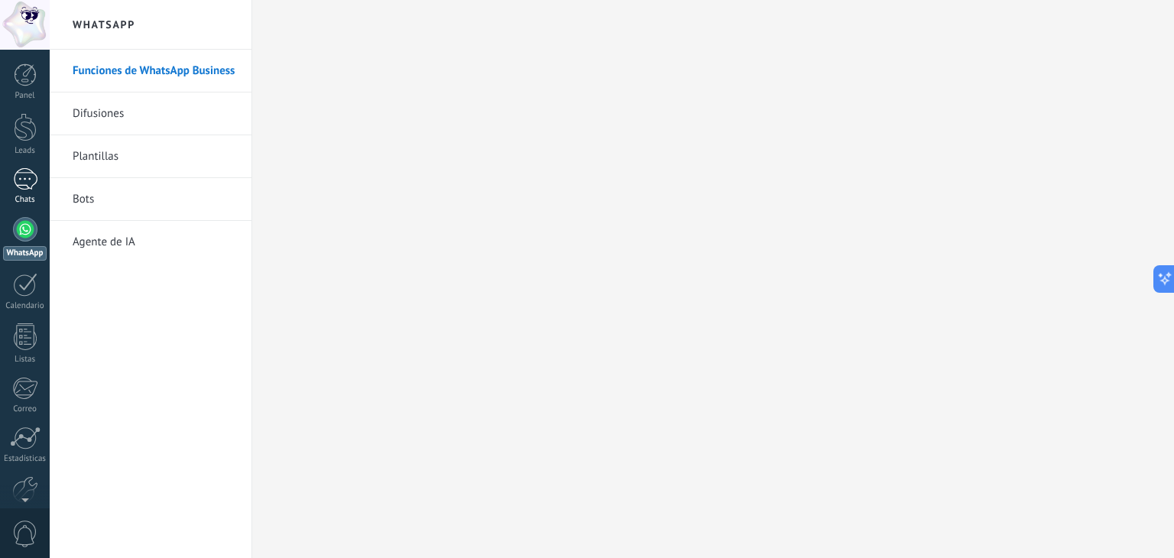
click at [21, 177] on div at bounding box center [25, 179] width 24 height 22
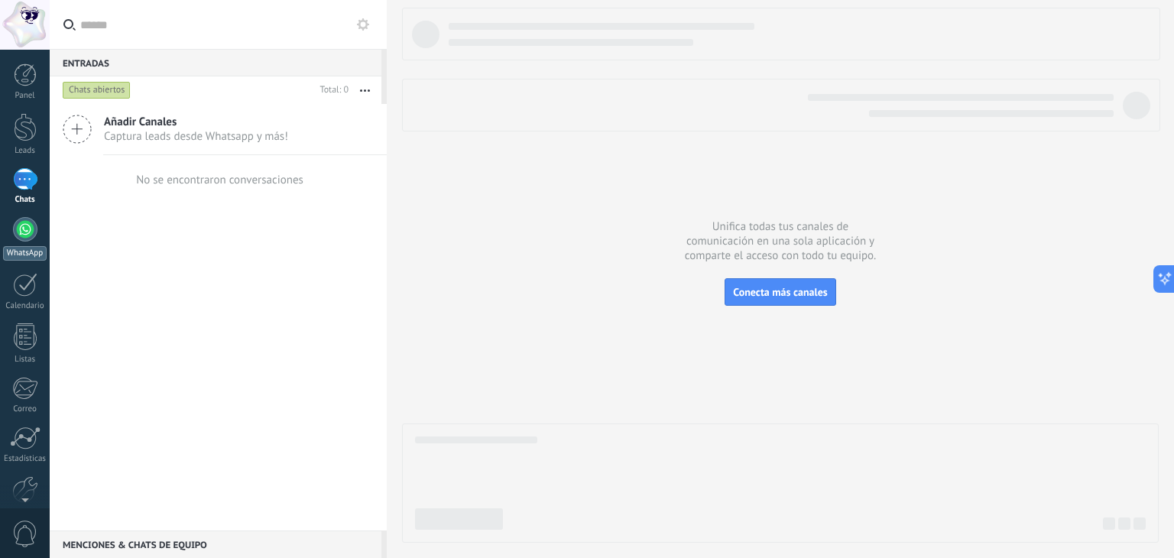
click at [21, 230] on div at bounding box center [25, 229] width 24 height 24
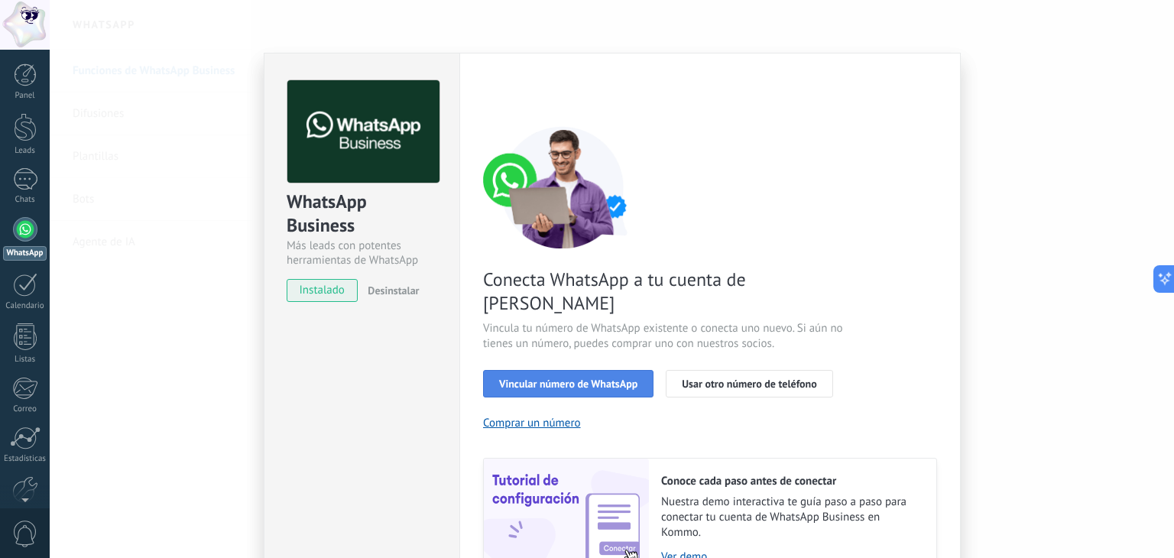
click at [517, 378] on span "Vincular número de WhatsApp" at bounding box center [568, 383] width 138 height 11
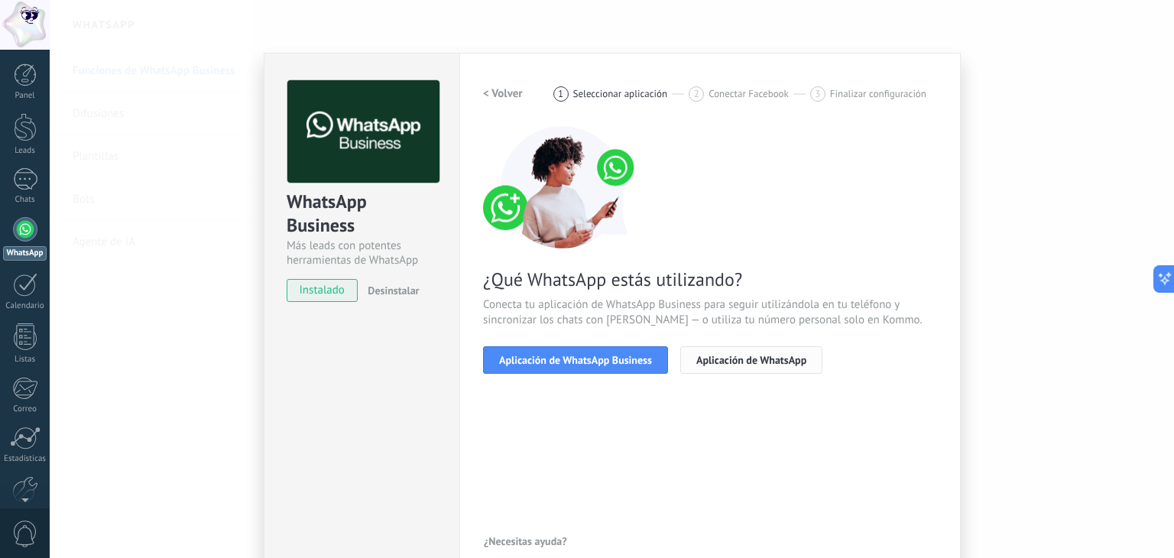
click at [733, 361] on span "Aplicación de WhatsApp" at bounding box center [751, 360] width 110 height 11
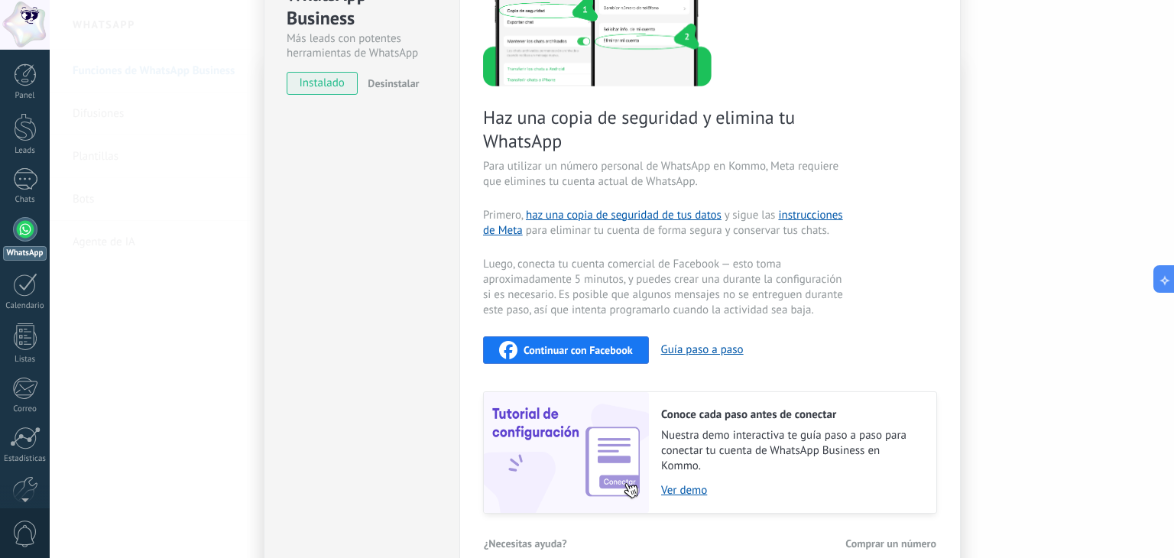
scroll to position [229, 0]
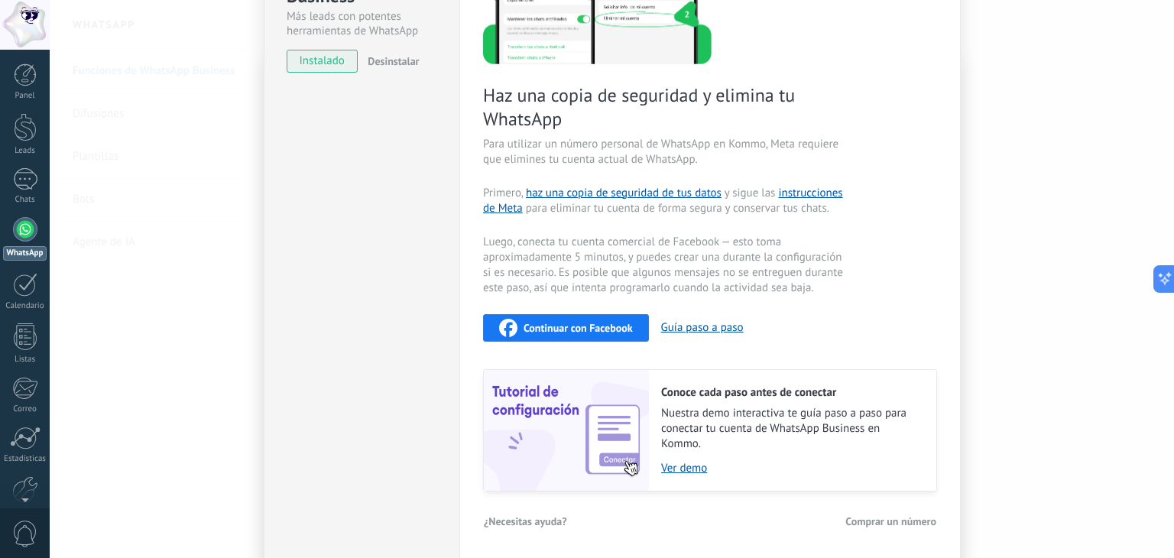
click at [547, 322] on span "Continuar con Facebook" at bounding box center [577, 327] width 109 height 11
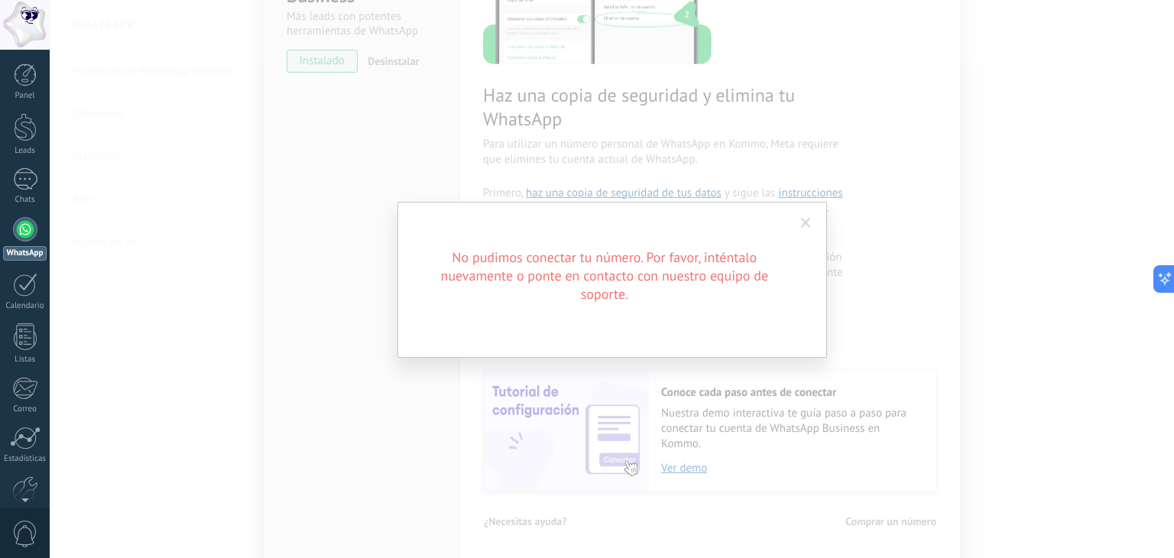
click at [807, 218] on span at bounding box center [806, 223] width 10 height 11
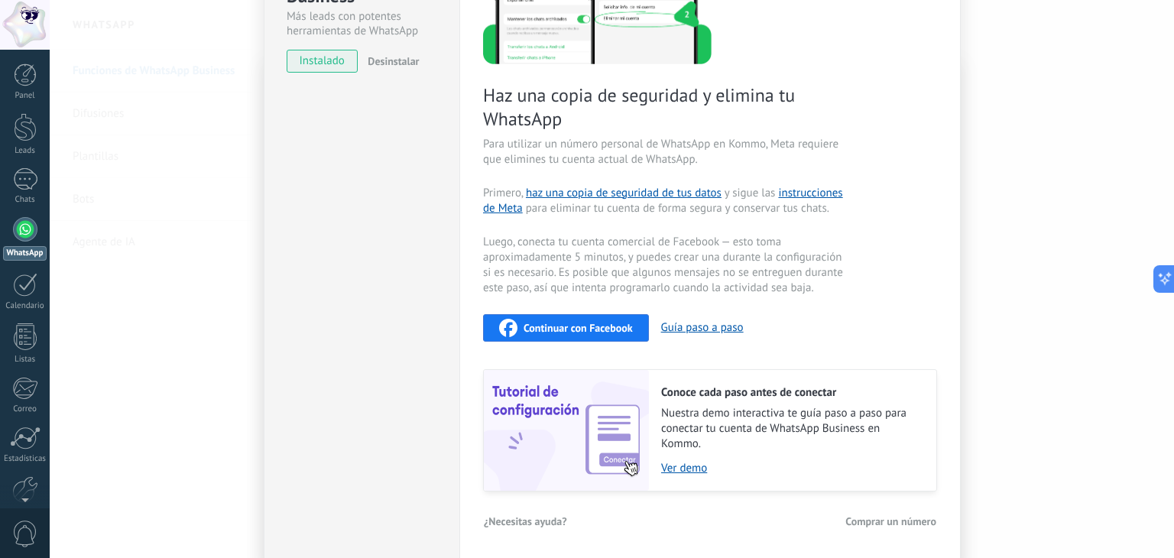
click at [590, 329] on span "Continuar con Facebook" at bounding box center [577, 327] width 109 height 11
click at [18, 183] on div at bounding box center [25, 179] width 24 height 22
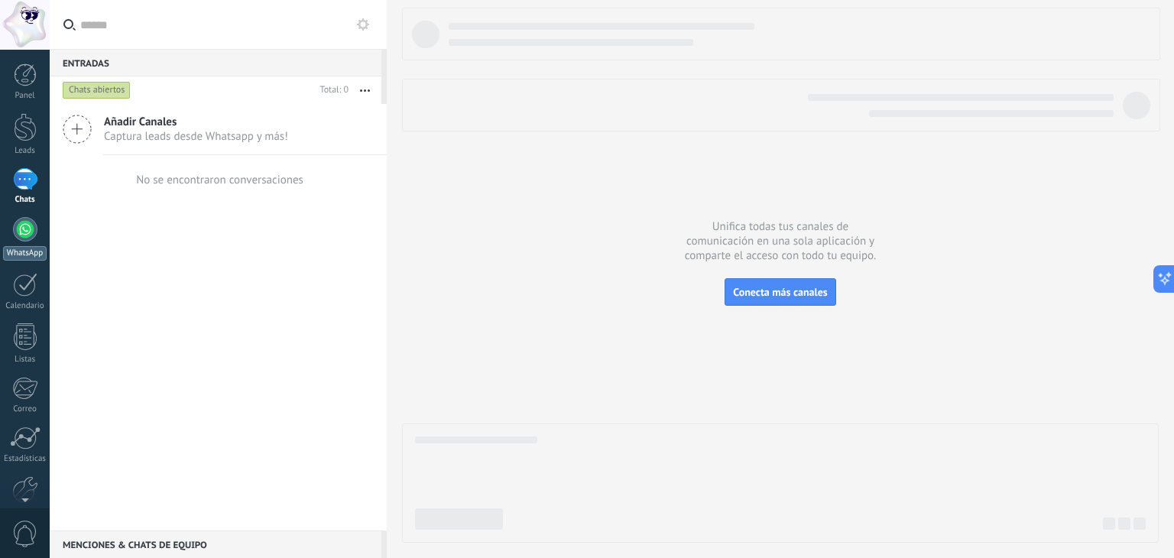
click at [21, 241] on link "WhatsApp" at bounding box center [25, 239] width 50 height 44
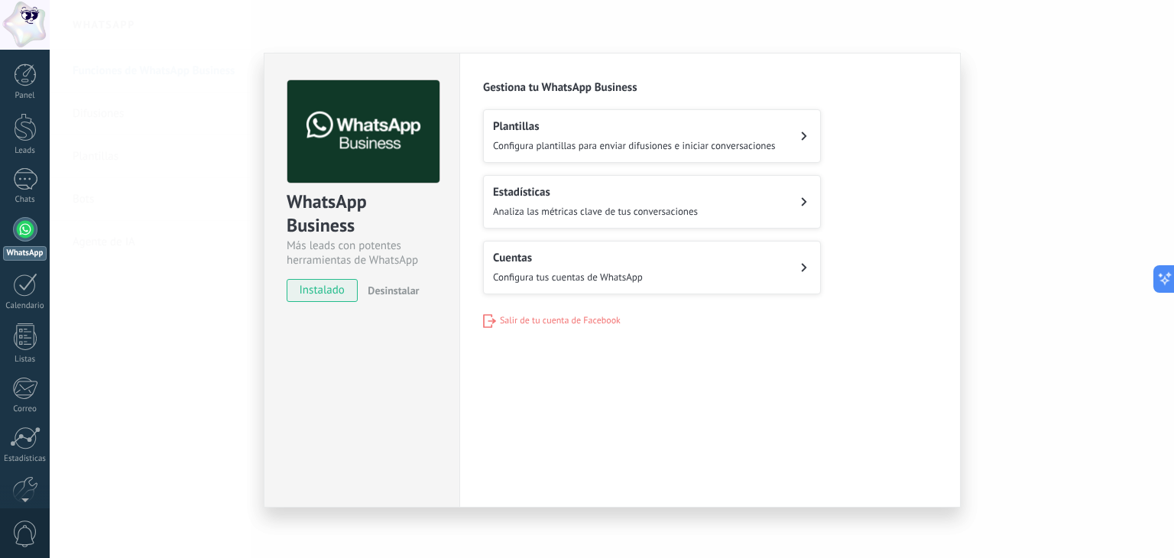
click at [214, 369] on div "WhatsApp Business Más leads con potentes herramientas de WhatsApp instalado Des…" at bounding box center [612, 279] width 1124 height 558
click at [220, 401] on div "WhatsApp Business Más leads con potentes herramientas de WhatsApp instalado Des…" at bounding box center [612, 279] width 1124 height 558
click at [1055, 163] on div "WhatsApp Business Más leads con potentes herramientas de WhatsApp instalado Des…" at bounding box center [612, 279] width 1124 height 558
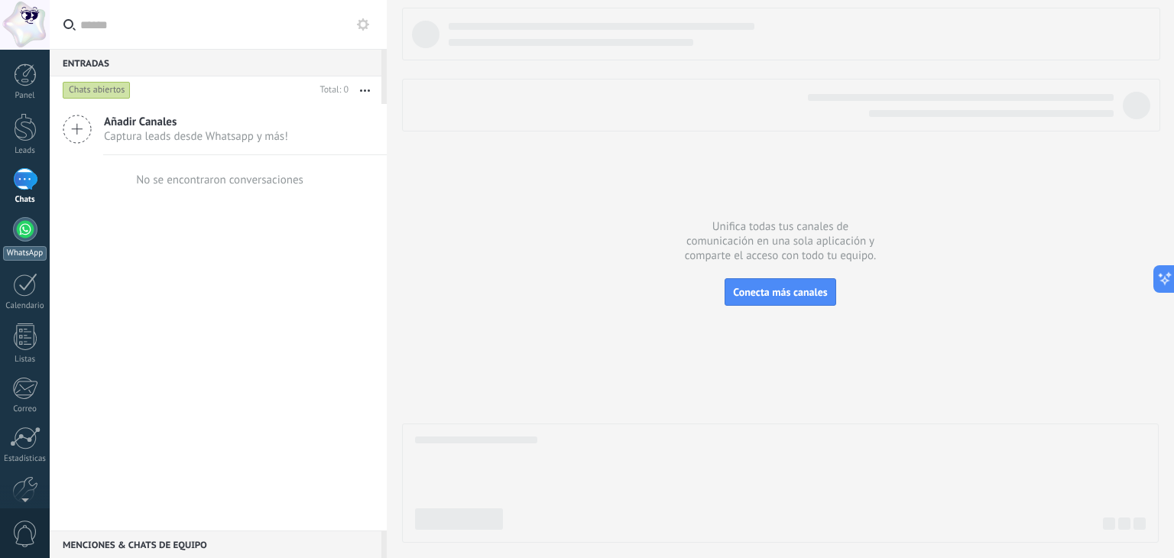
click at [14, 233] on div at bounding box center [25, 229] width 24 height 24
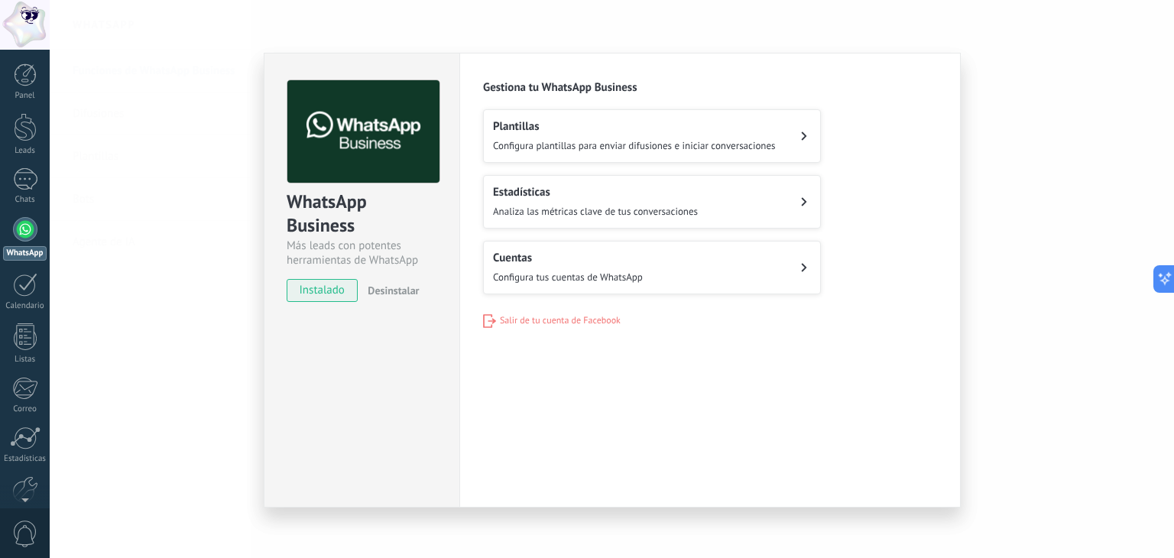
click at [525, 290] on button "Cuentas Configura tus cuentas de WhatsApp" at bounding box center [652, 267] width 338 height 53
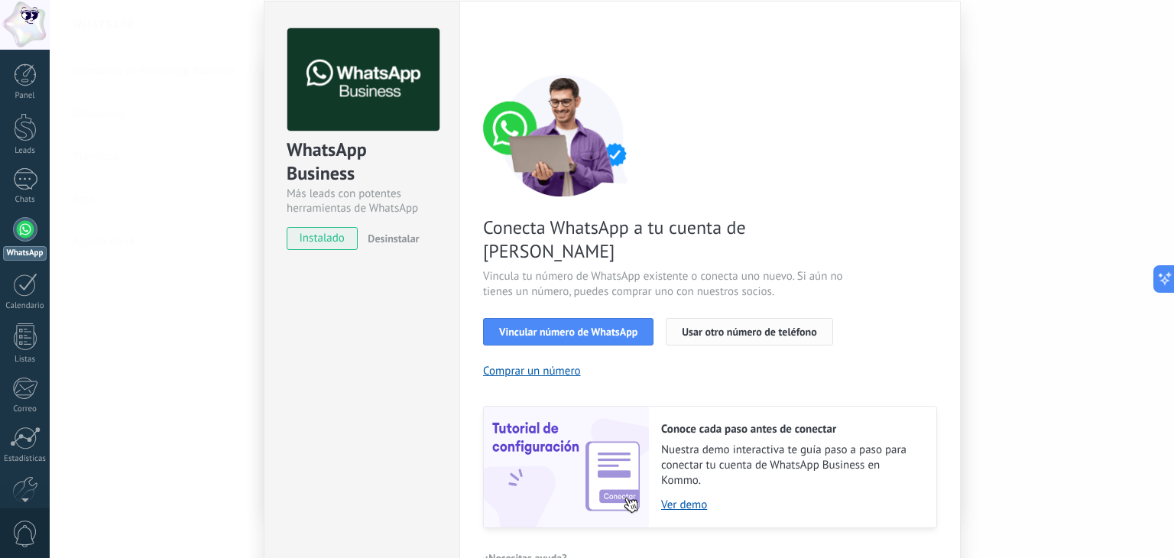
scroll to position [66, 0]
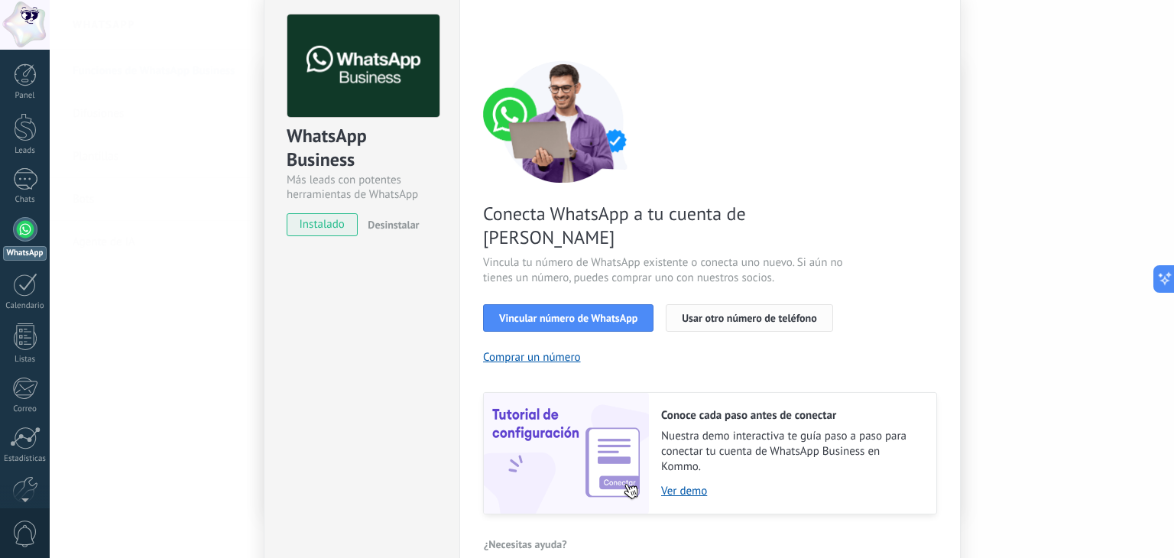
click at [694, 313] on span "Usar otro número de teléfono" at bounding box center [749, 318] width 134 height 11
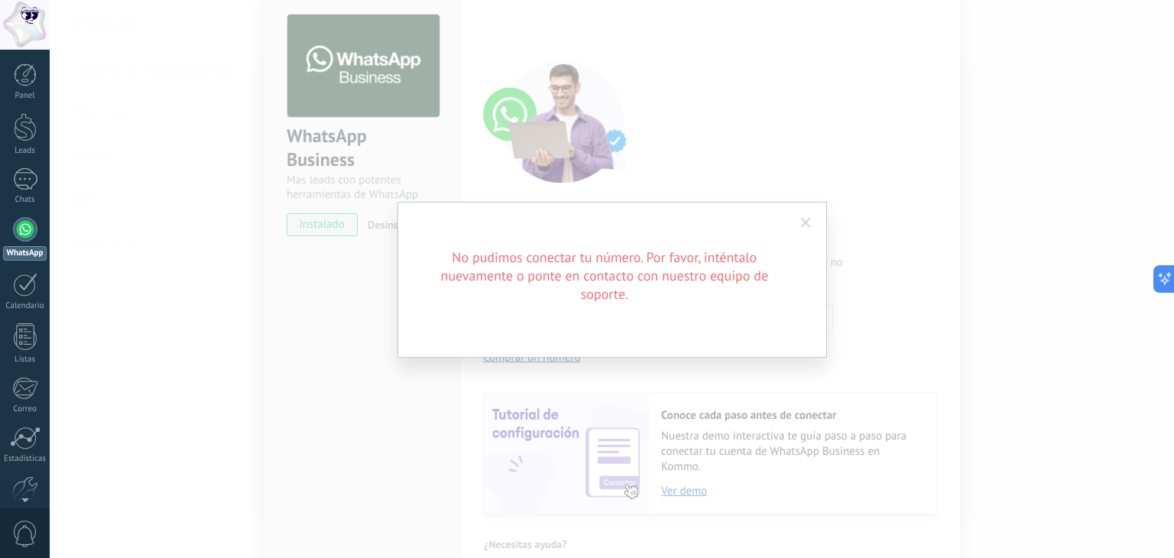
click at [801, 221] on span at bounding box center [806, 223] width 10 height 11
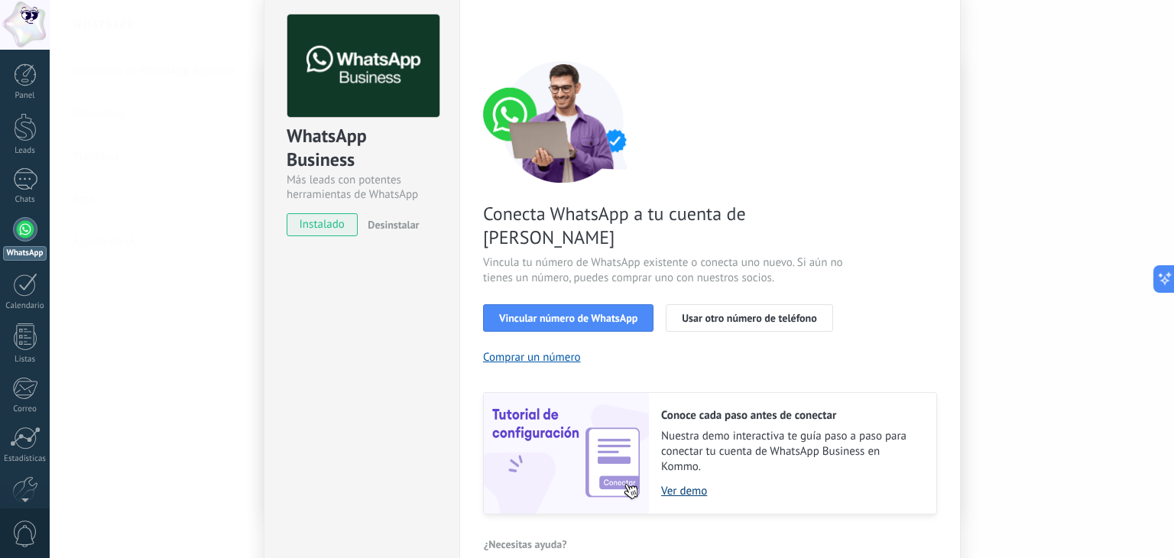
click at [672, 484] on link "Ver demo" at bounding box center [791, 491] width 260 height 15
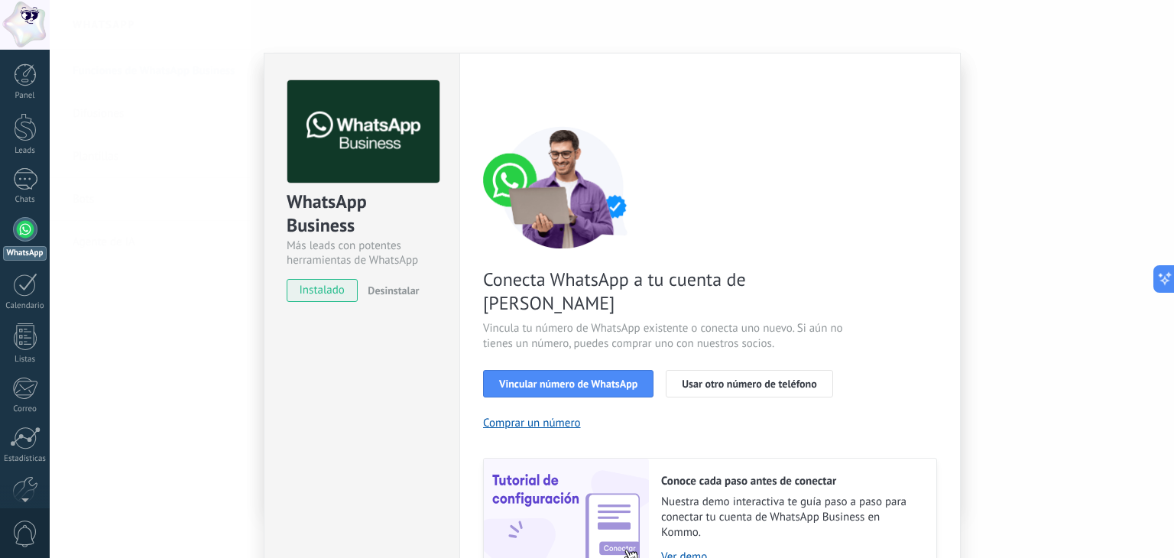
click at [13, 228] on div at bounding box center [25, 229] width 24 height 24
click at [23, 176] on div at bounding box center [25, 179] width 24 height 22
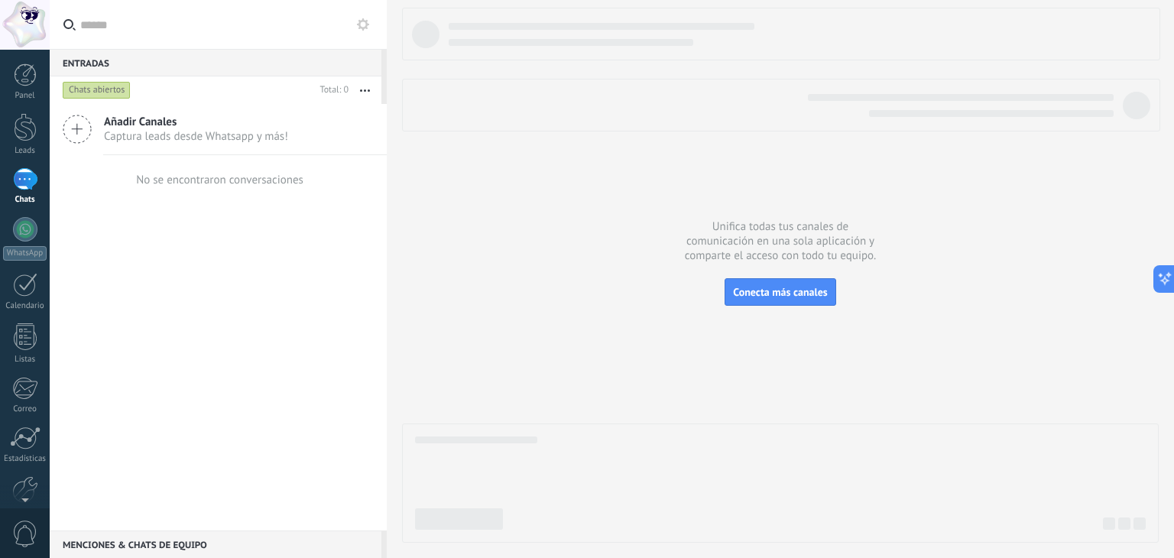
click at [100, 88] on div "Chats abiertos" at bounding box center [97, 90] width 68 height 18
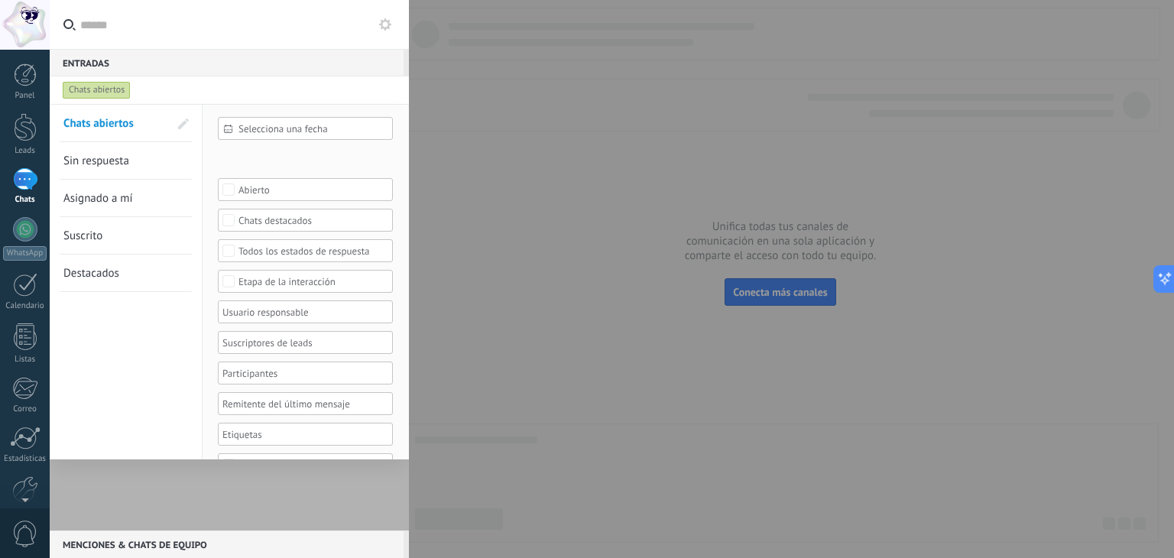
click at [100, 88] on div "Chats abiertos" at bounding box center [97, 90] width 68 height 18
click at [219, 31] on input "text" at bounding box center [238, 24] width 316 height 49
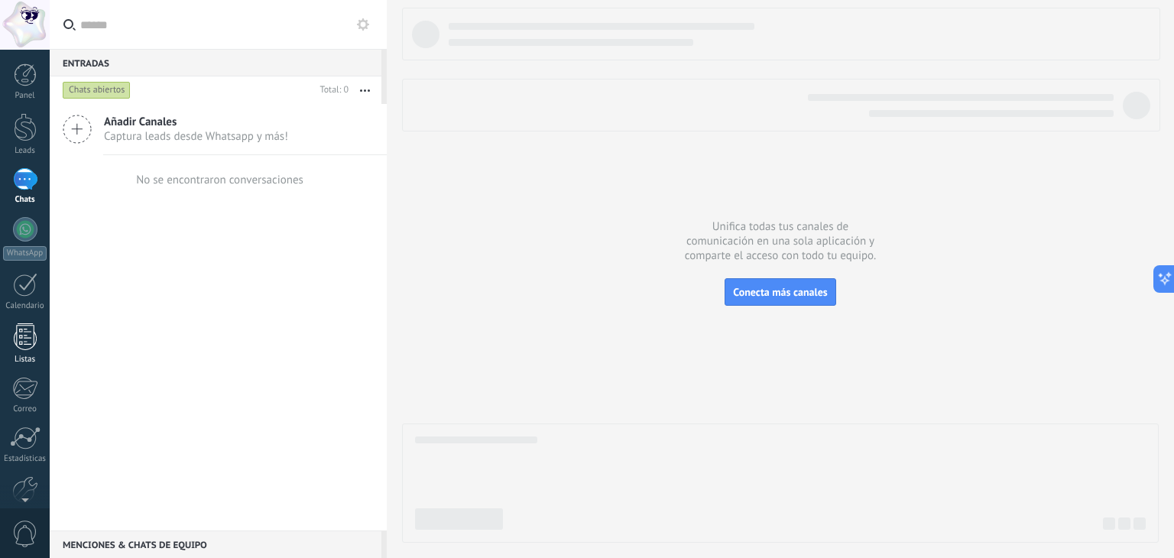
click at [15, 343] on div at bounding box center [25, 336] width 23 height 27
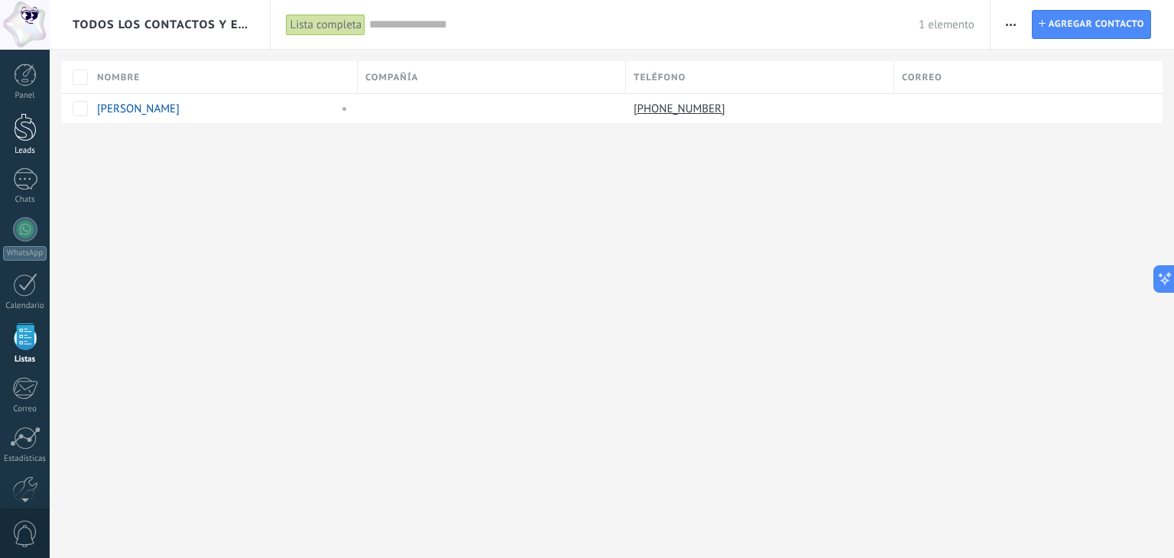
click at [21, 147] on div "Leads" at bounding box center [25, 151] width 44 height 10
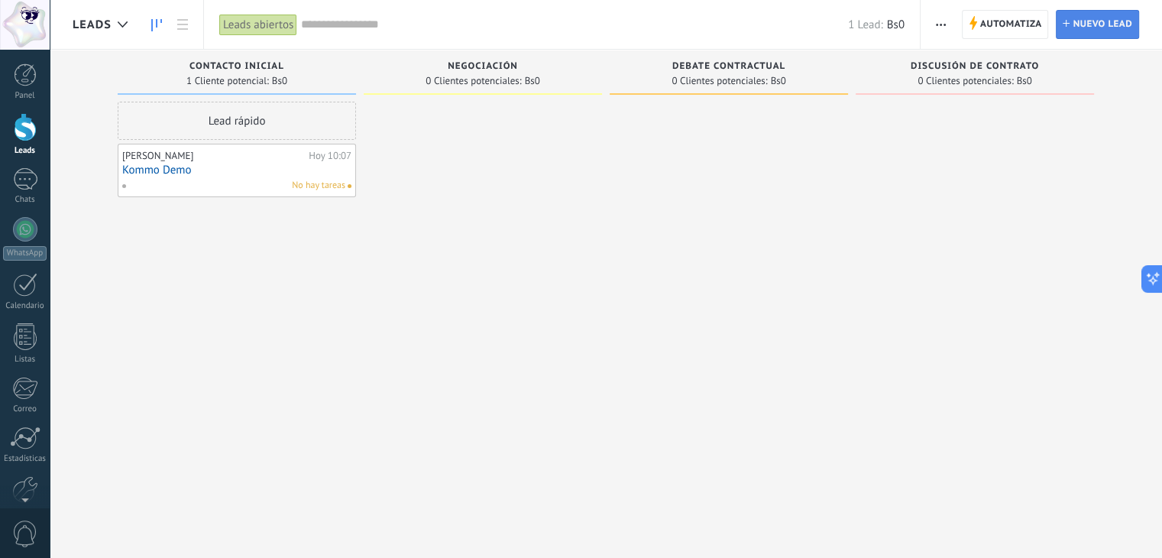
click at [1096, 20] on span "Nuevo lead" at bounding box center [1103, 25] width 60 height 28
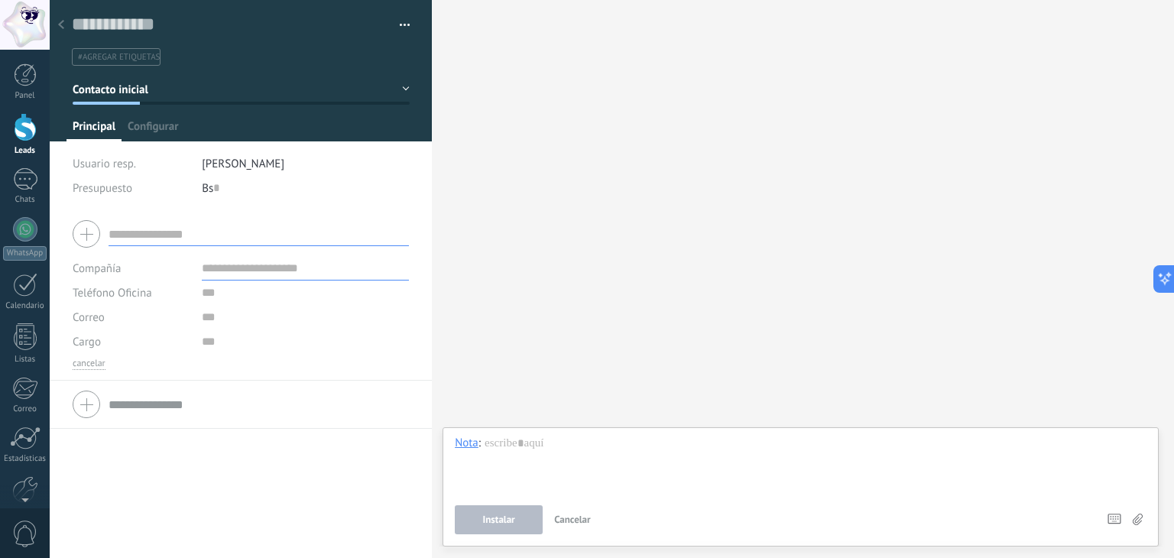
click at [177, 238] on input "text" at bounding box center [258, 234] width 300 height 24
type input "**********"
click at [220, 274] on input "text" at bounding box center [305, 268] width 207 height 24
click at [100, 520] on button "Guardar" at bounding box center [99, 533] width 53 height 29
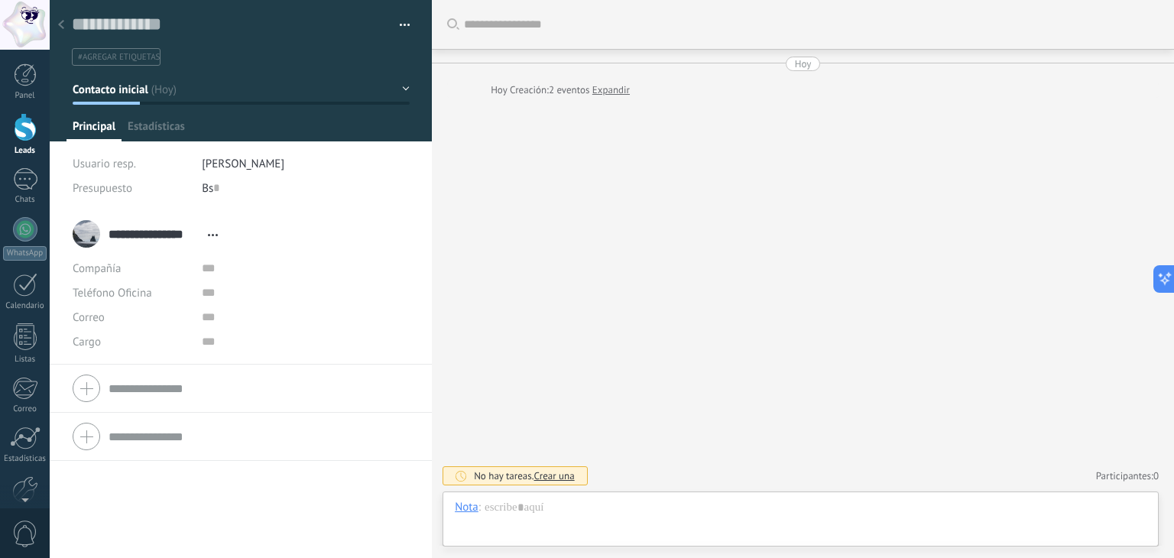
scroll to position [22, 0]
click at [165, 128] on span "Estadísticas" at bounding box center [156, 130] width 57 height 22
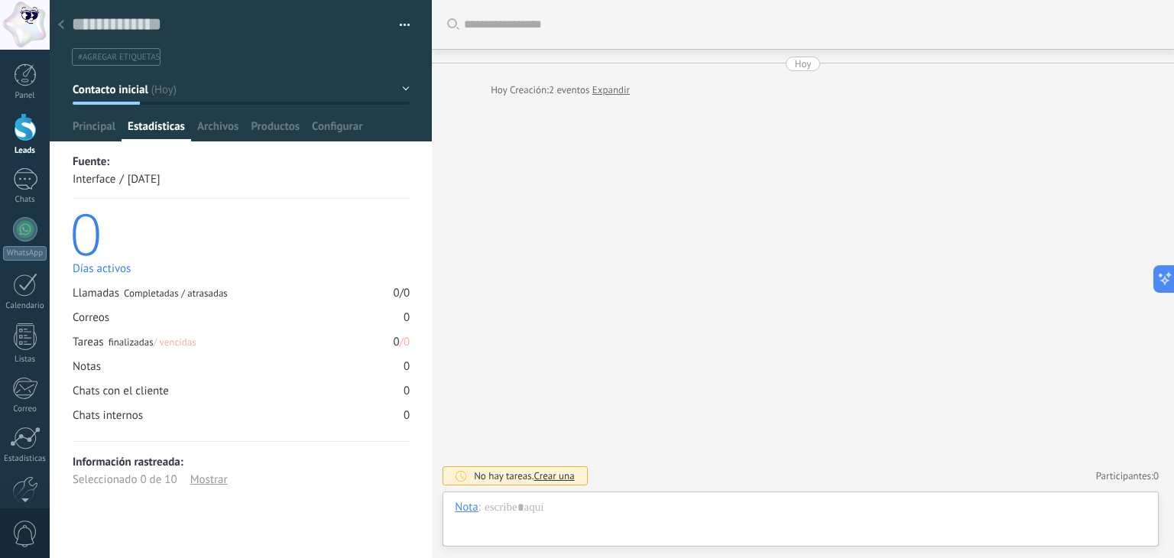
click at [66, 23] on div at bounding box center [60, 26] width 21 height 30
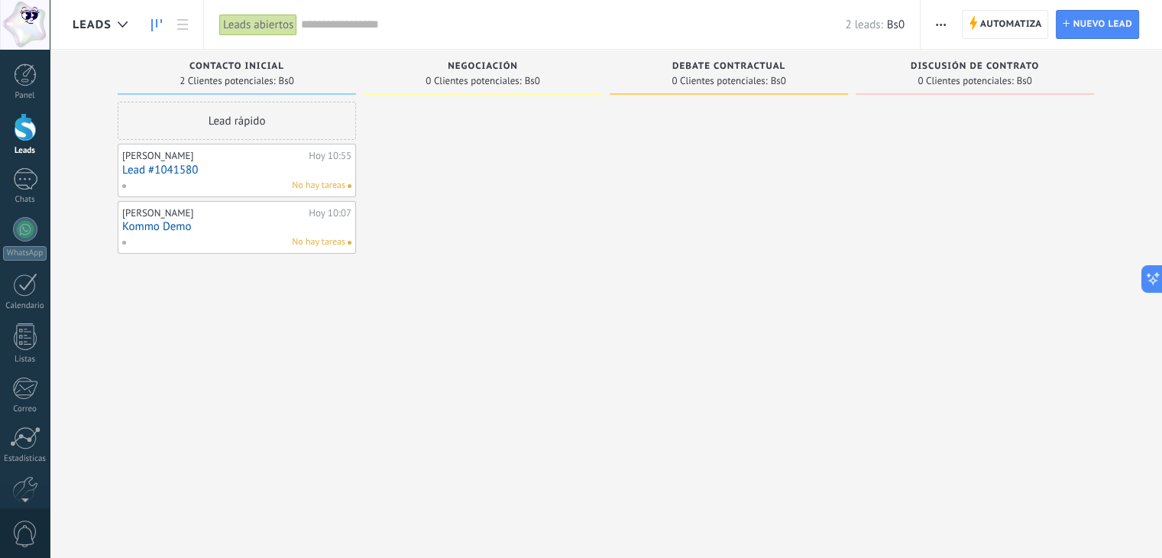
click at [221, 169] on link "Lead #1041580" at bounding box center [236, 170] width 229 height 13
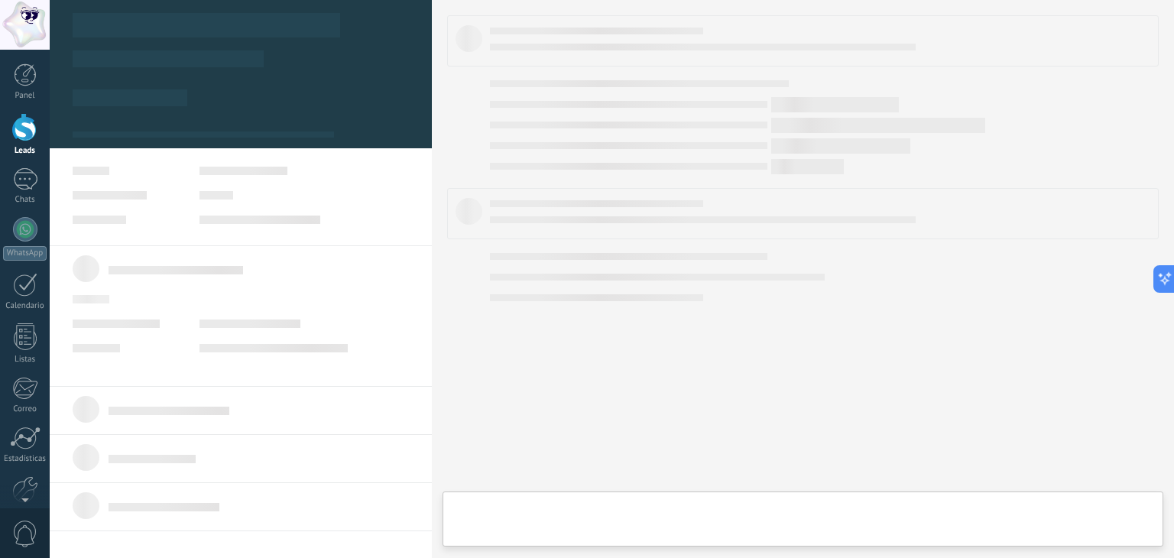
type textarea "**********"
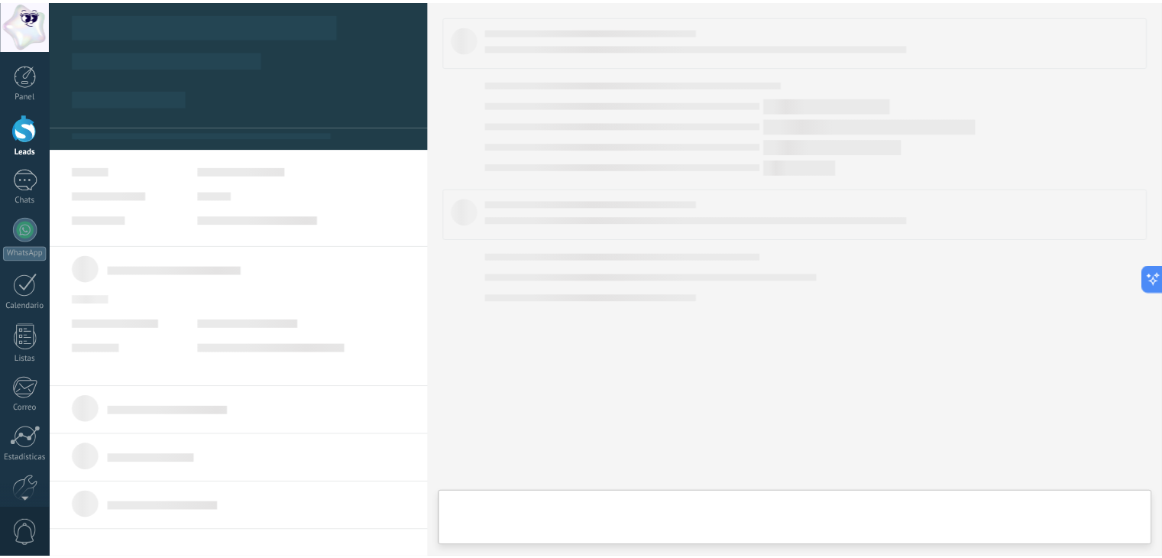
scroll to position [22, 0]
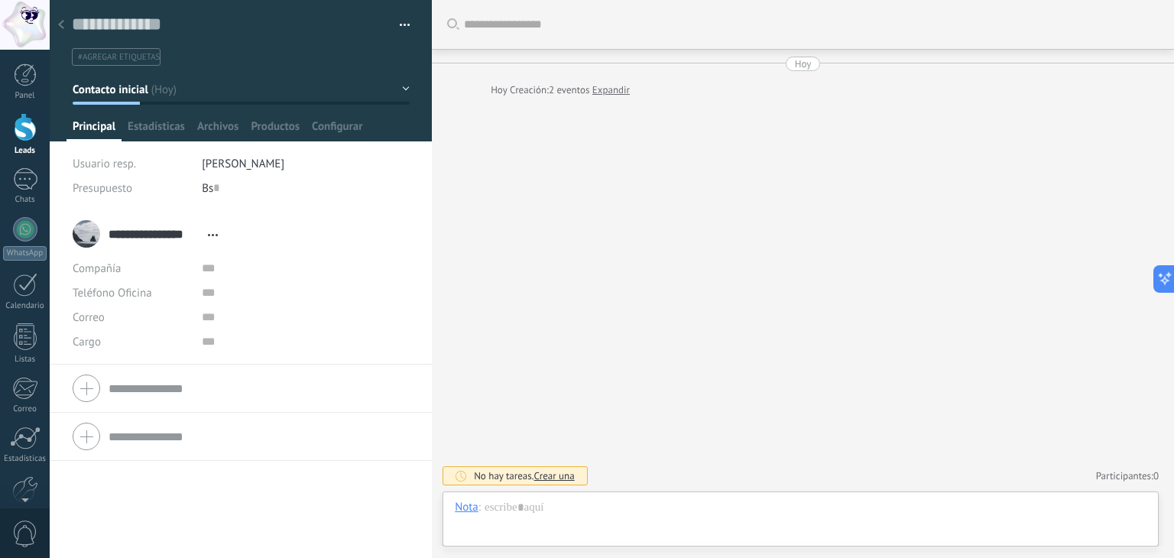
click at [61, 25] on icon at bounding box center [61, 24] width 6 height 9
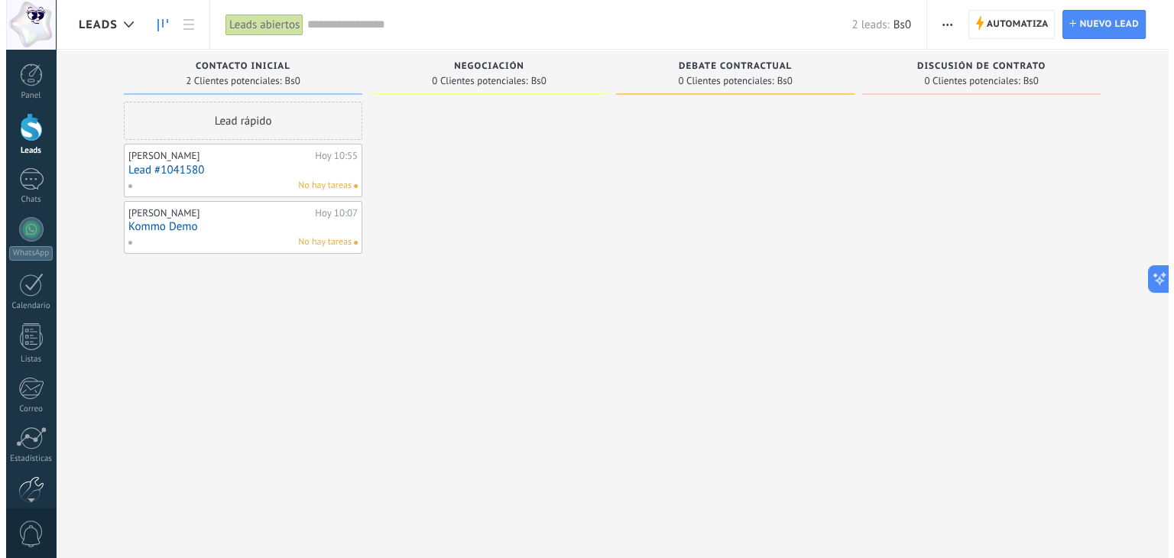
scroll to position [19, 0]
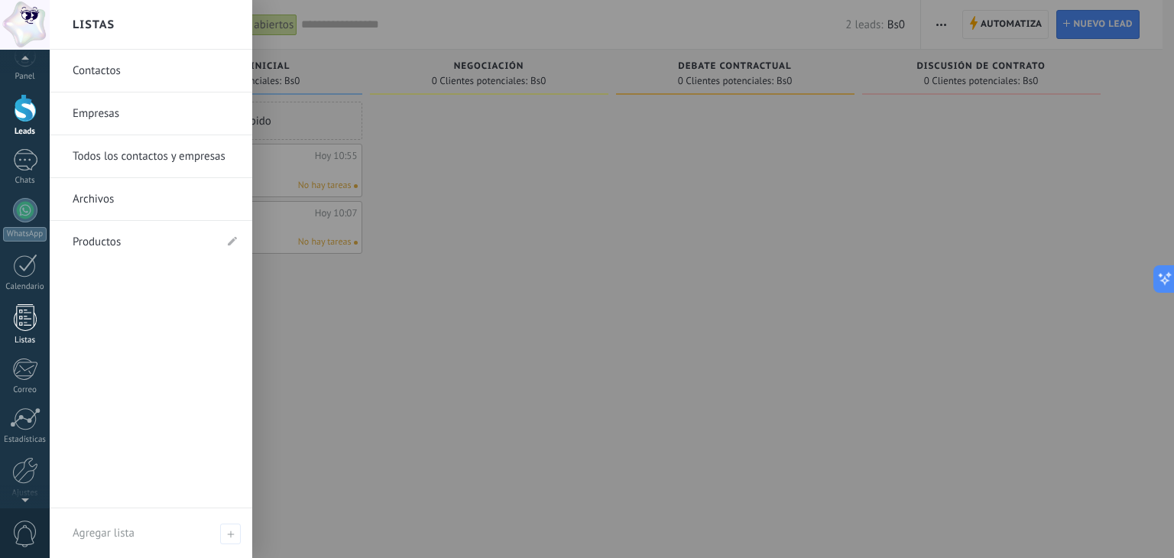
click at [24, 325] on div at bounding box center [25, 317] width 23 height 27
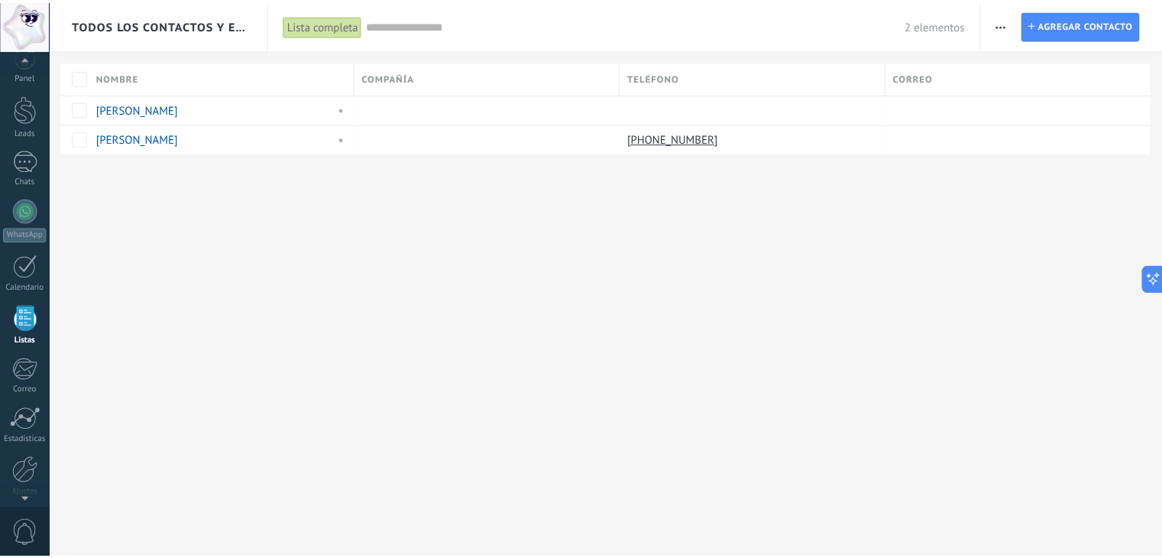
scroll to position [39, 0]
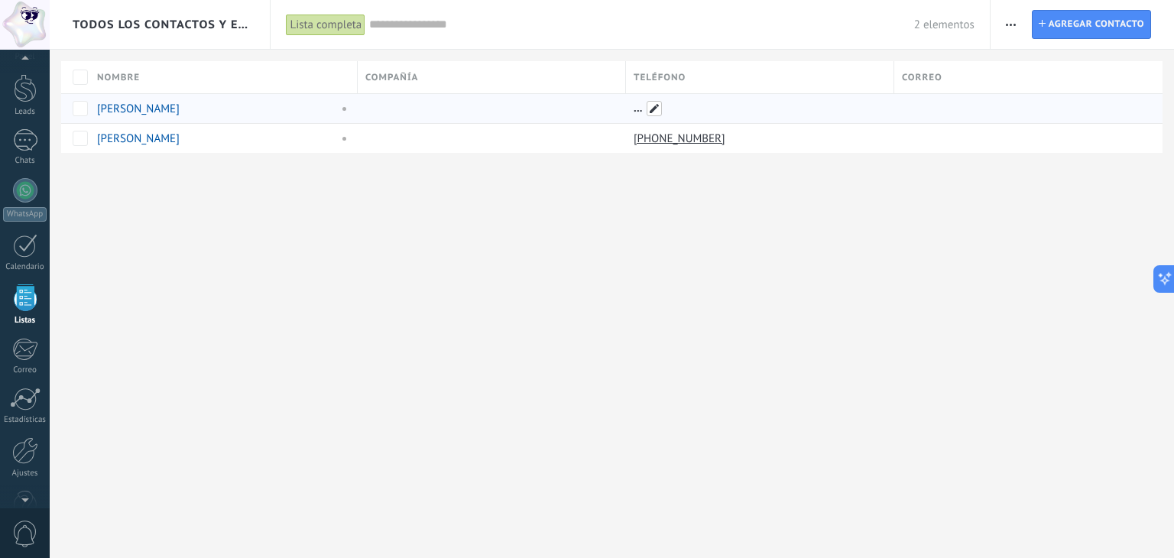
click at [647, 108] on span at bounding box center [653, 108] width 15 height 15
click at [471, 105] on div at bounding box center [488, 108] width 261 height 29
click at [648, 101] on span at bounding box center [653, 108] width 15 height 15
type input "**********"
click at [655, 132] on button "Guardar" at bounding box center [670, 142] width 68 height 29
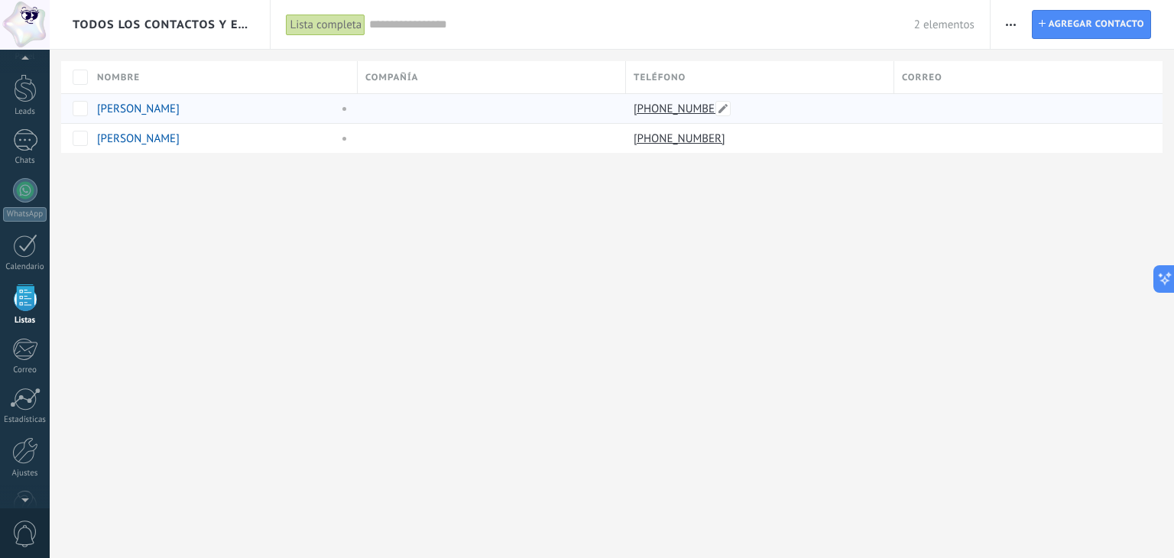
click at [666, 110] on link "[PHONE_NUMBER]" at bounding box center [680, 109] width 95 height 14
click at [279, 330] on div "Todos los contactos y empresas Lista completa Aplicar 2 elementos Lista complet…" at bounding box center [612, 279] width 1124 height 558
click at [18, 109] on div "Leads" at bounding box center [25, 112] width 44 height 10
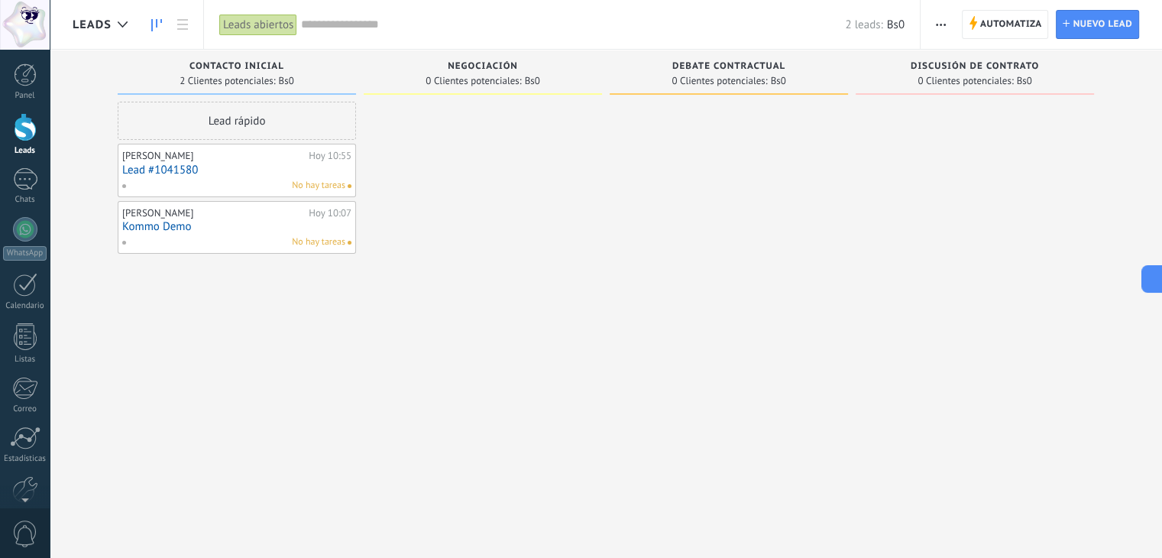
click at [333, 428] on div "Lead rápido [PERSON_NAME][DATE] 10:55 Lead #1041580 No hay tareas [PERSON_NAME]…" at bounding box center [237, 281] width 238 height 358
click at [312, 169] on link "Lead #1041580" at bounding box center [236, 170] width 229 height 13
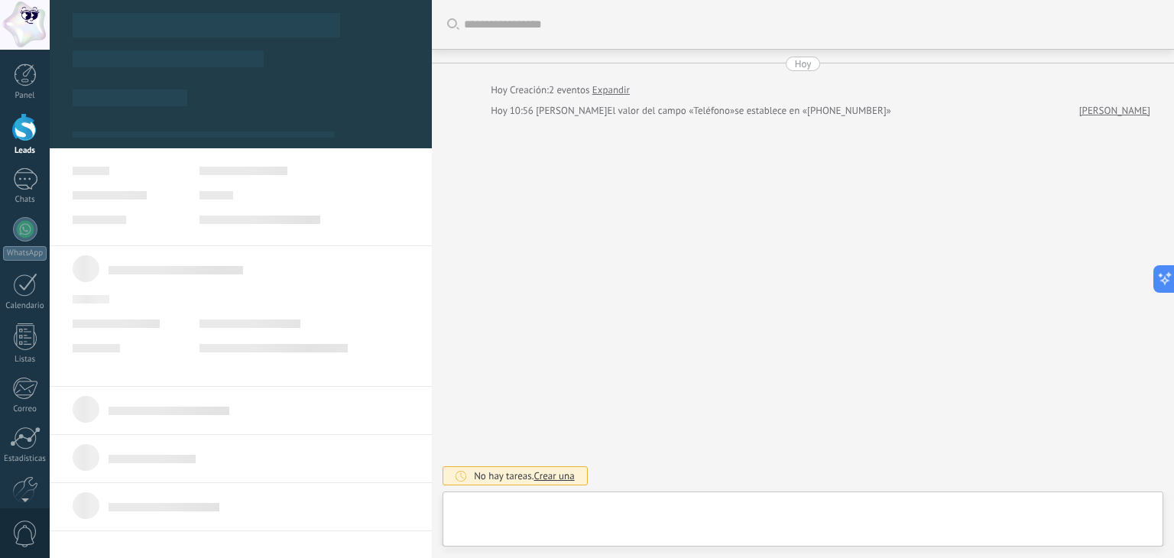
scroll to position [22, 0]
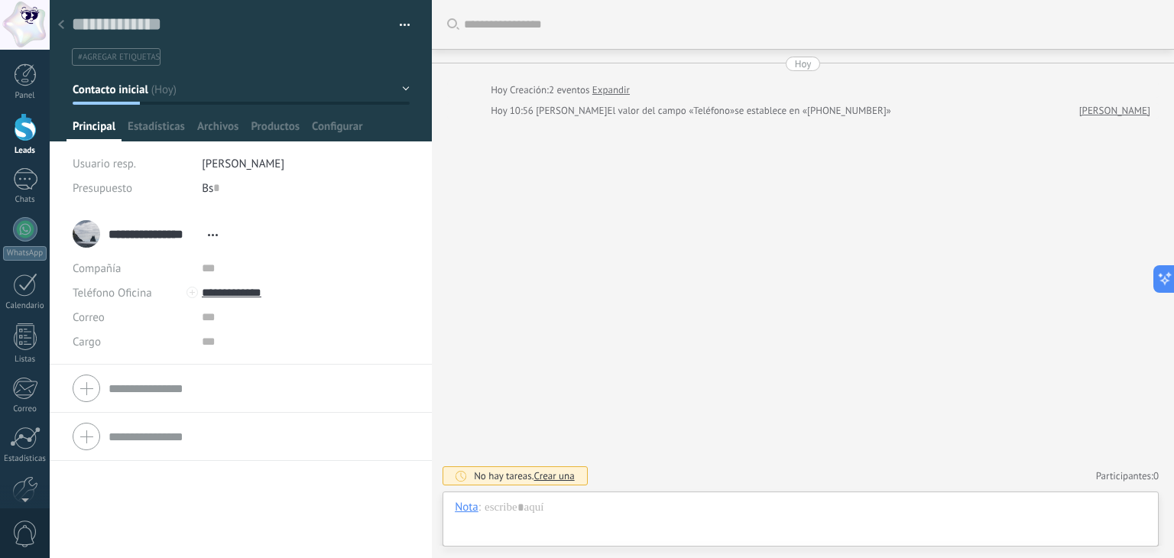
click at [58, 24] on icon at bounding box center [61, 24] width 6 height 9
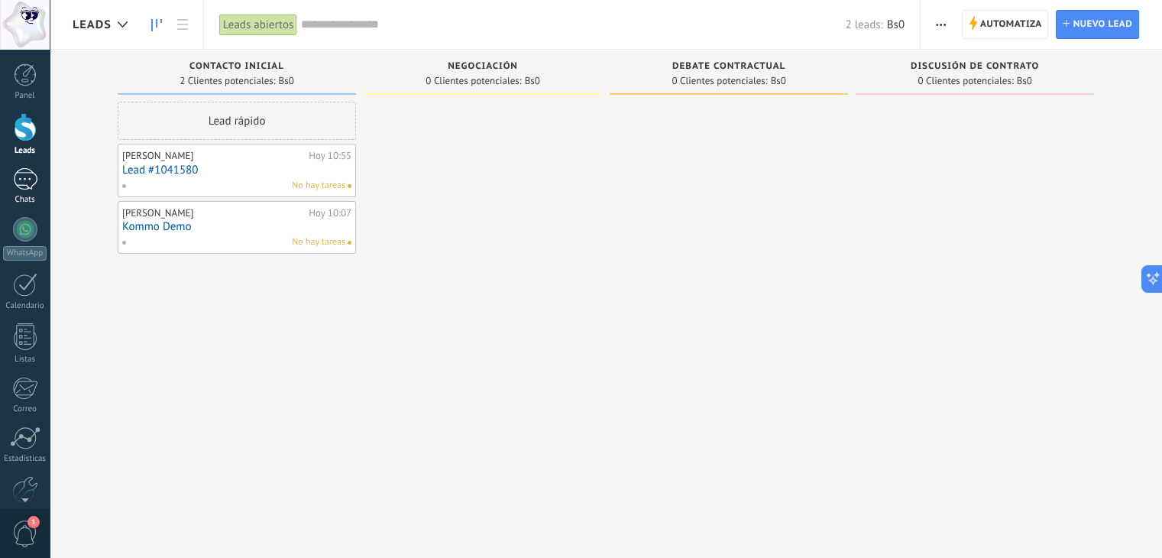
click at [13, 181] on div at bounding box center [25, 179] width 24 height 22
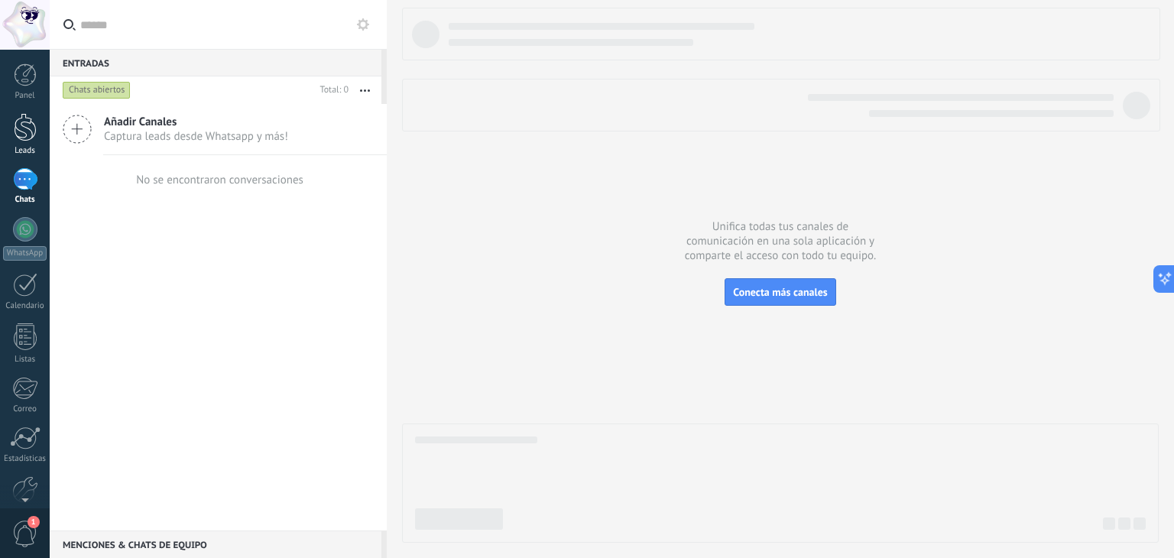
click at [22, 133] on div at bounding box center [25, 127] width 23 height 28
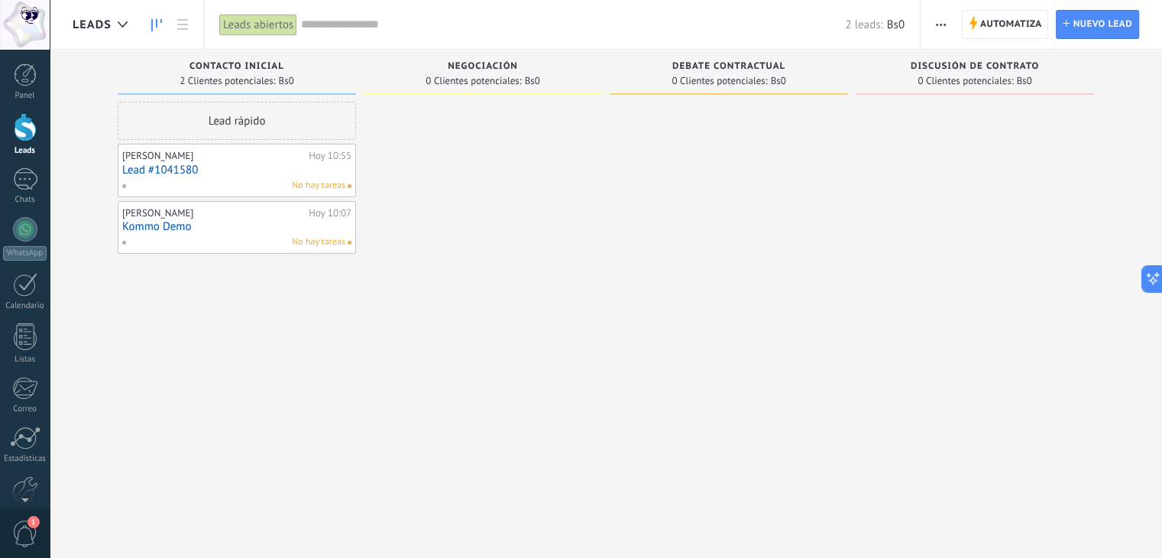
click at [173, 164] on link "Lead #1041580" at bounding box center [236, 170] width 229 height 13
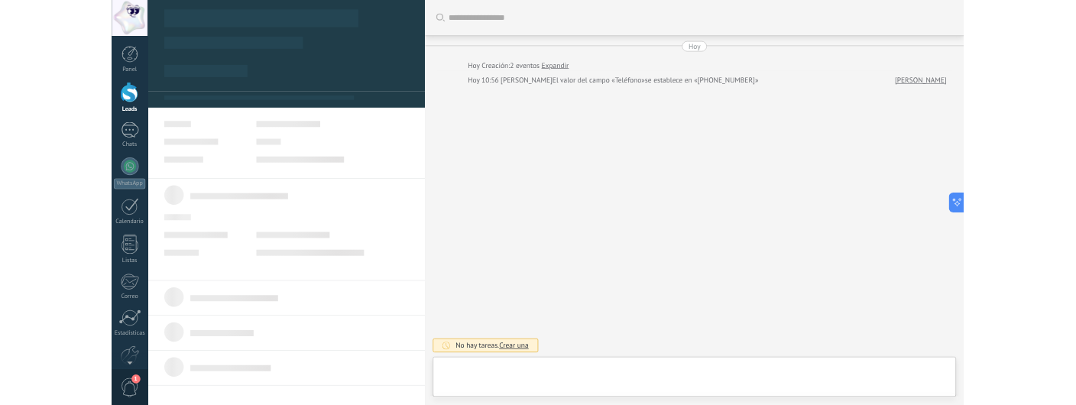
scroll to position [22, 0]
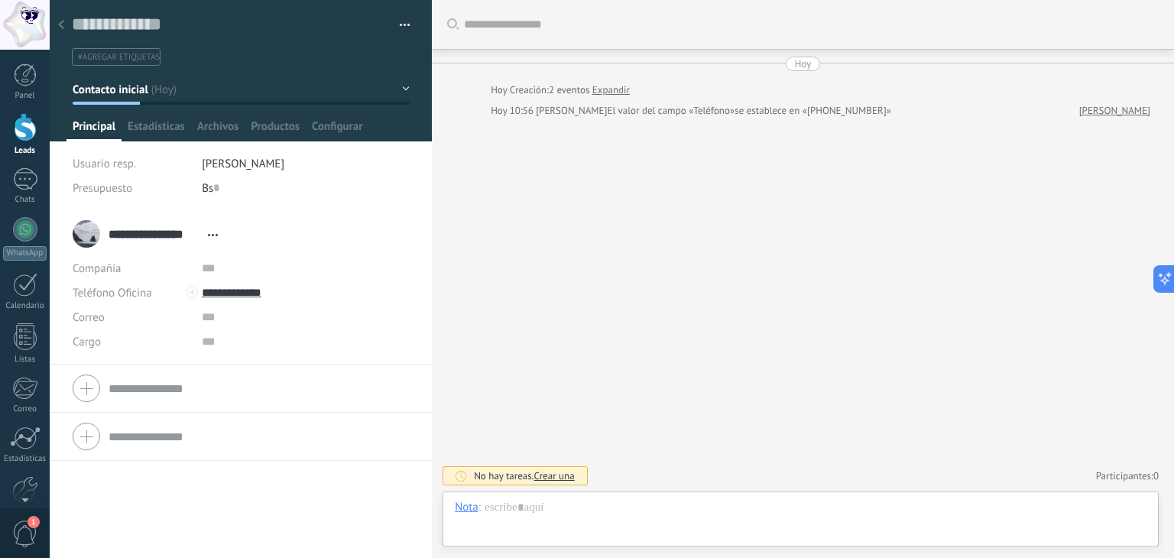
click at [18, 144] on link "Leads" at bounding box center [25, 134] width 50 height 43
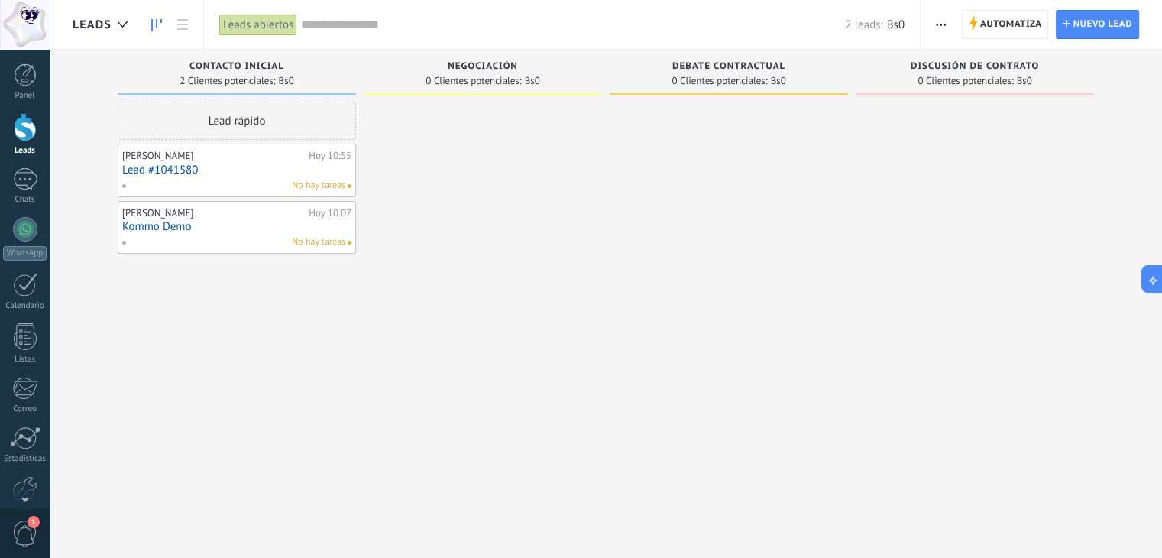
type textarea "**********"
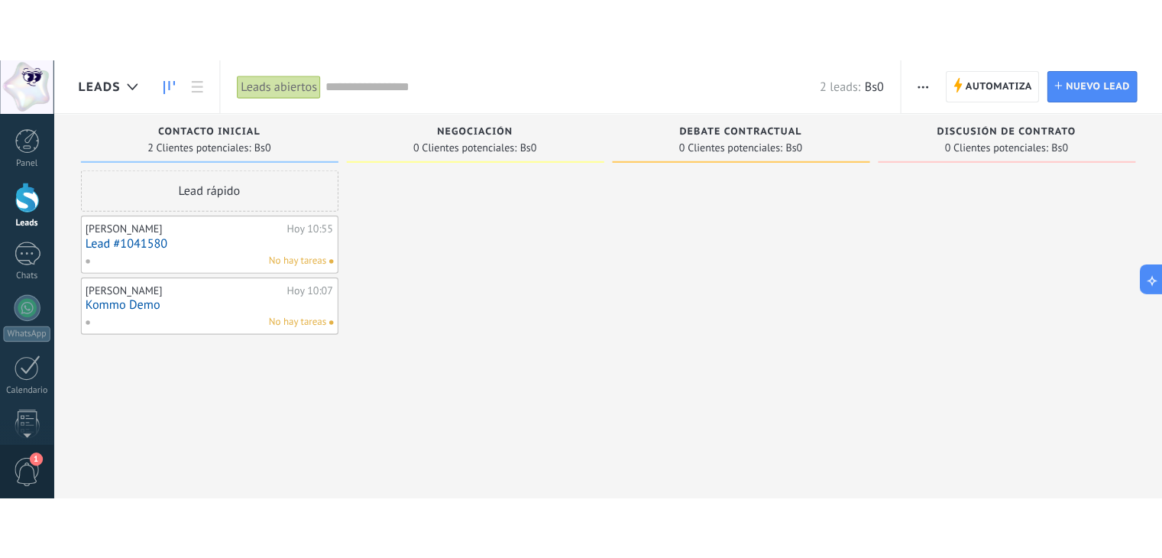
scroll to position [15, 0]
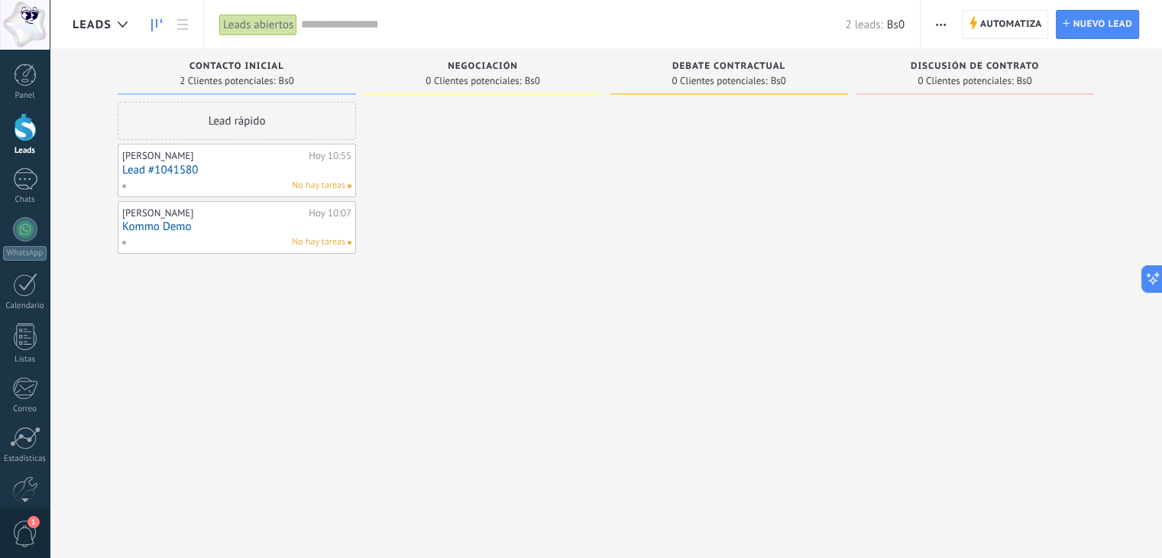
click at [373, 290] on div at bounding box center [483, 281] width 238 height 358
